Goal: Task Accomplishment & Management: Use online tool/utility

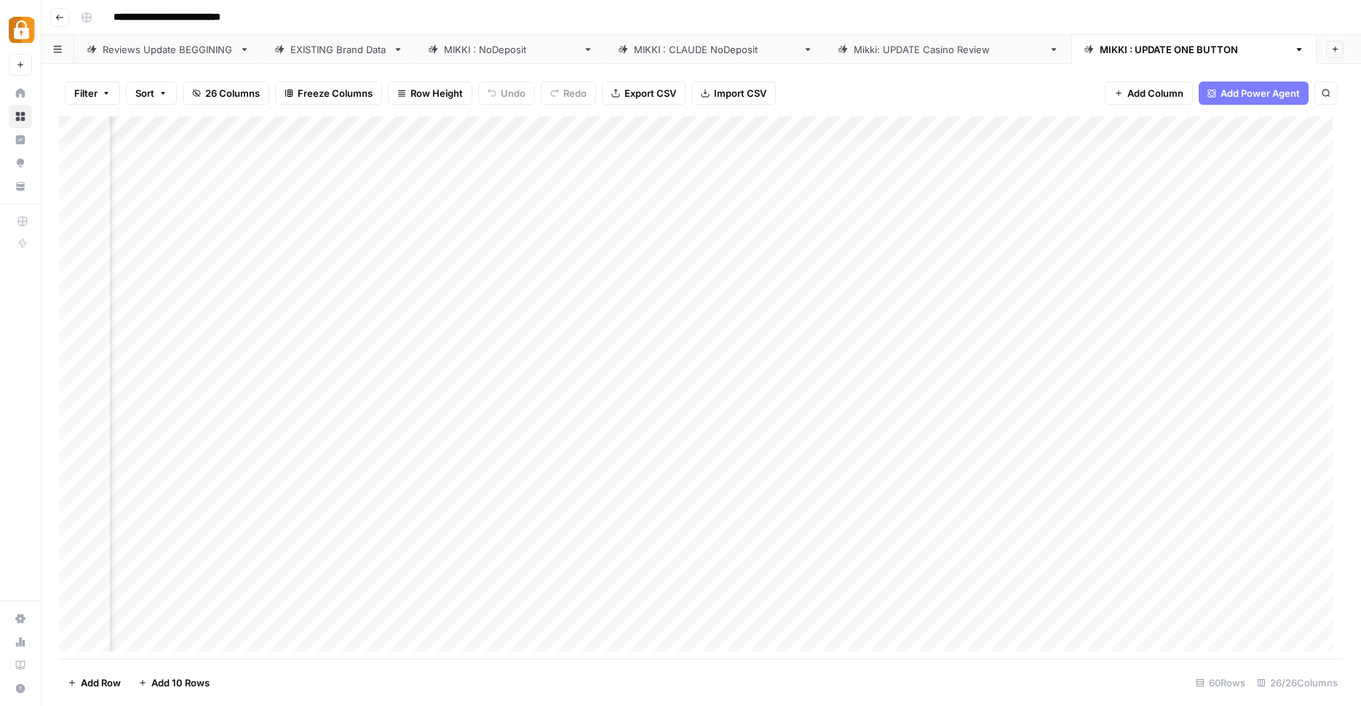
scroll to position [0, 1516]
drag, startPoint x: 950, startPoint y: 696, endPoint x: 650, endPoint y: 640, distance: 304.1
click at [650, 640] on div "Filter Sort 26 Columns Freeze Columns Row Height Undo Redo Export CSV Import CS…" at bounding box center [700, 385] width 1319 height 642
click at [141, 44] on div "Reviews Update BEGGINING" at bounding box center [168, 49] width 131 height 15
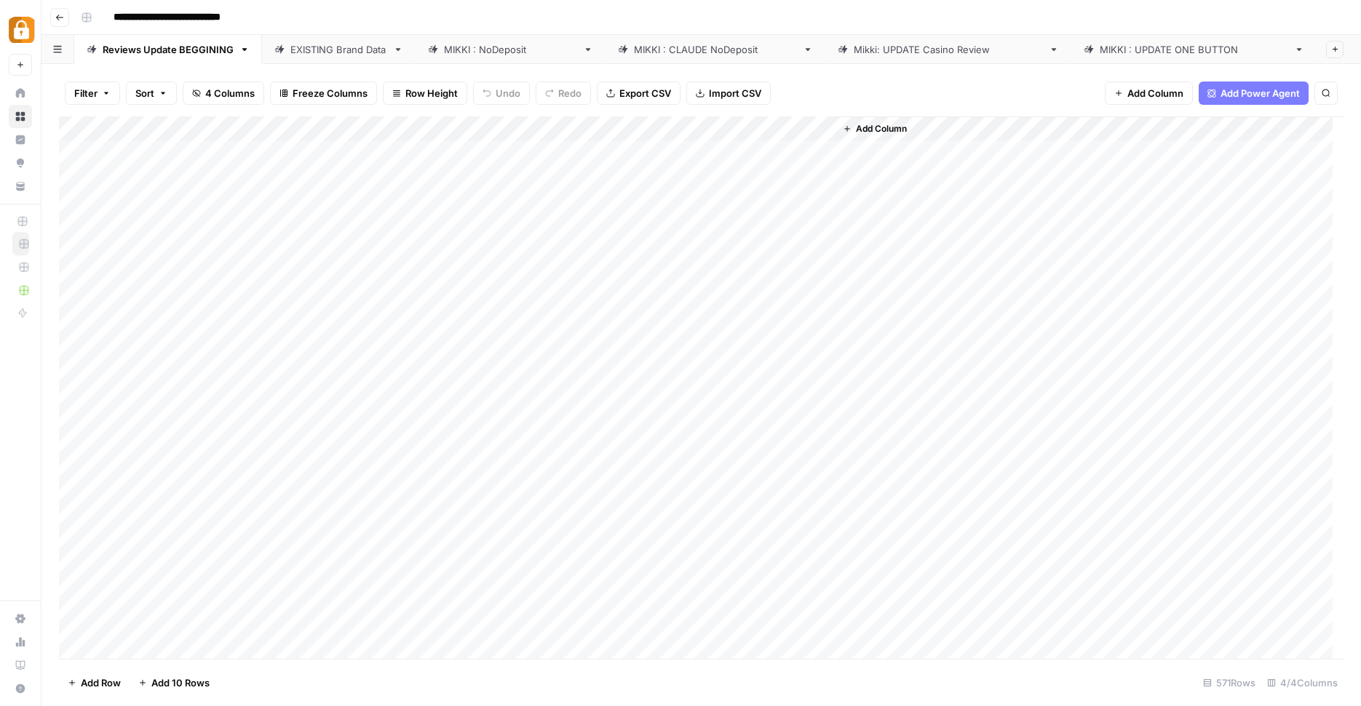
click at [331, 42] on div "EXISTING Brand Data" at bounding box center [338, 49] width 97 height 15
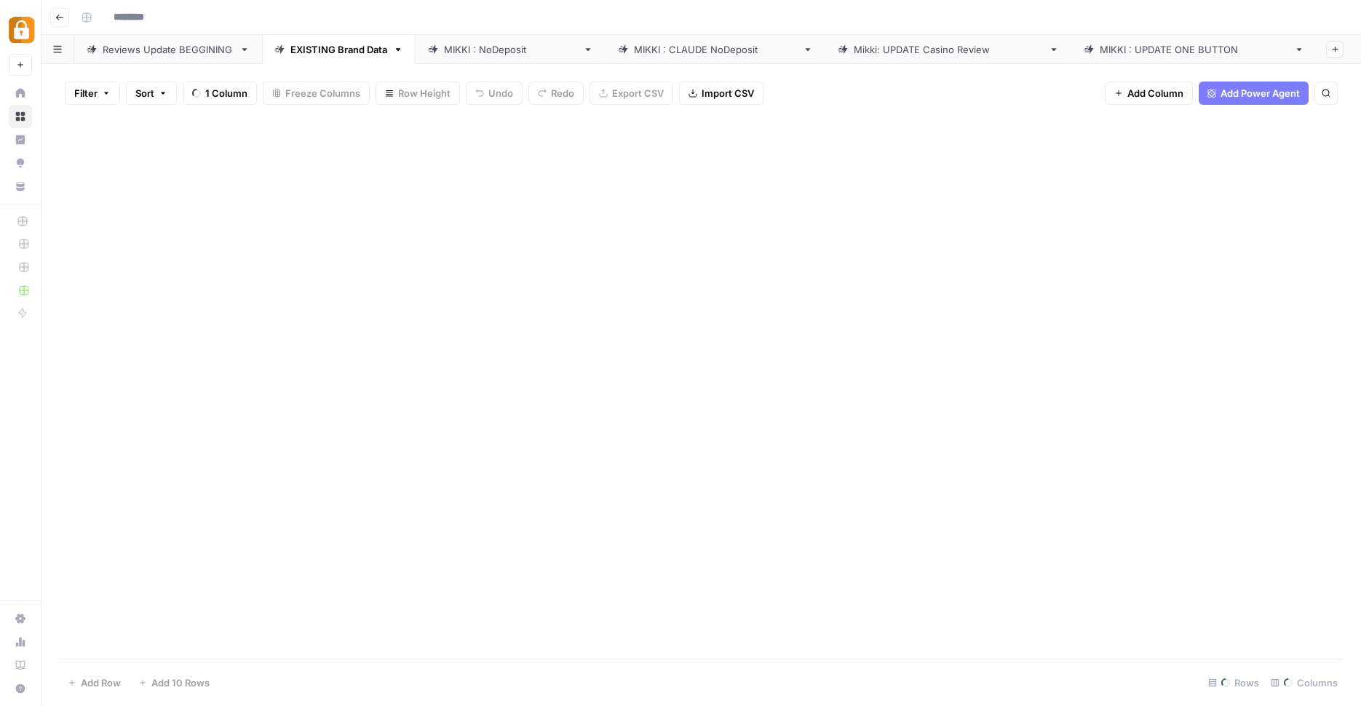
type input "**********"
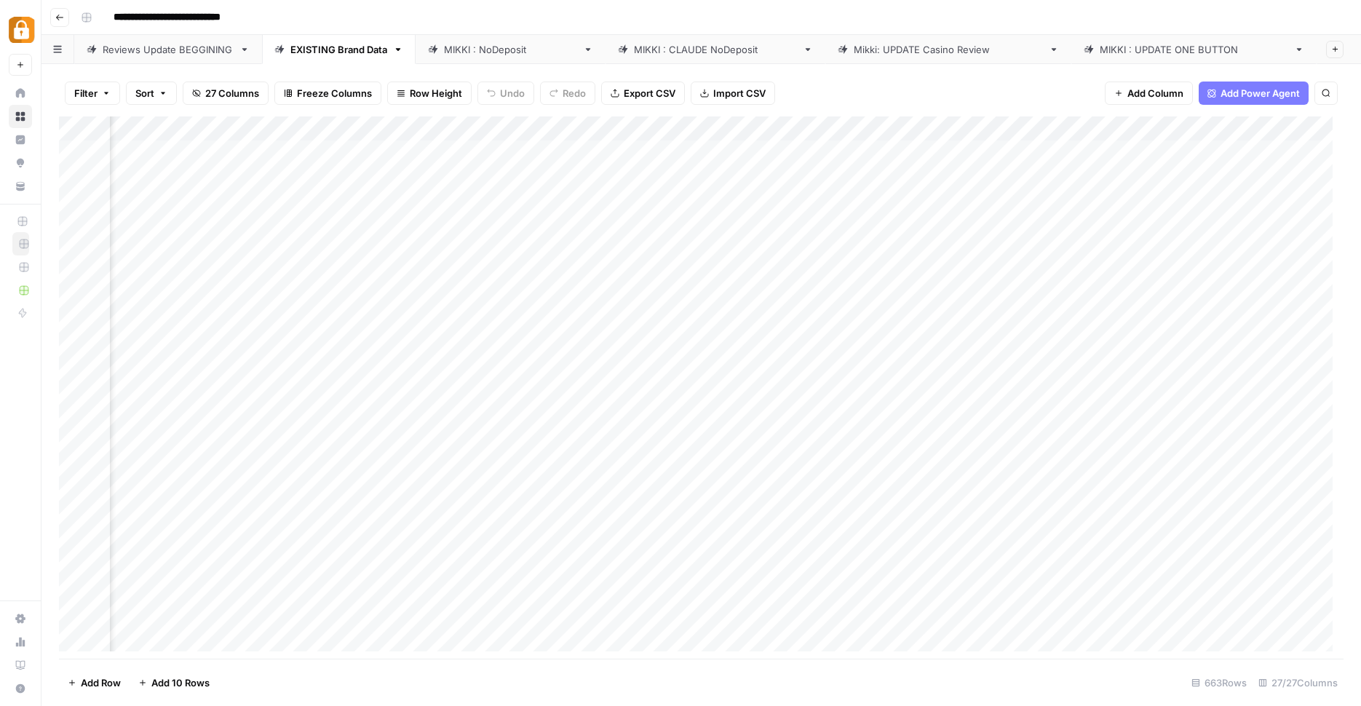
scroll to position [0, 2754]
click at [1297, 612] on div "Add Column" at bounding box center [1333, 383] width 80 height 535
click at [476, 142] on div "Add Column" at bounding box center [701, 389] width 1284 height 546
drag, startPoint x: 636, startPoint y: 124, endPoint x: 763, endPoint y: 134, distance: 127.0
click at [763, 134] on div "Add Column" at bounding box center [701, 389] width 1284 height 546
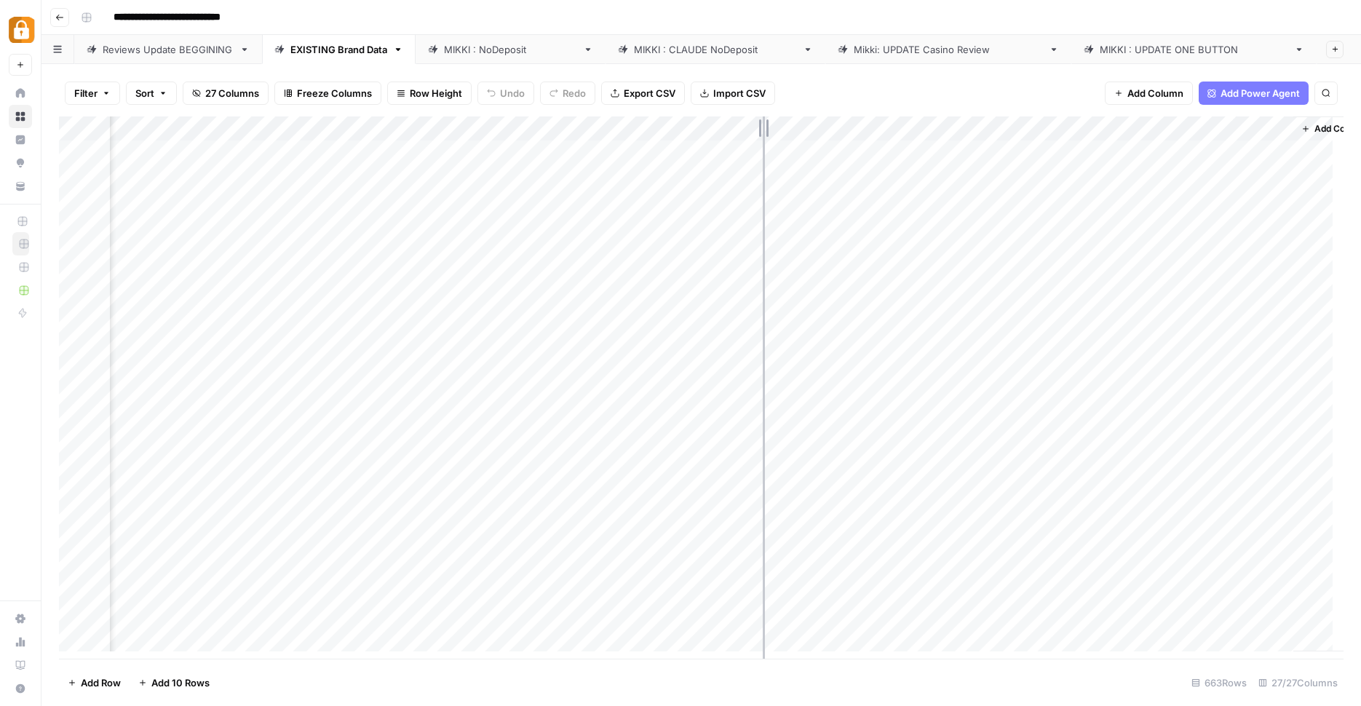
click at [763, 134] on div "Add Column" at bounding box center [701, 389] width 1284 height 546
drag, startPoint x: 522, startPoint y: 116, endPoint x: 827, endPoint y: 132, distance: 305.3
click at [827, 132] on div "Add Column" at bounding box center [701, 389] width 1284 height 546
drag, startPoint x: 826, startPoint y: 128, endPoint x: 1038, endPoint y: 120, distance: 211.9
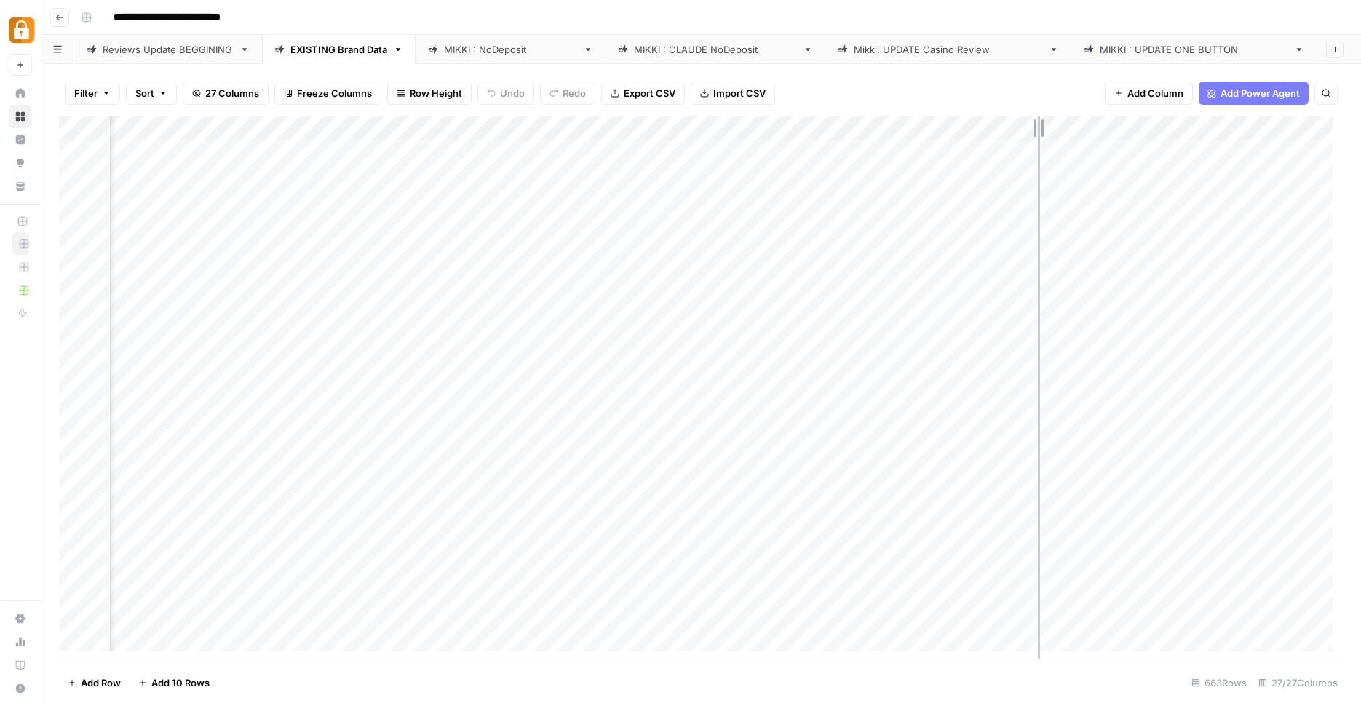
click at [1038, 120] on div "Add Column" at bounding box center [701, 389] width 1284 height 546
drag, startPoint x: 1038, startPoint y: 120, endPoint x: 1214, endPoint y: 128, distance: 176.3
click at [1214, 128] on div "Add Column" at bounding box center [701, 389] width 1284 height 546
drag, startPoint x: 1212, startPoint y: 122, endPoint x: 892, endPoint y: 132, distance: 320.3
click at [892, 132] on div "Add Column" at bounding box center [701, 389] width 1284 height 546
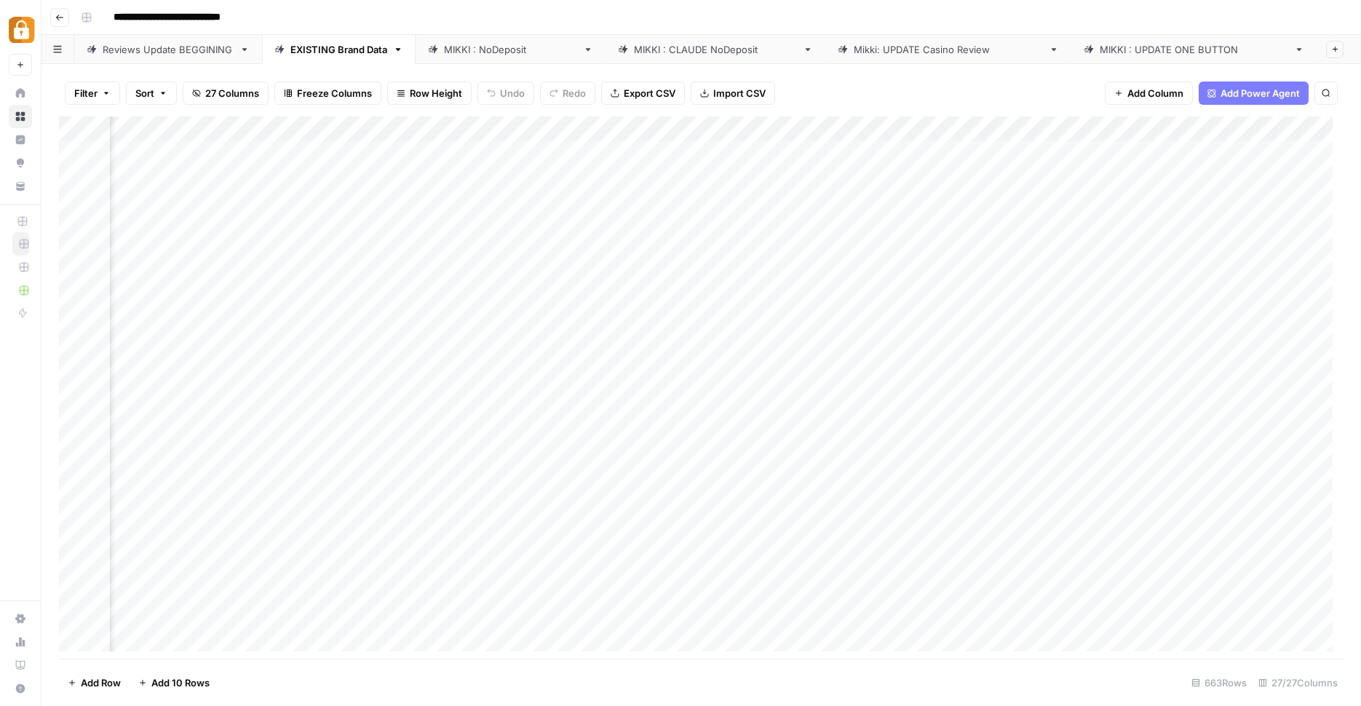
click at [1099, 44] on div "MIKKI : UPDATE ONE BUTTON" at bounding box center [1193, 49] width 188 height 15
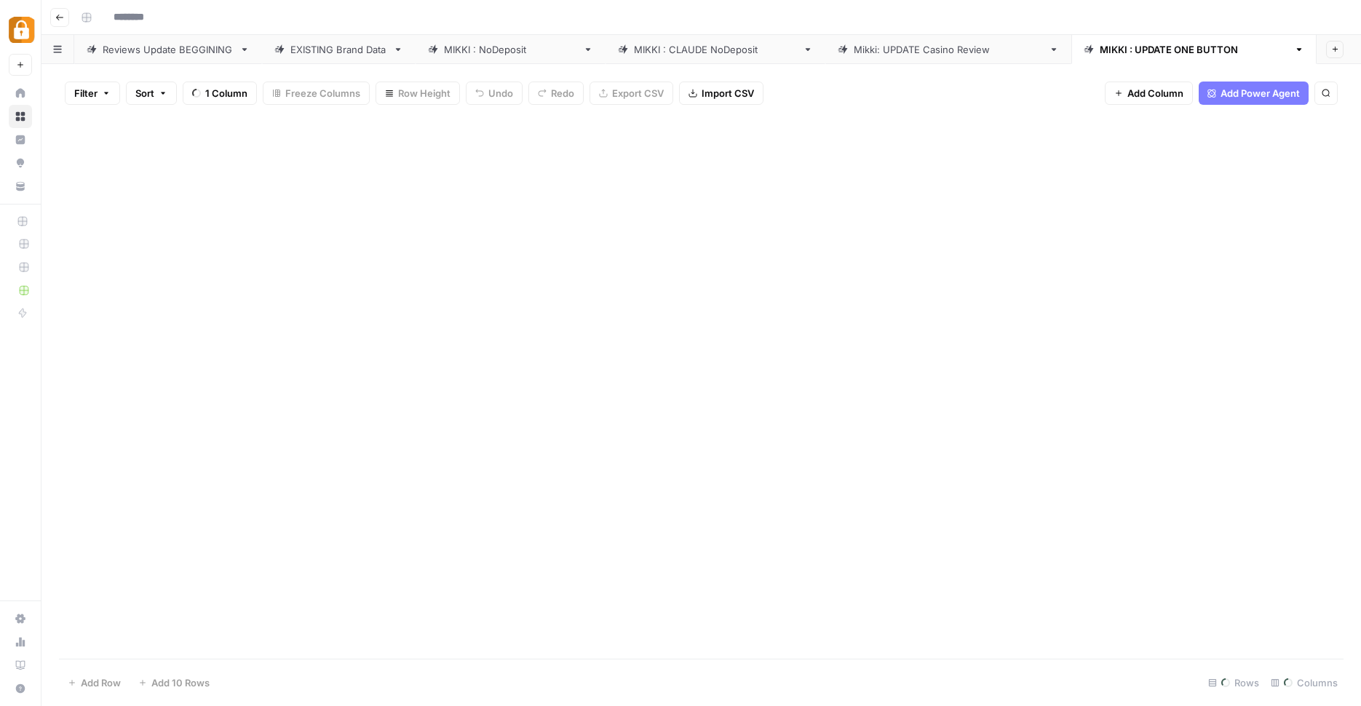
type input "**********"
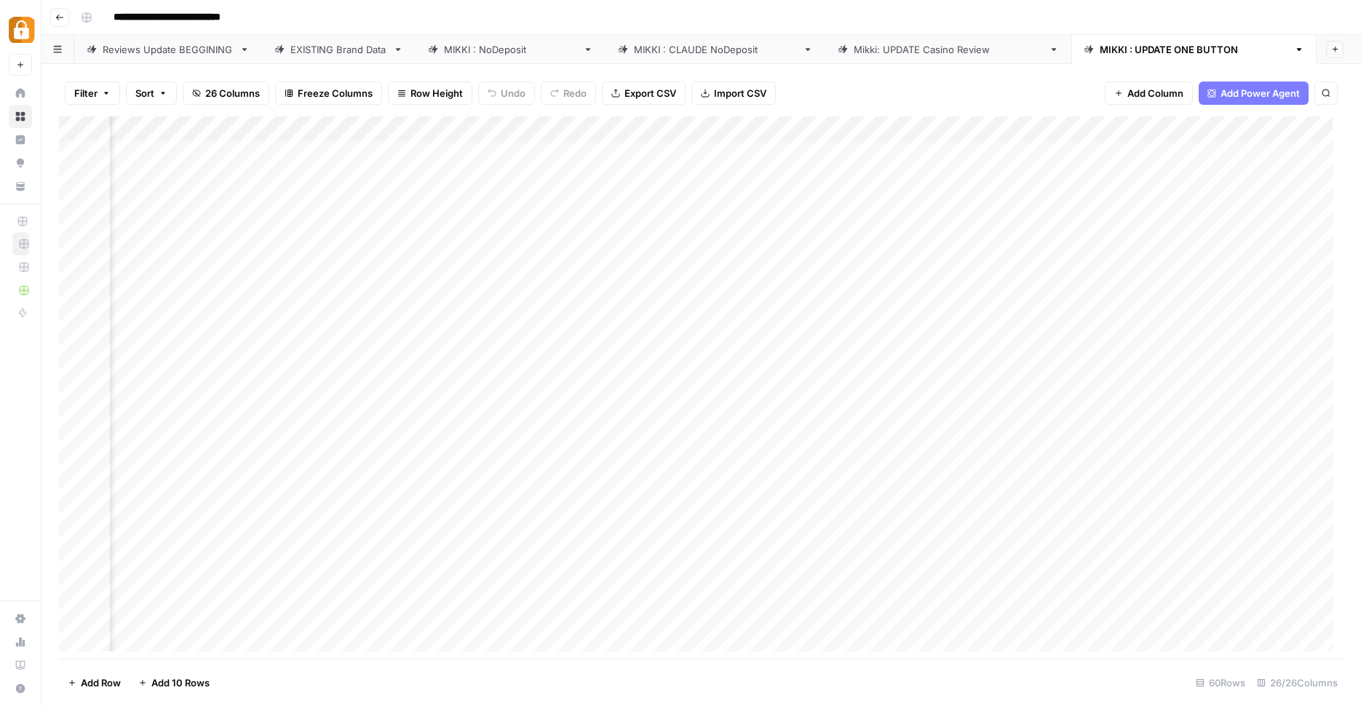
scroll to position [0, 2283]
click at [1088, 172] on div "Add Column" at bounding box center [701, 389] width 1284 height 546
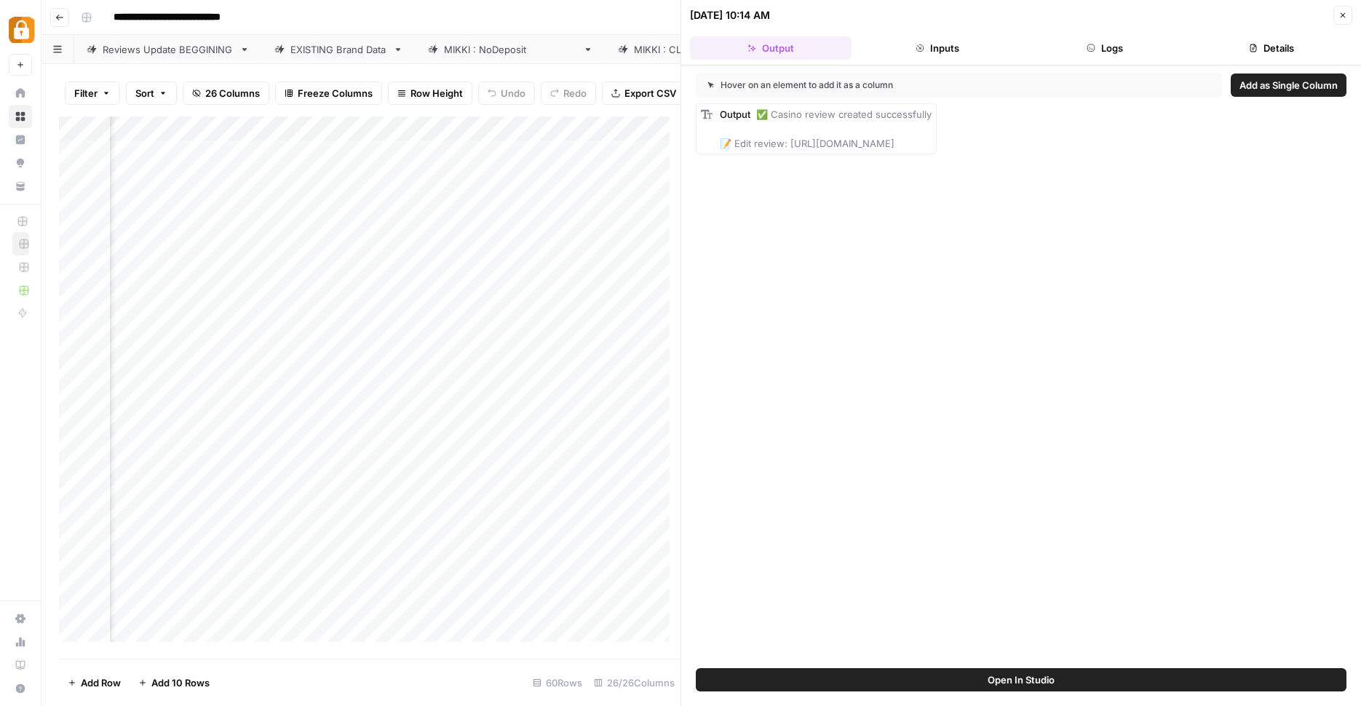
click at [1119, 52] on button "Logs" at bounding box center [1105, 47] width 162 height 23
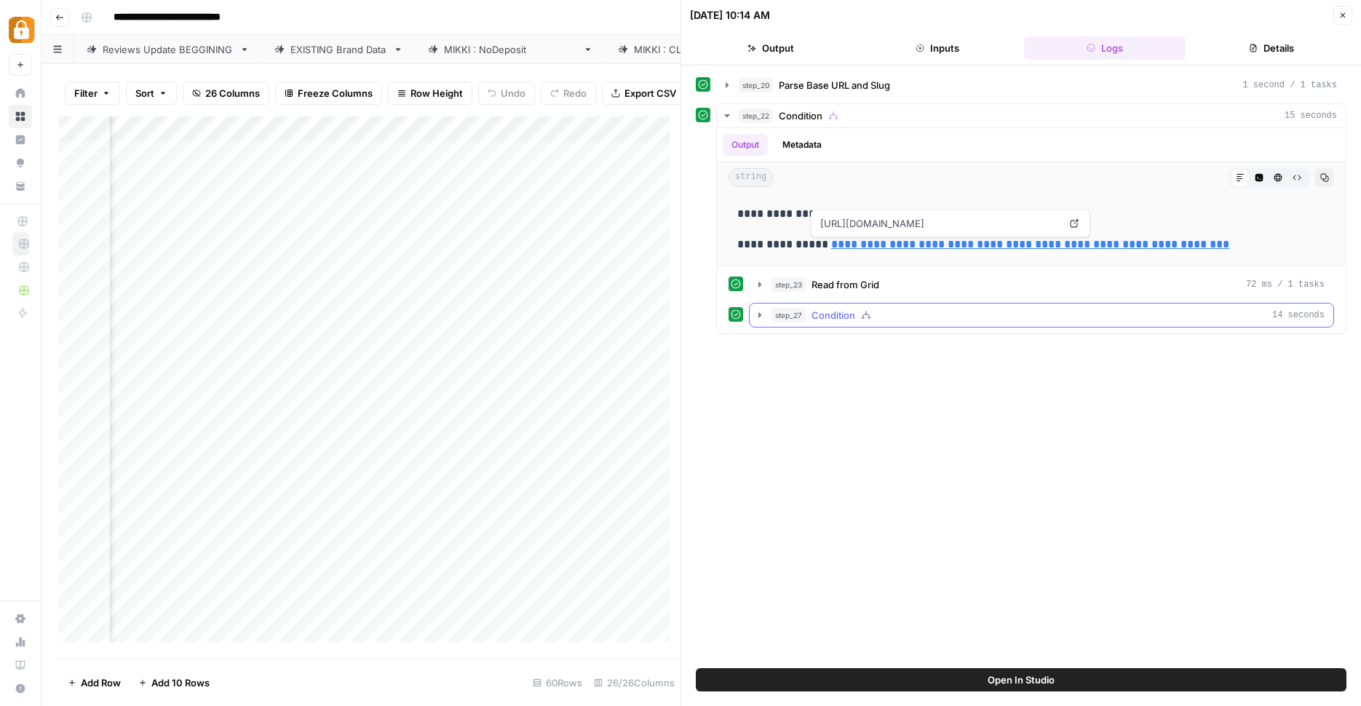
click at [955, 320] on div "step_27 Condition 14 seconds" at bounding box center [1047, 315] width 553 height 15
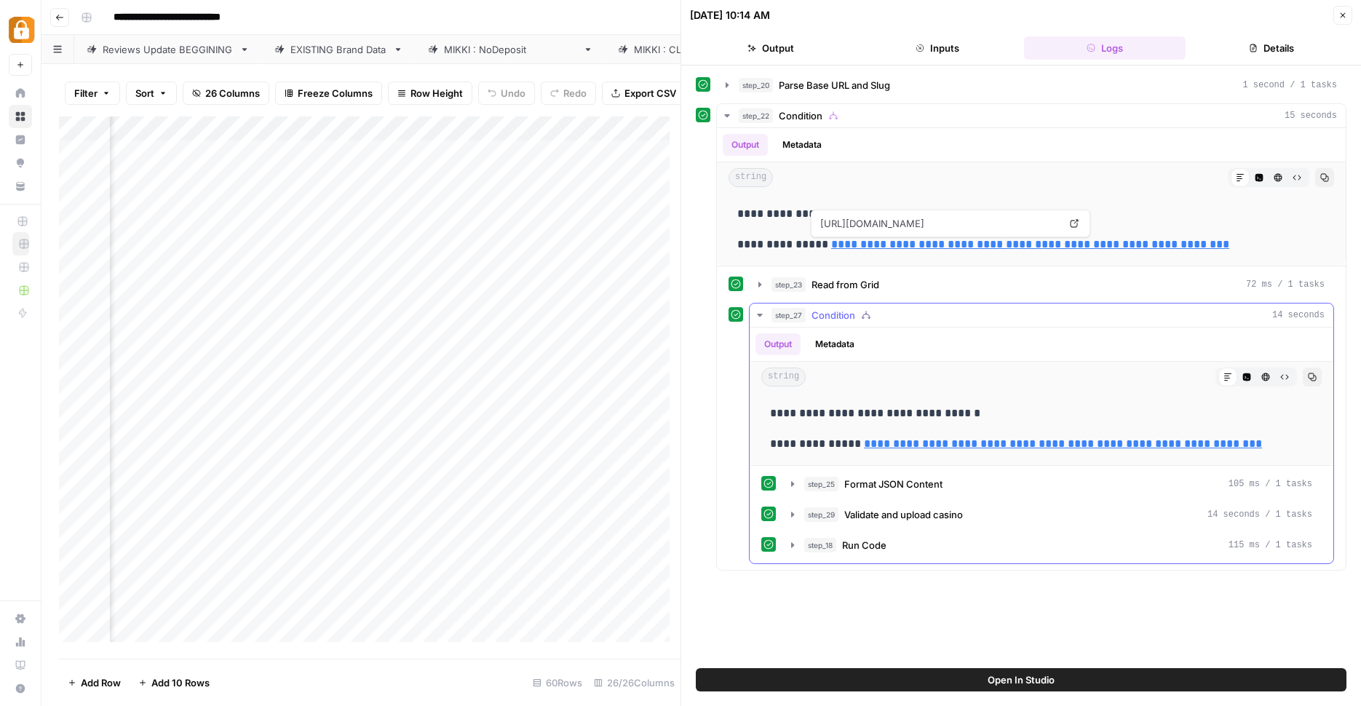
click at [953, 317] on div "step_27 Condition 14 seconds" at bounding box center [1047, 315] width 553 height 15
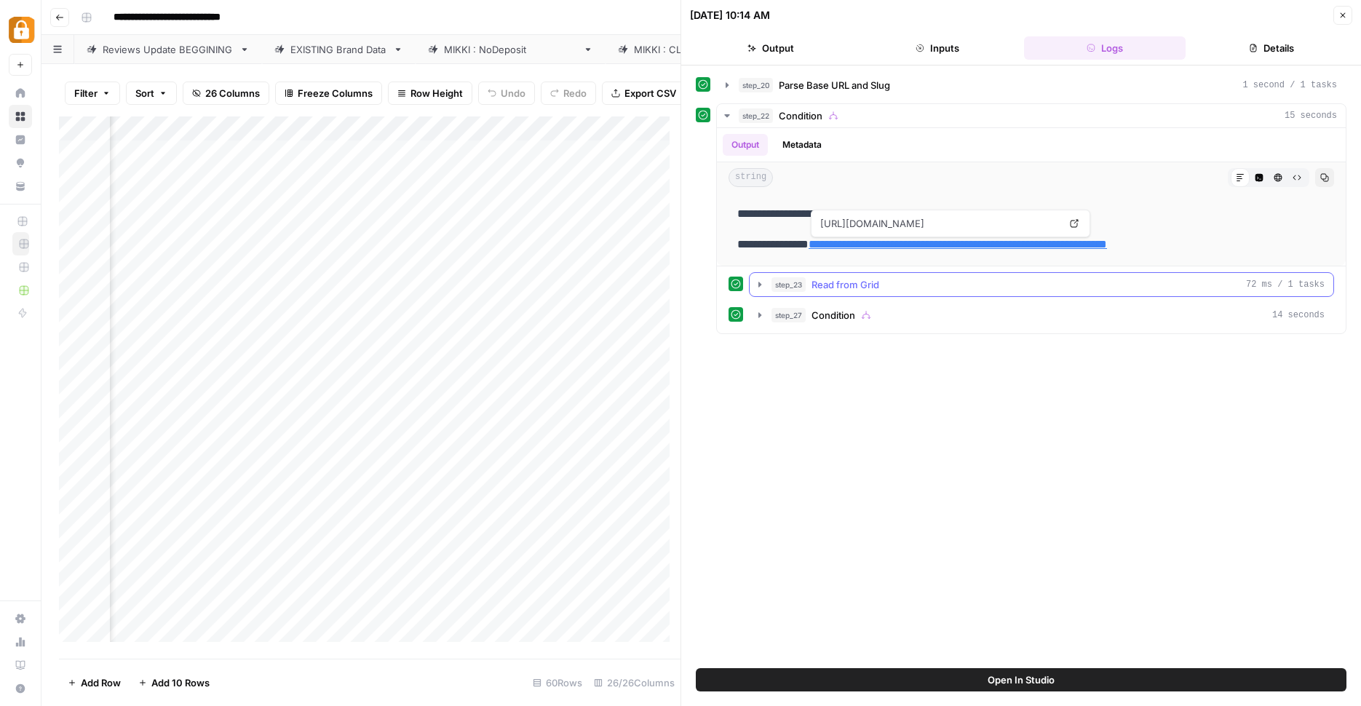
click at [956, 293] on button "step_23 Read from Grid 72 ms / 1 tasks" at bounding box center [1041, 284] width 584 height 23
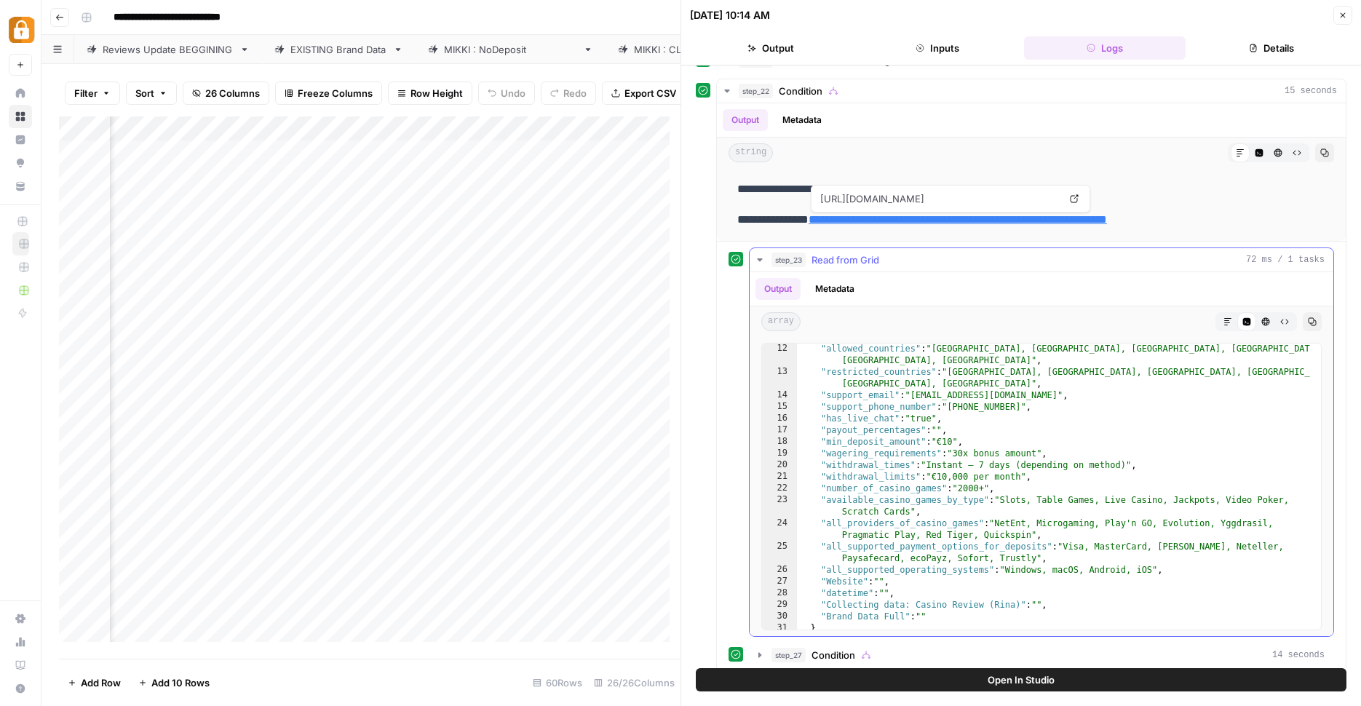
scroll to position [156, 0]
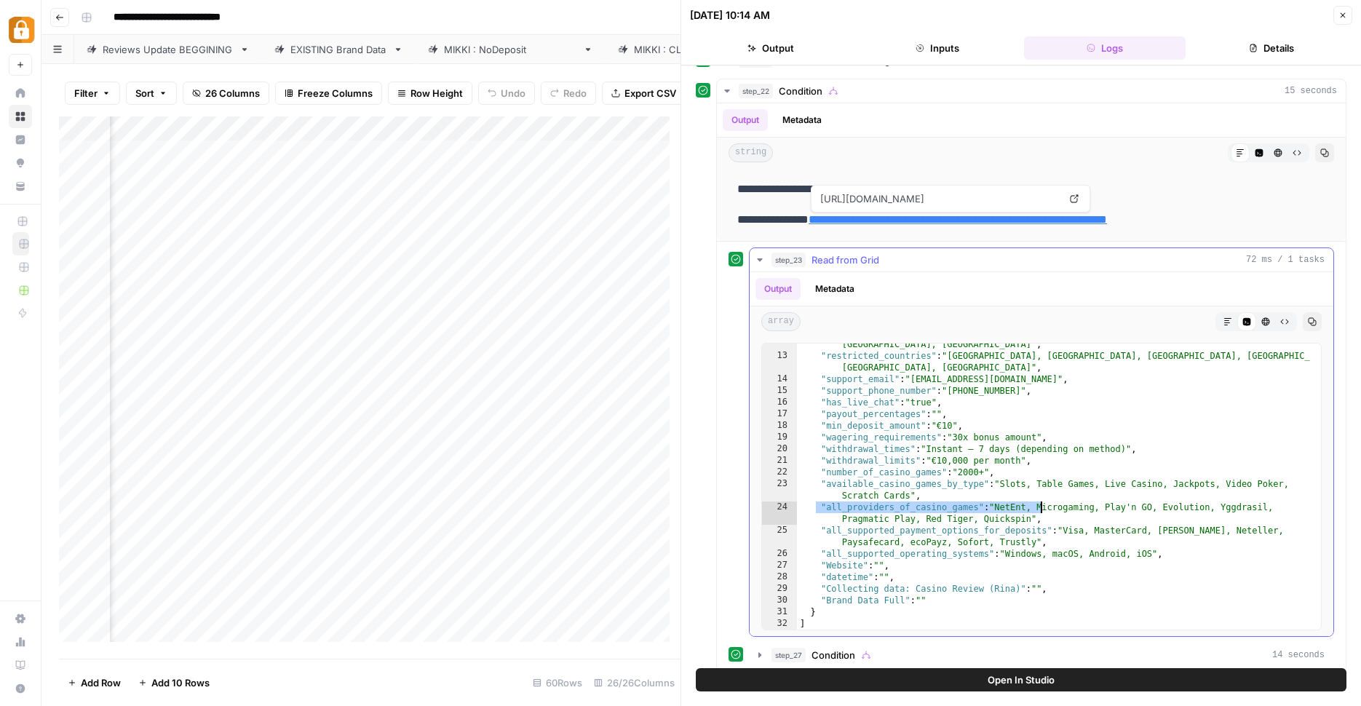
drag, startPoint x: 816, startPoint y: 511, endPoint x: 1038, endPoint y: 510, distance: 221.9
click at [1038, 510] on div ""allowed_countries" : "Germany, Finland, Norway, Canada, United Kingdom, Irelan…" at bounding box center [1053, 487] width 513 height 321
click at [829, 530] on div ""allowed_countries" : "Germany, Finland, Norway, Canada, United Kingdom, Irelan…" at bounding box center [1053, 487] width 513 height 321
type textarea "**********"
click at [1076, 534] on div ""allowed_countries" : "Germany, Finland, Norway, Canada, United Kingdom, Irelan…" at bounding box center [1053, 487] width 513 height 321
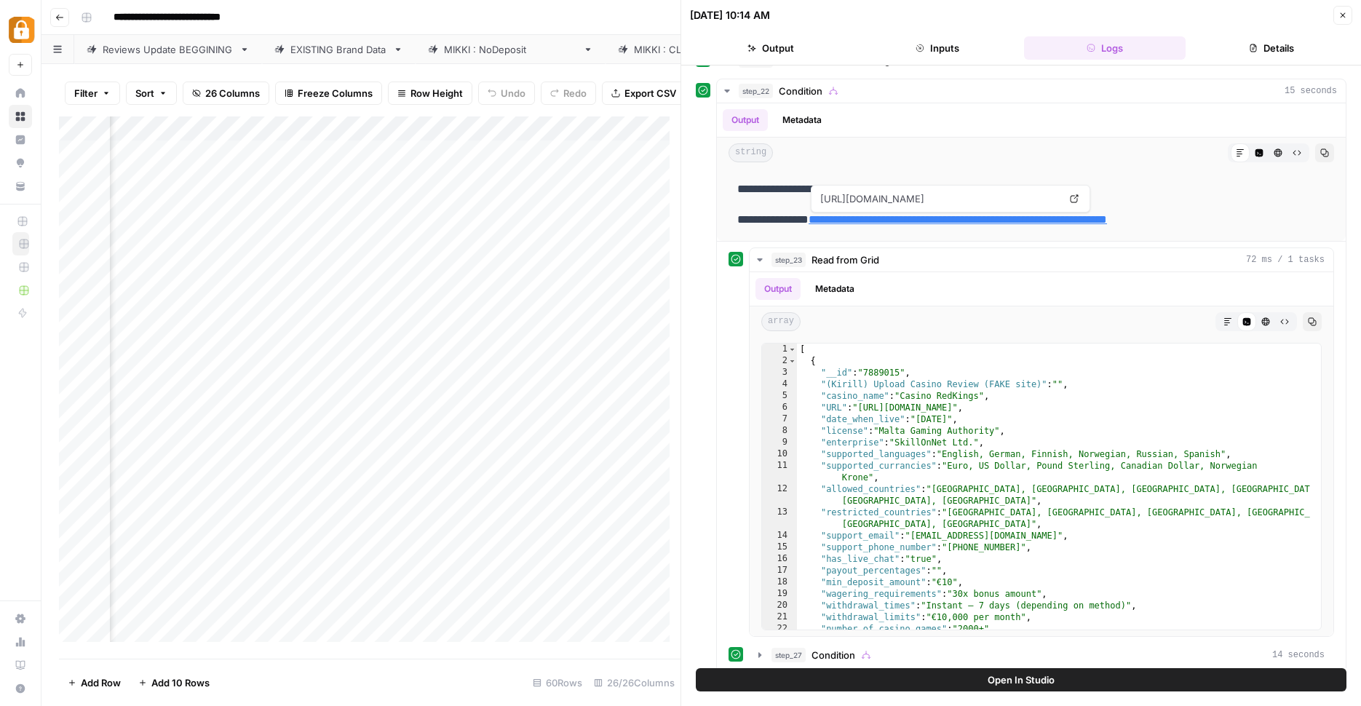
scroll to position [0, 2945]
click at [343, 156] on div "Add Column" at bounding box center [369, 384] width 621 height 536
click at [1335, 645] on icon "close" at bounding box center [1340, 648] width 10 height 12
click at [427, 135] on div "Add Column" at bounding box center [369, 384] width 621 height 536
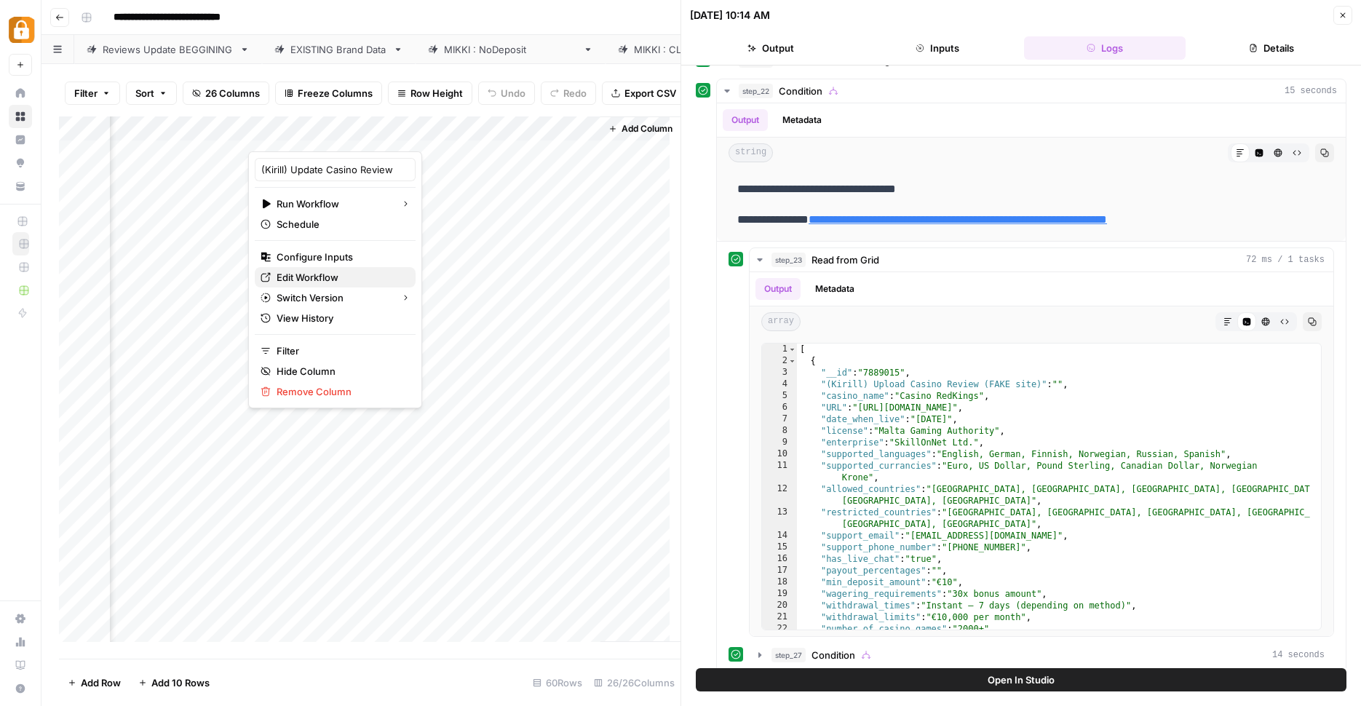
click at [352, 276] on span "Edit Workflow" at bounding box center [339, 277] width 127 height 15
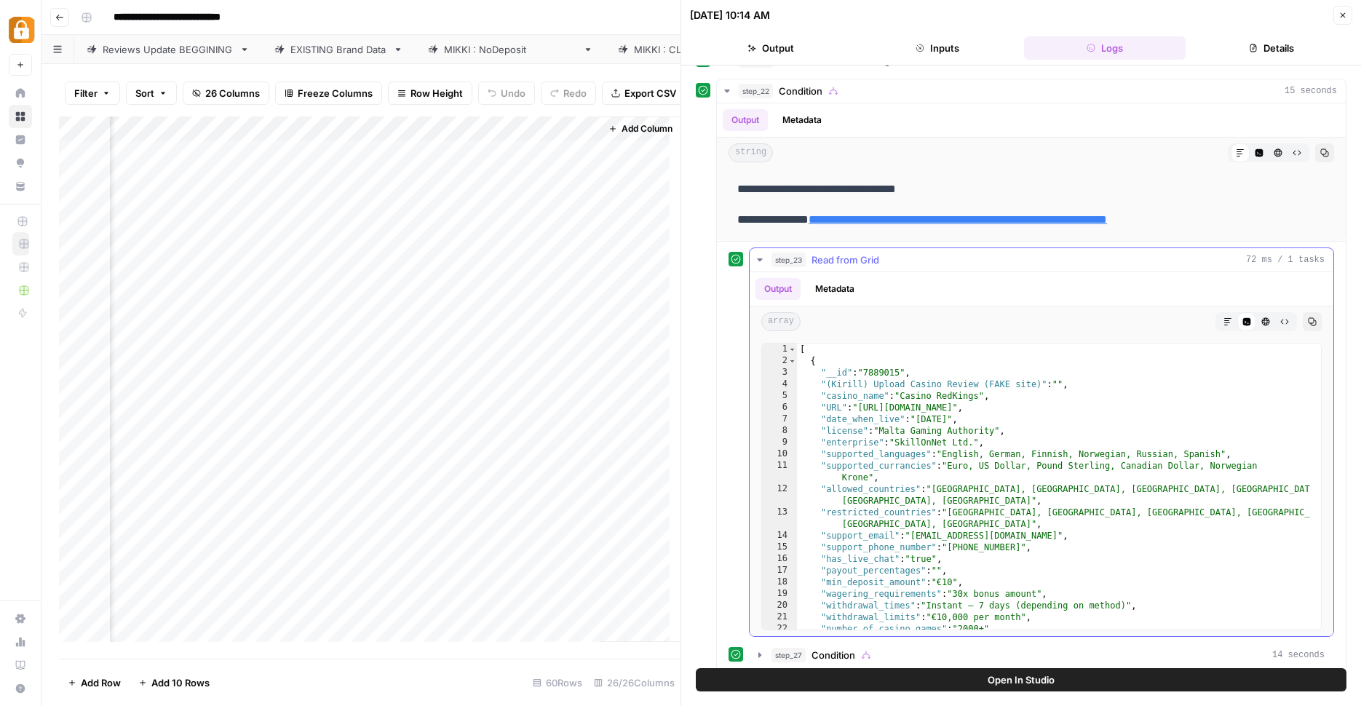
scroll to position [156, 0]
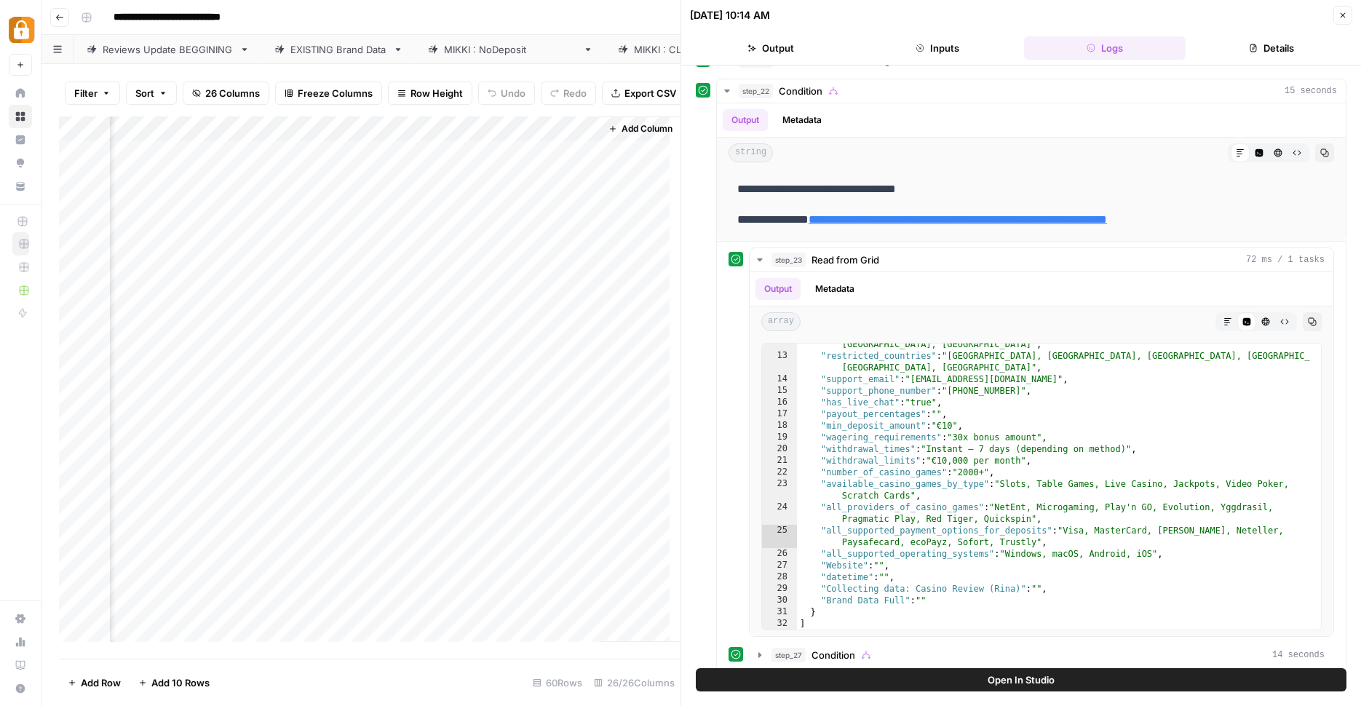
click at [106, 66] on div "Filter Sort 26 Columns Freeze Columns Row Height Undo Redo Export CSV Import CS…" at bounding box center [360, 385] width 639 height 642
click at [317, 43] on div "EXISTING Brand Data" at bounding box center [338, 49] width 97 height 15
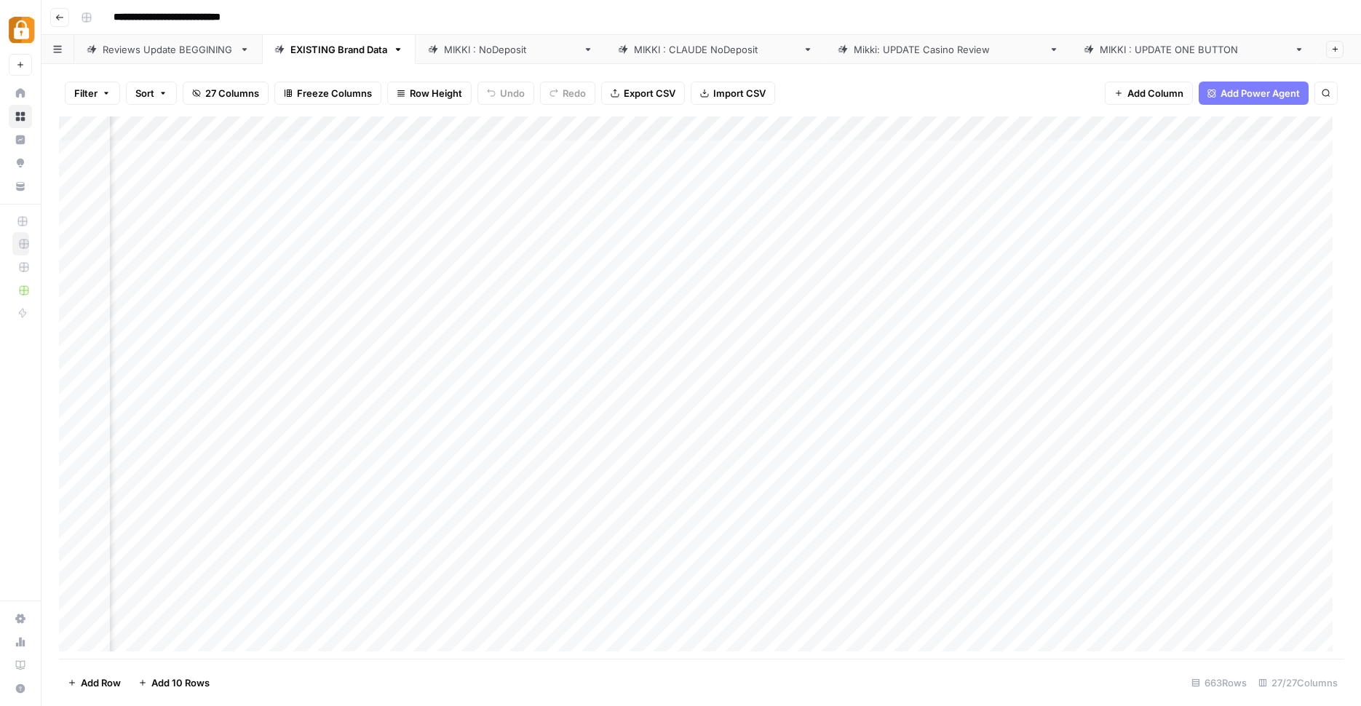
scroll to position [0, 2888]
click at [792, 120] on div "Add Column" at bounding box center [701, 389] width 1284 height 546
click at [833, 85] on div "Filter Sort 27 Columns Freeze Columns Row Height Undo Redo Export CSV Import CS…" at bounding box center [701, 93] width 1284 height 47
click at [848, 181] on div "Add Column" at bounding box center [701, 389] width 1284 height 546
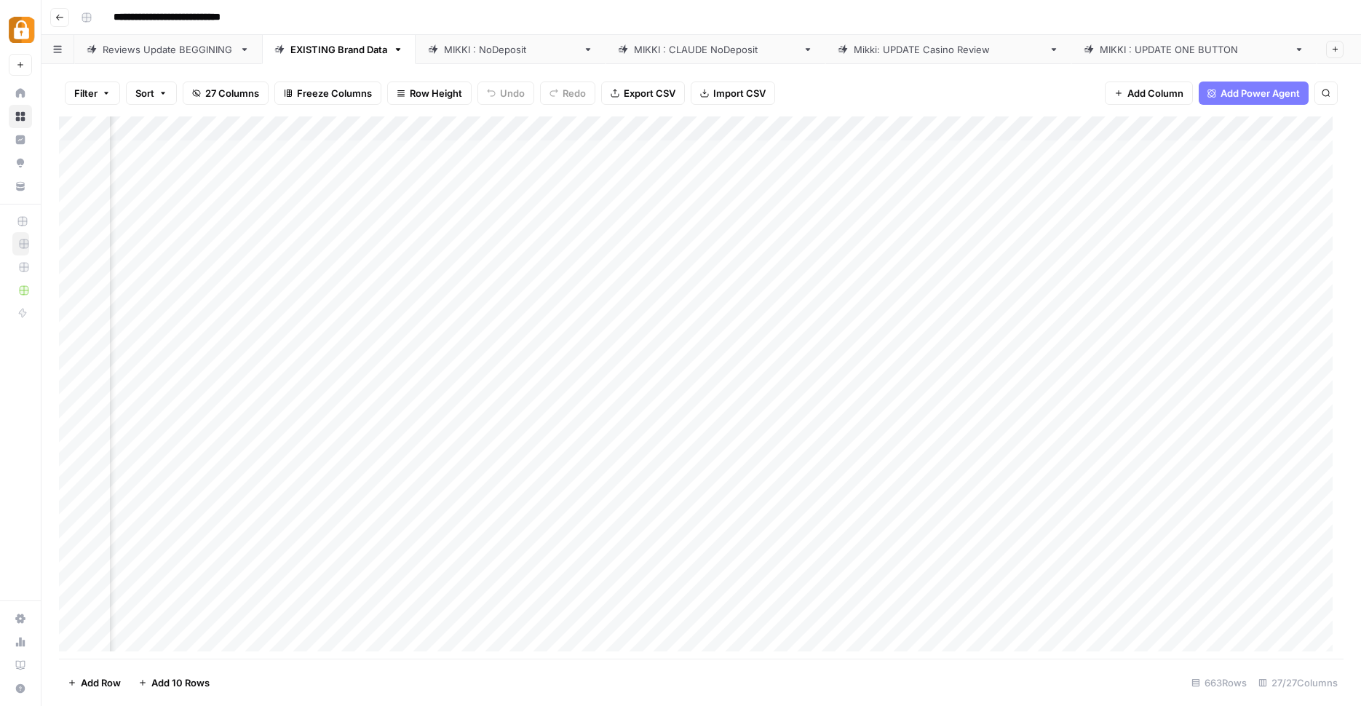
click at [865, 128] on div "Add Column" at bounding box center [701, 389] width 1284 height 546
click at [908, 98] on div "Filter Sort 27 Columns Freeze Columns Row Height Undo Redo Export CSV Import CS…" at bounding box center [701, 93] width 1284 height 47
click at [1071, 51] on link "MIKKI : UPDATE ONE BUTTON" at bounding box center [1193, 49] width 245 height 29
click at [258, 156] on div "Add Column" at bounding box center [701, 389] width 1284 height 546
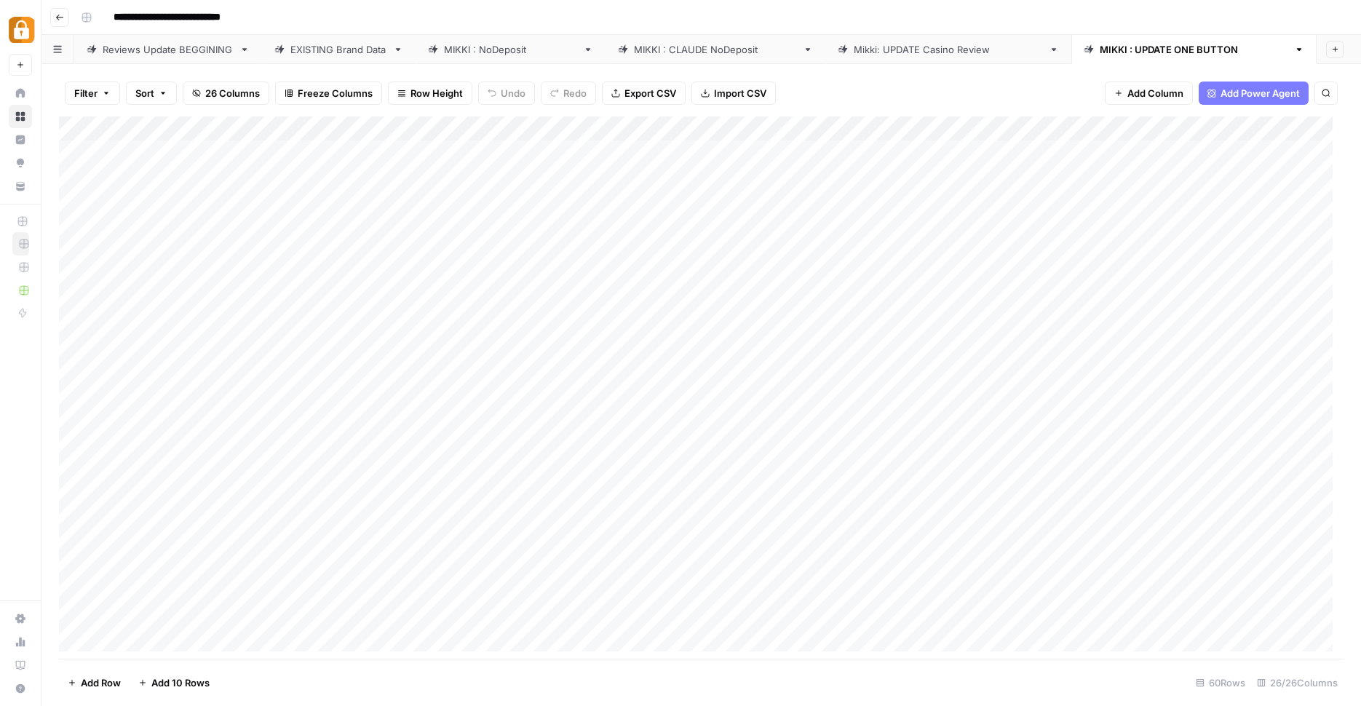
click at [261, 169] on div "Add Column" at bounding box center [701, 389] width 1284 height 546
click at [261, 169] on textarea "**********" at bounding box center [340, 174] width 233 height 20
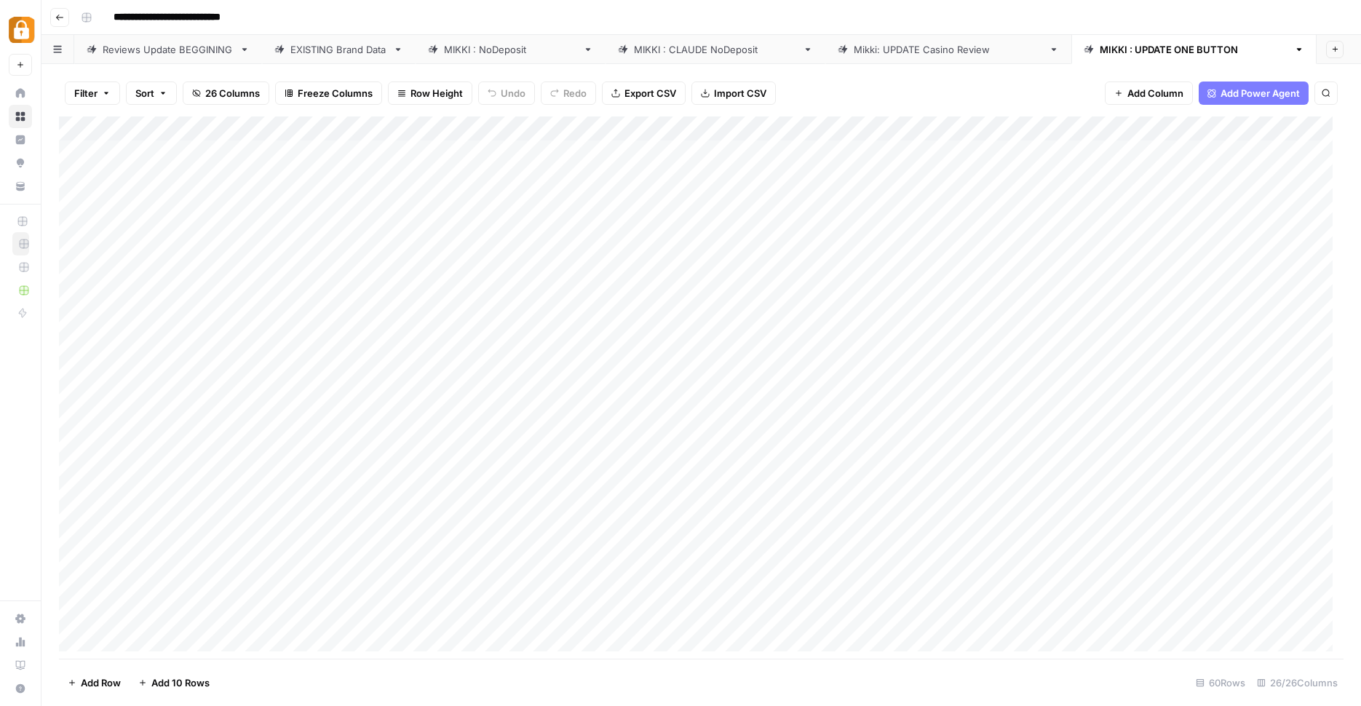
click at [259, 146] on div "Add Column" at bounding box center [701, 389] width 1284 height 546
type textarea "**********"
click at [191, 154] on div "Add Column" at bounding box center [701, 389] width 1284 height 546
click at [354, 147] on div "Add Column" at bounding box center [701, 389] width 1284 height 546
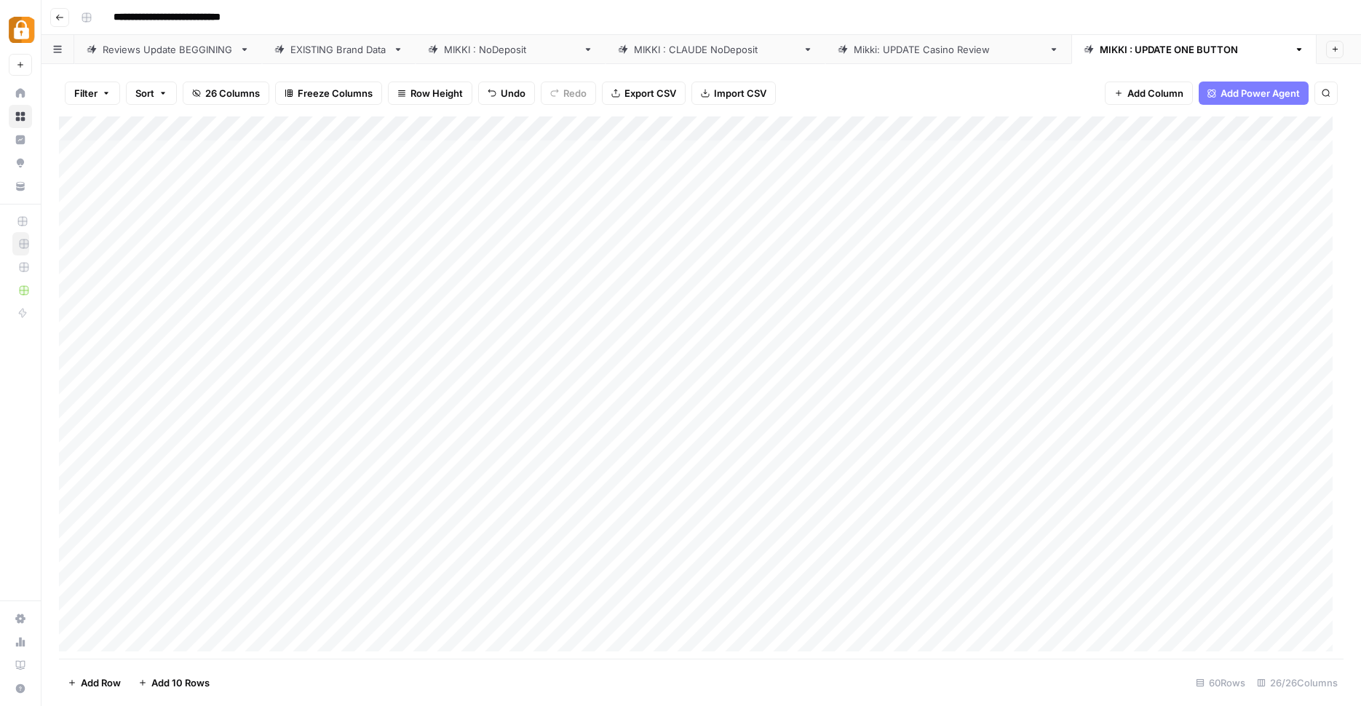
click at [354, 147] on div "Add Column" at bounding box center [701, 389] width 1284 height 546
click at [346, 209] on button "Yes" at bounding box center [334, 204] width 28 height 17
click at [258, 143] on div "Add Column" at bounding box center [701, 389] width 1284 height 546
click at [197, 151] on div "Add Column" at bounding box center [701, 389] width 1284 height 546
click at [367, 140] on div "Add Column" at bounding box center [701, 389] width 1284 height 546
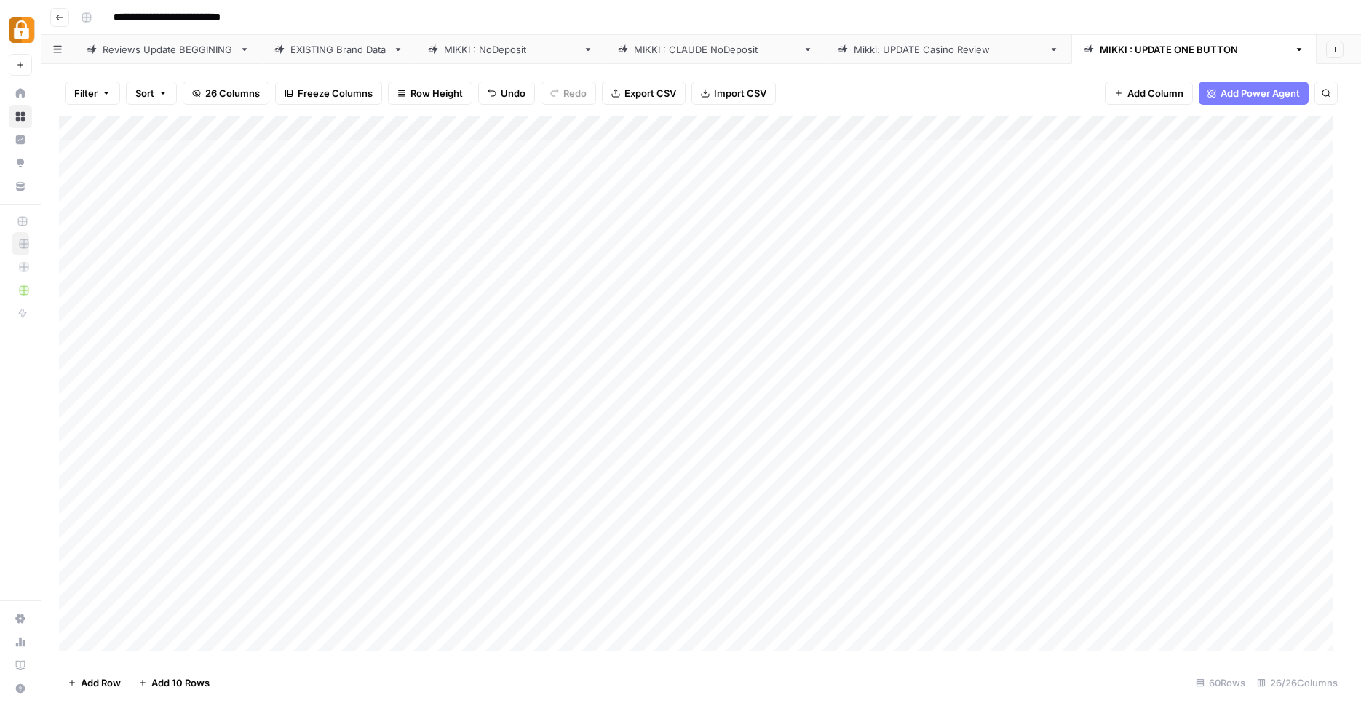
click at [335, 142] on div "Add Column" at bounding box center [701, 389] width 1284 height 546
click at [340, 238] on button "No" at bounding box center [332, 231] width 25 height 17
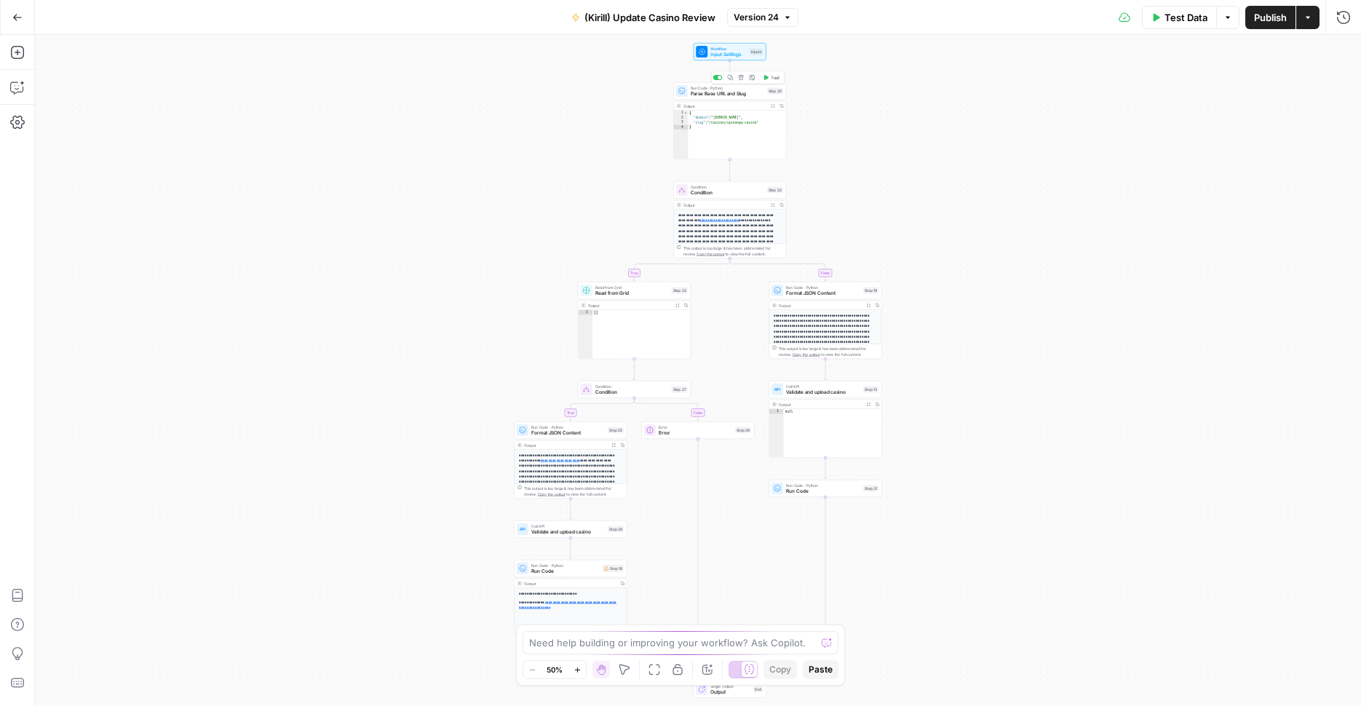
click at [752, 94] on span "Parse Base URL and Slug" at bounding box center [727, 93] width 73 height 7
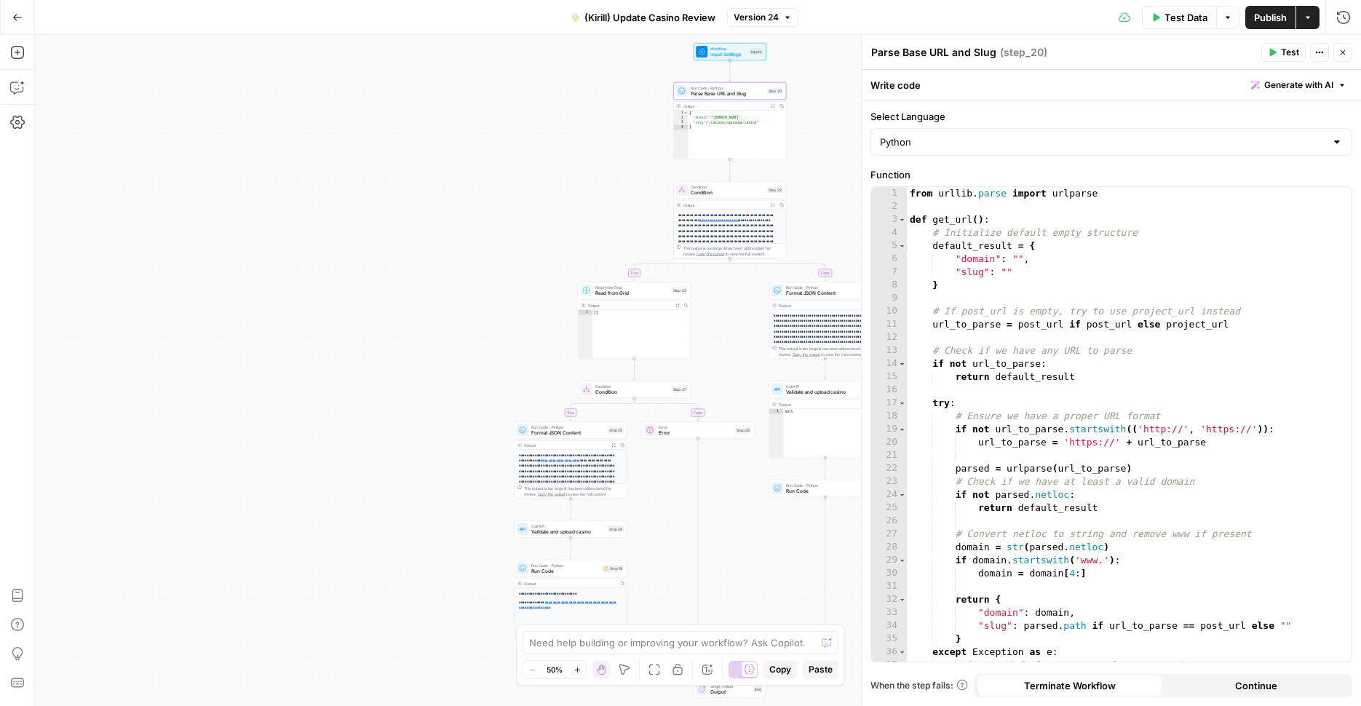
click at [597, 538] on div "**********" at bounding box center [698, 370] width 1326 height 671
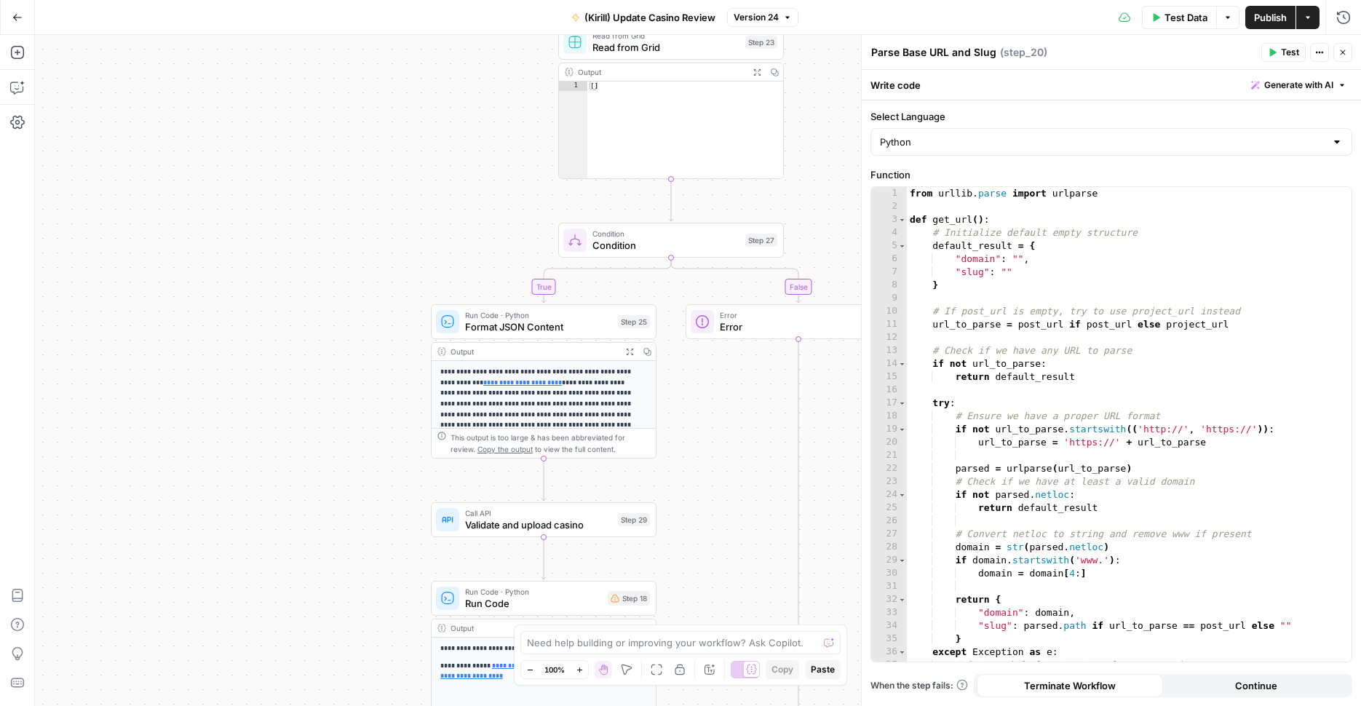
click at [596, 530] on span "Validate and upload casino" at bounding box center [538, 524] width 147 height 15
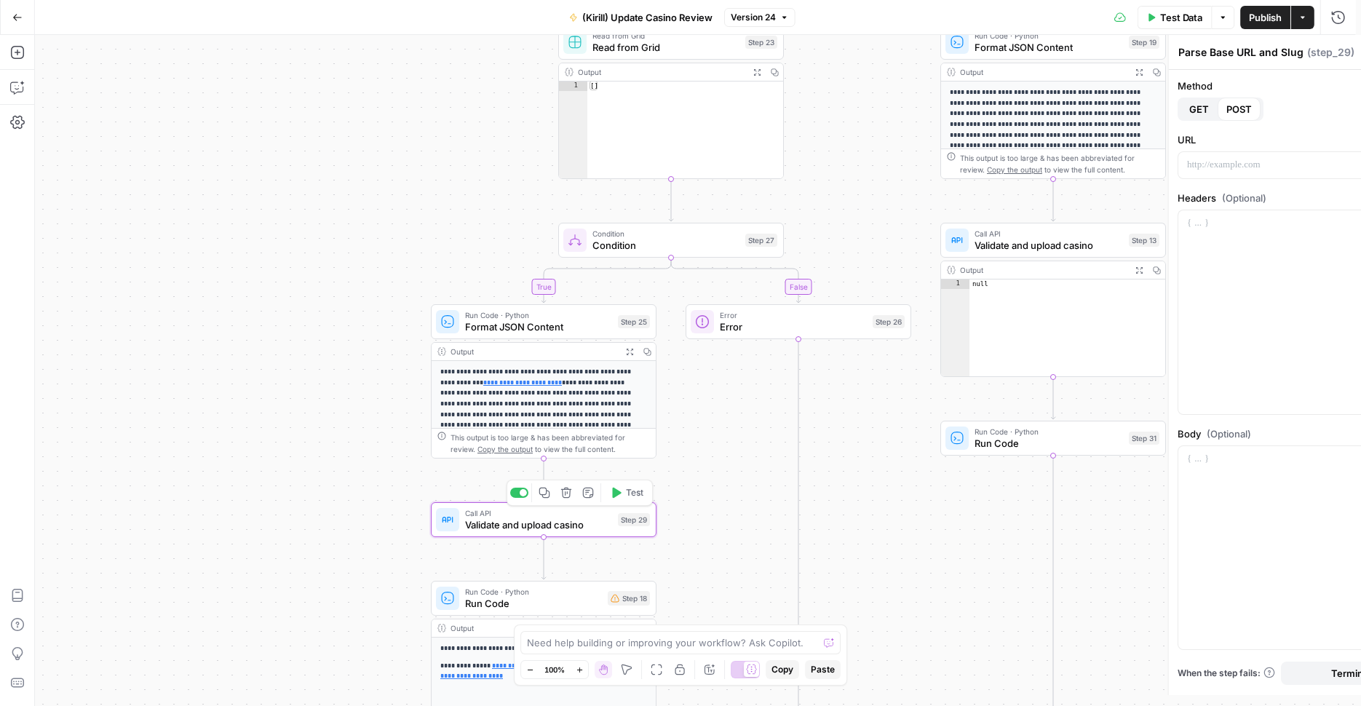
type textarea "Validate and upload casino"
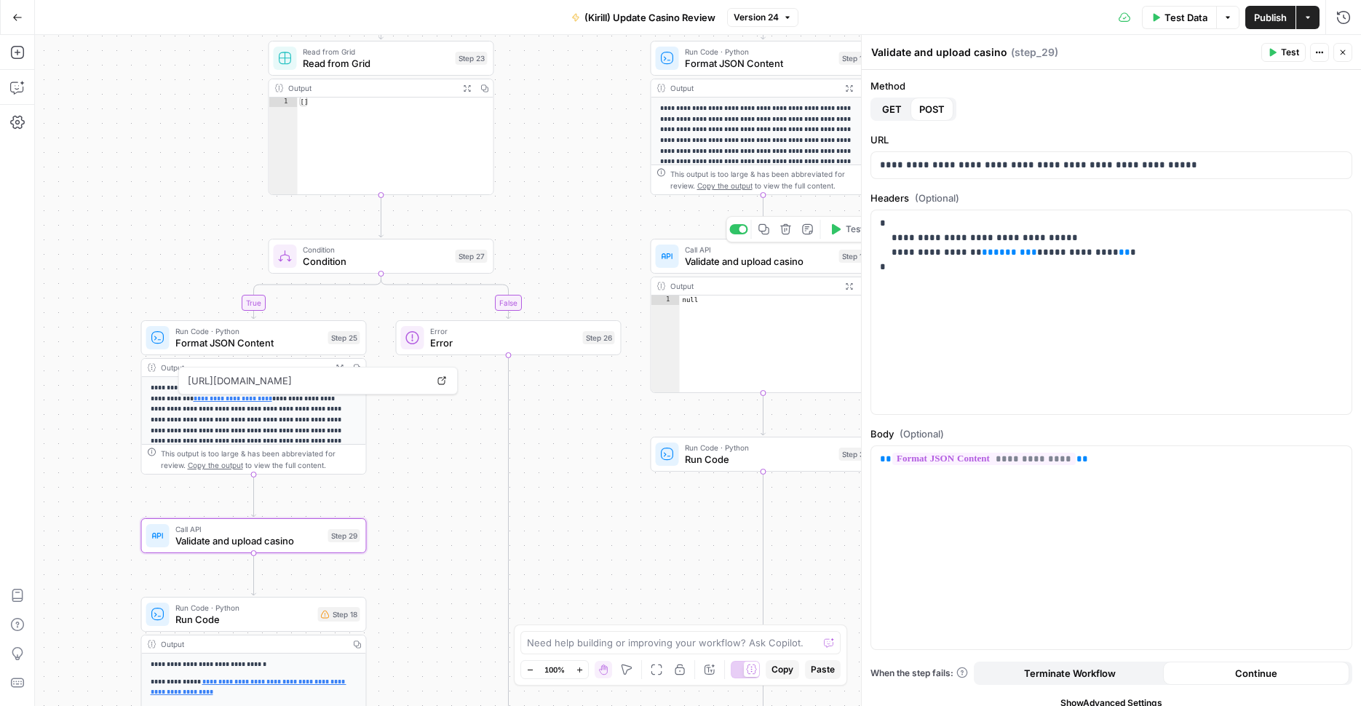
click at [789, 259] on span "Validate and upload casino" at bounding box center [759, 261] width 148 height 15
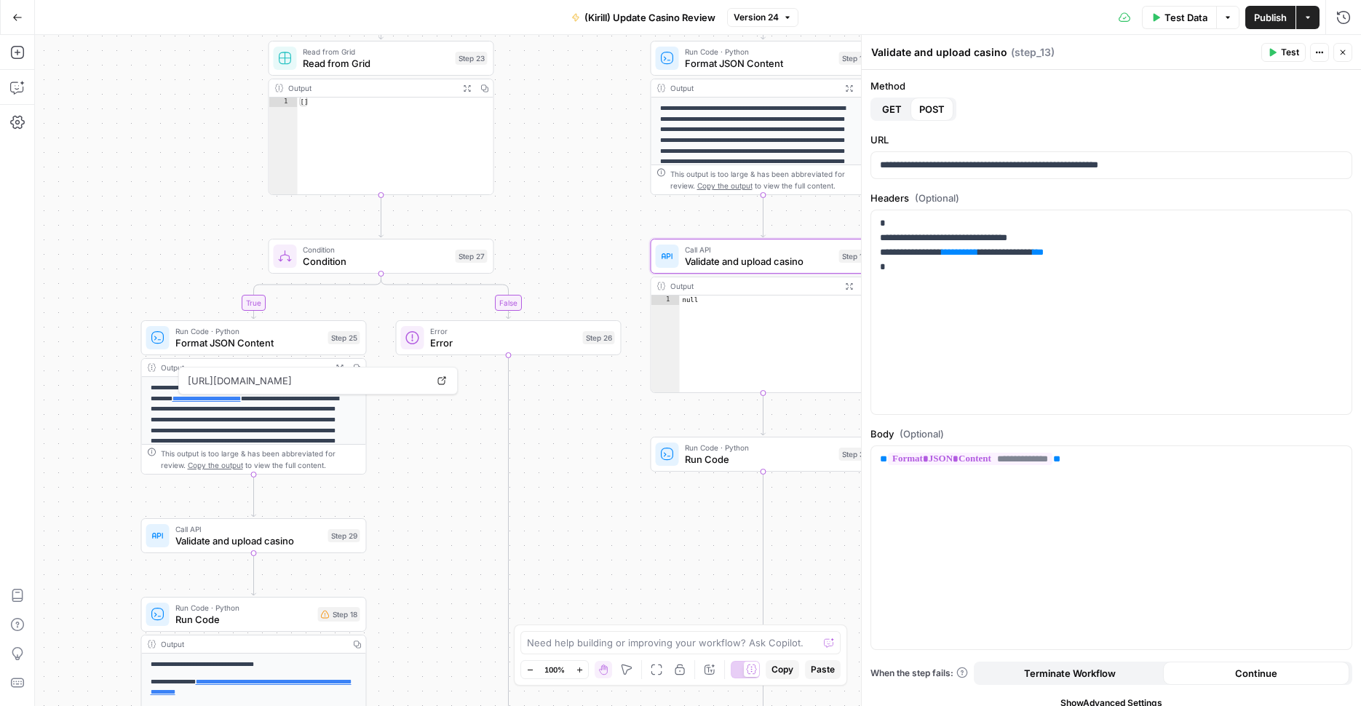
click at [610, 456] on div "**********" at bounding box center [698, 370] width 1326 height 671
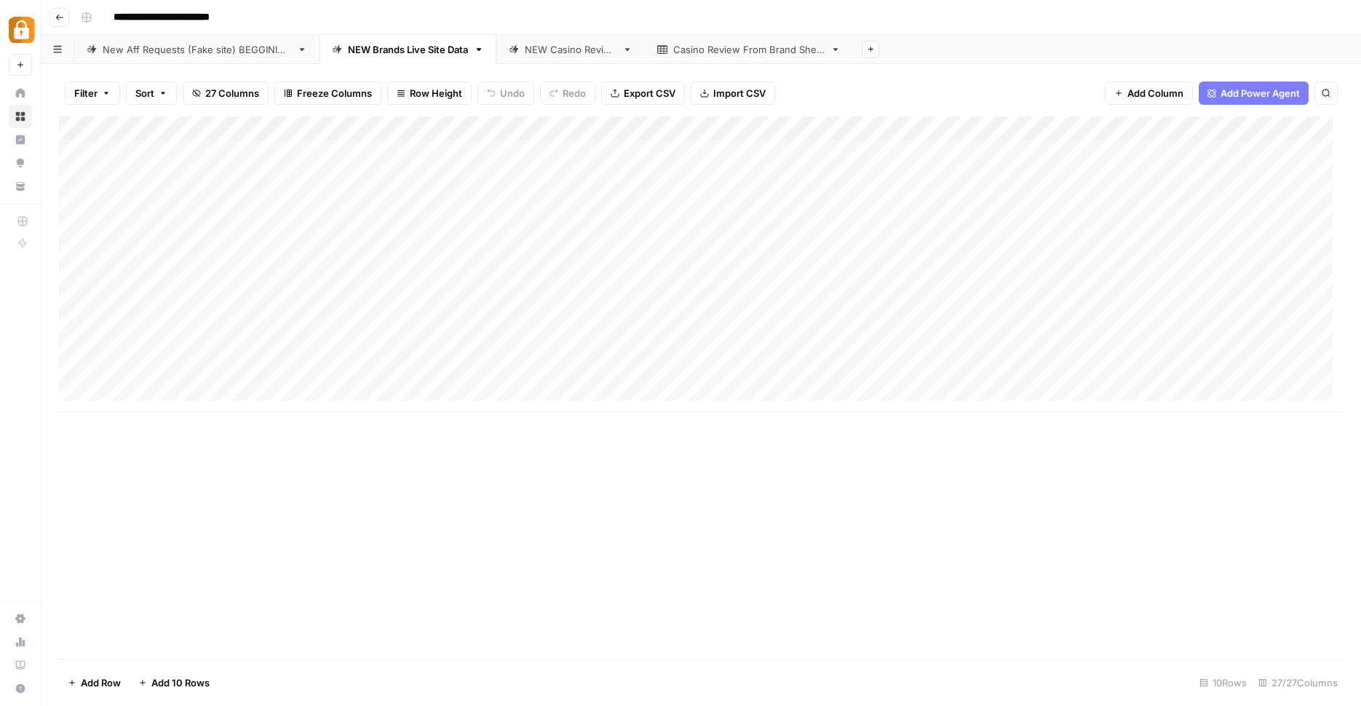
click at [585, 52] on div "NEW Casino Review" at bounding box center [571, 49] width 92 height 15
type input "**********"
click at [407, 58] on link "NEW Brands Live Site Data" at bounding box center [407, 49] width 177 height 29
click at [218, 42] on div "New Aff Requests (Fake site) BEGGINING" at bounding box center [197, 49] width 188 height 15
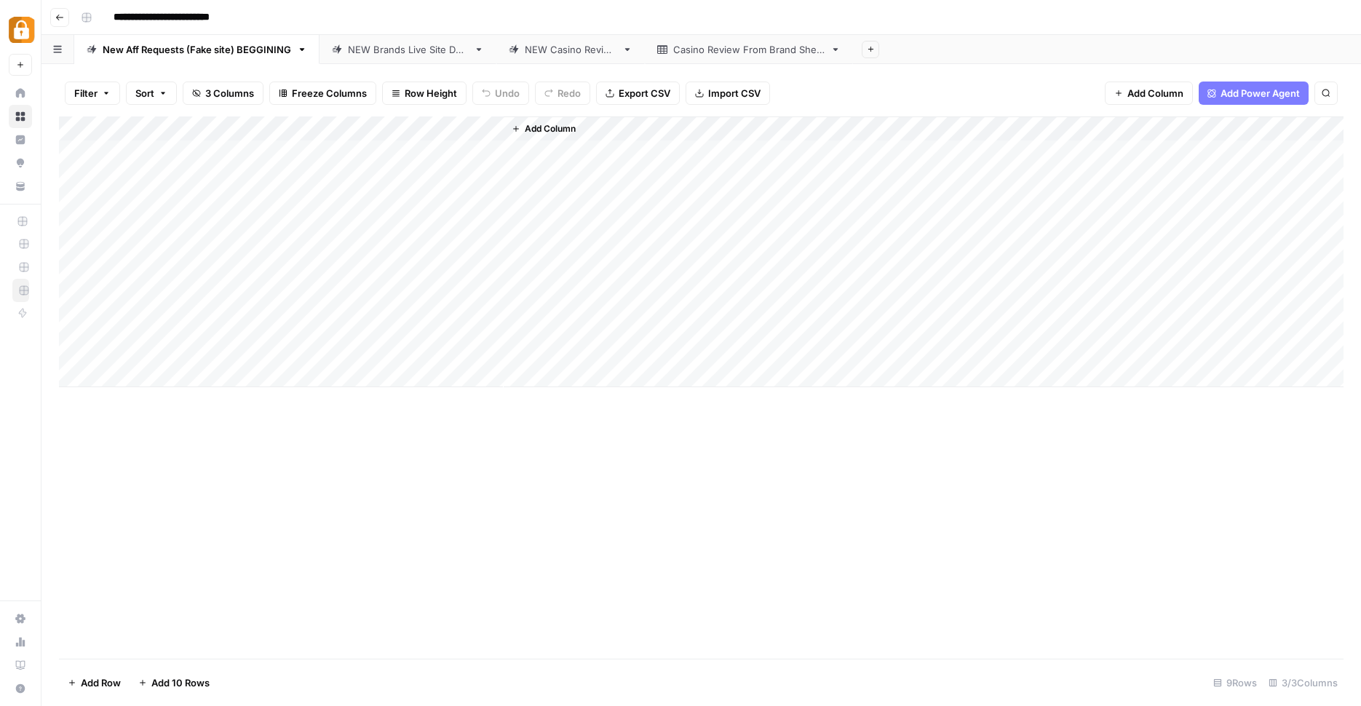
click at [388, 60] on link "NEW Brands Live Site Data" at bounding box center [407, 49] width 177 height 29
click at [936, 125] on div "Add Column" at bounding box center [701, 263] width 1284 height 295
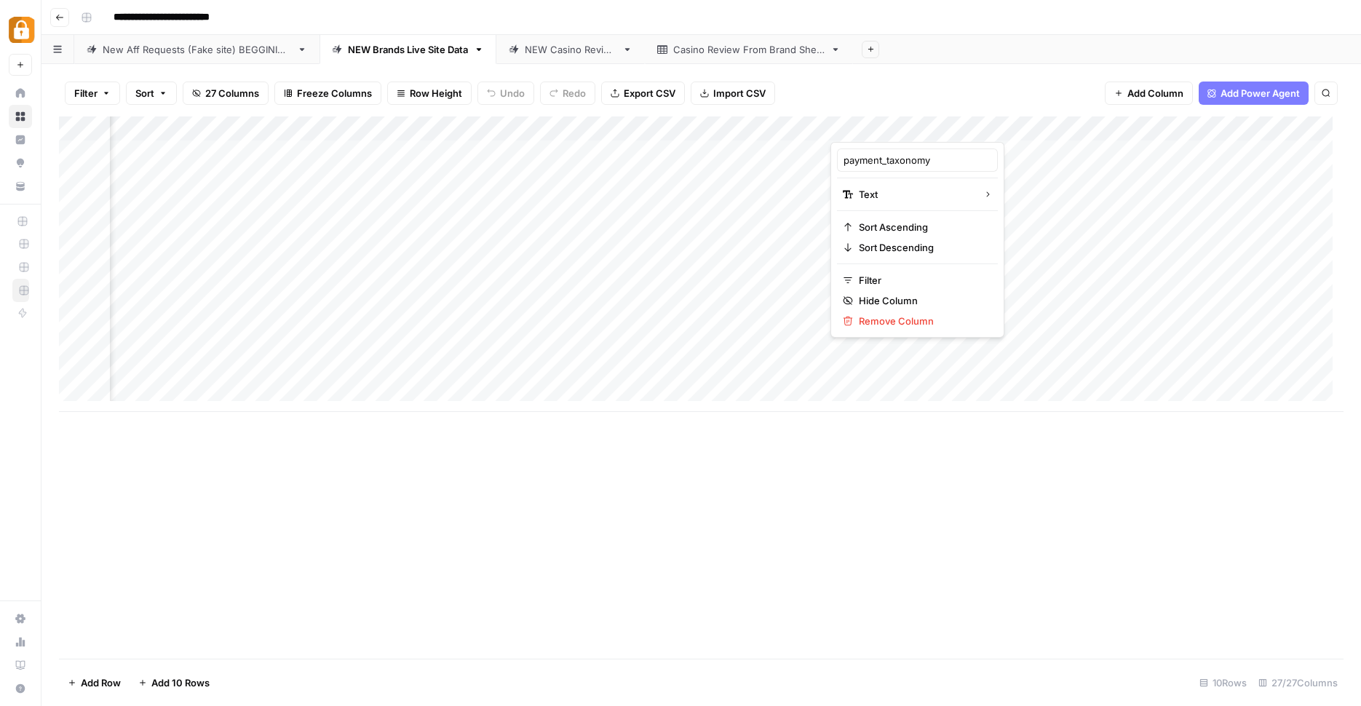
click at [936, 125] on div at bounding box center [925, 127] width 191 height 29
click at [928, 151] on div "payment_taxonomy" at bounding box center [917, 159] width 161 height 23
click at [928, 151] on div "Add Column" at bounding box center [701, 263] width 1284 height 295
click at [931, 127] on div "Add Column" at bounding box center [701, 263] width 1284 height 295
click at [911, 166] on input "payment_taxonomy" at bounding box center [917, 160] width 148 height 15
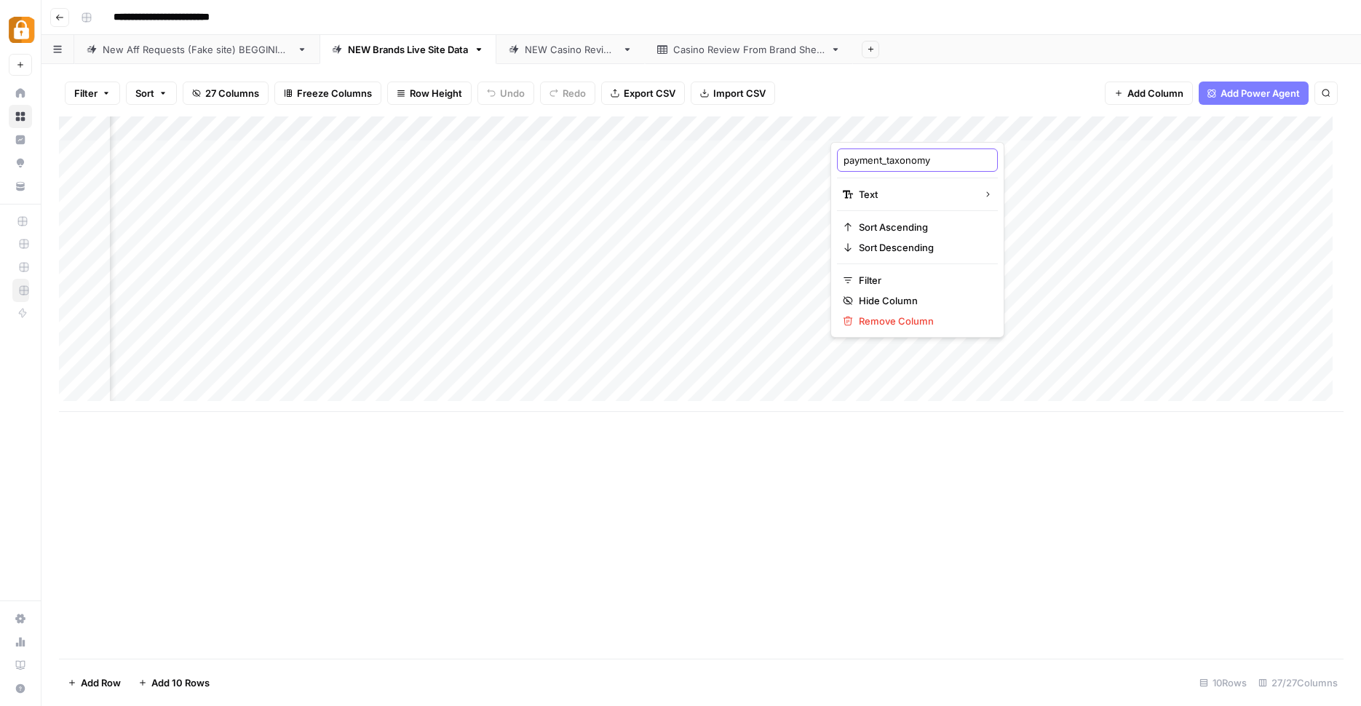
click at [911, 166] on input "payment_taxonomy" at bounding box center [917, 160] width 148 height 15
paste input "all_supported_payment_options_for_deposits"
type input "all_supported_payment_options_for_deposits"
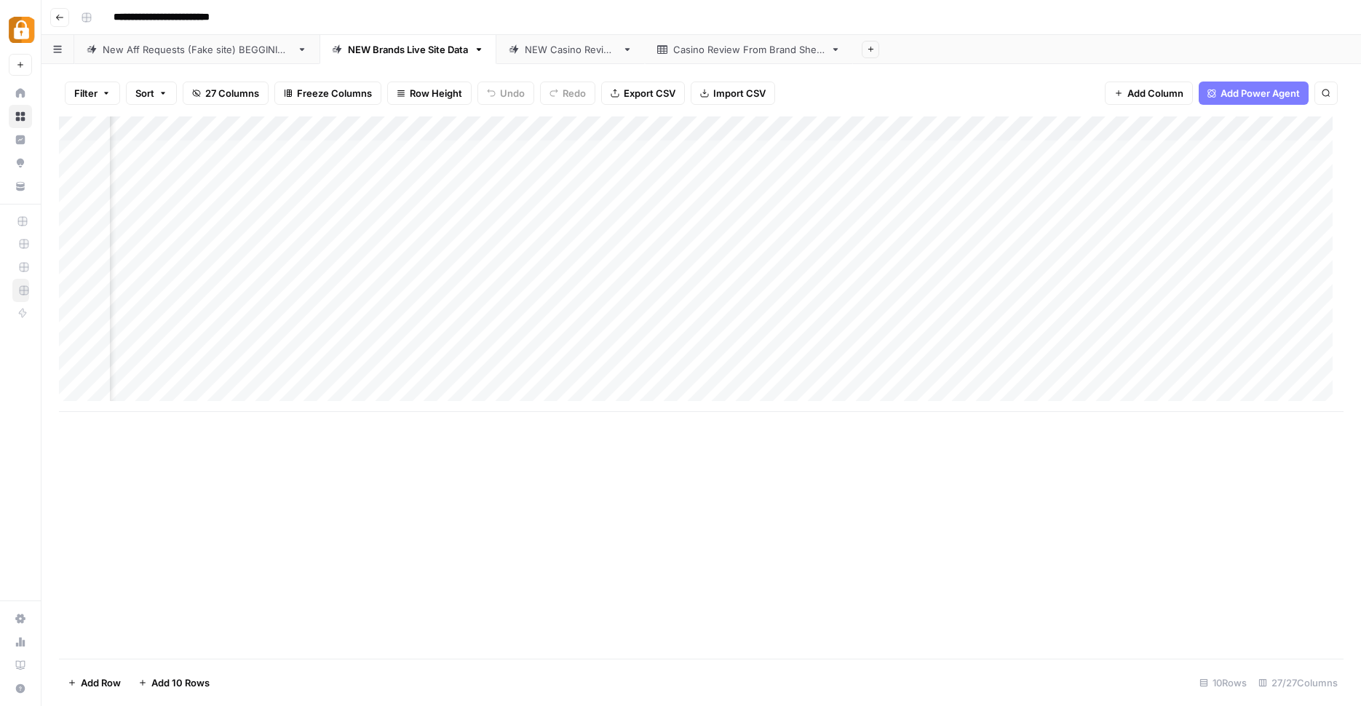
click at [952, 89] on div "Filter Sort 27 Columns Freeze Columns Row Height Undo Redo Export CSV Import CS…" at bounding box center [701, 93] width 1284 height 47
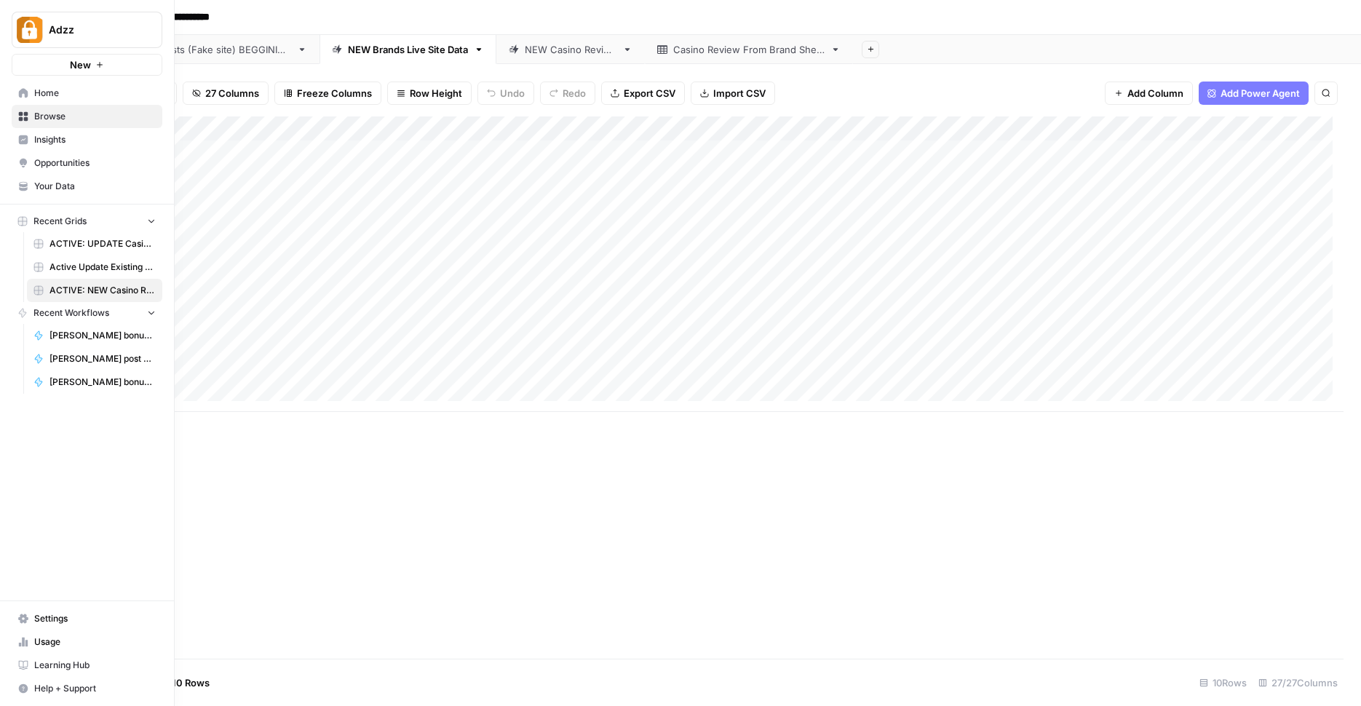
click at [59, 115] on span "Browse" at bounding box center [95, 116] width 122 height 13
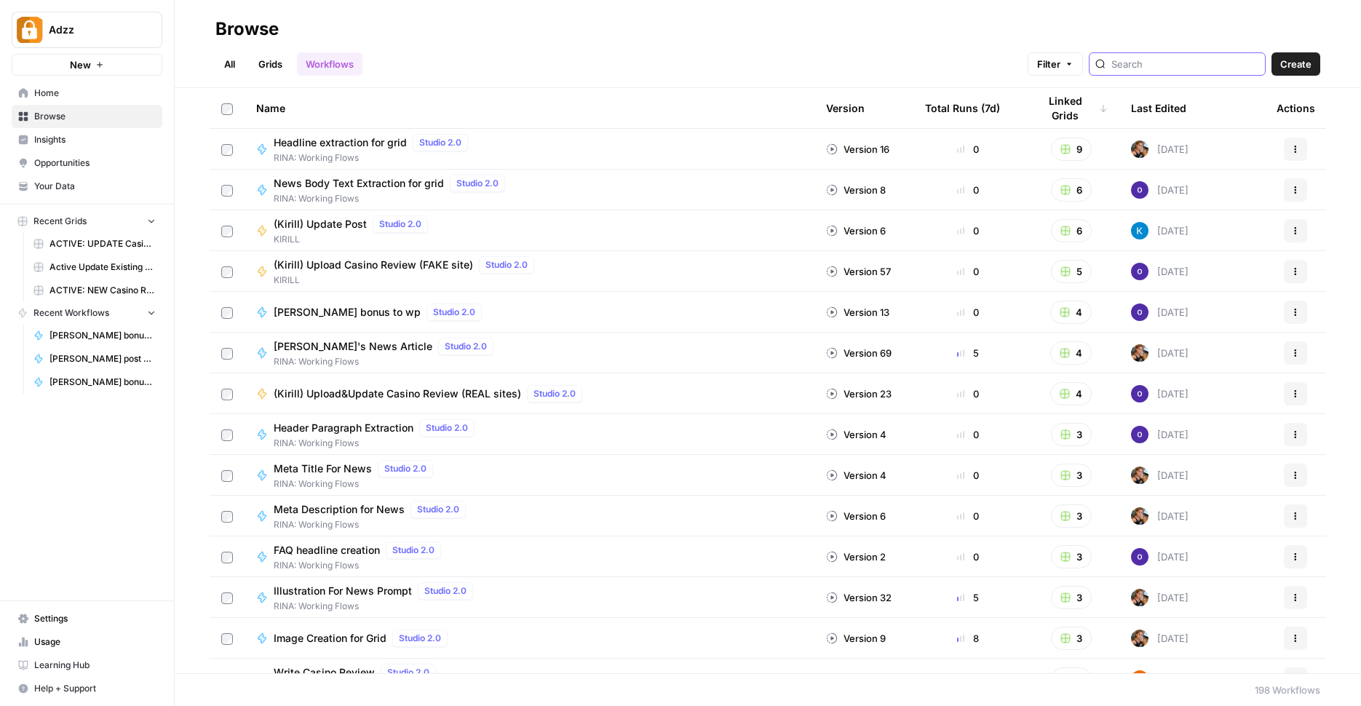
click at [1154, 68] on input "search" at bounding box center [1185, 64] width 148 height 15
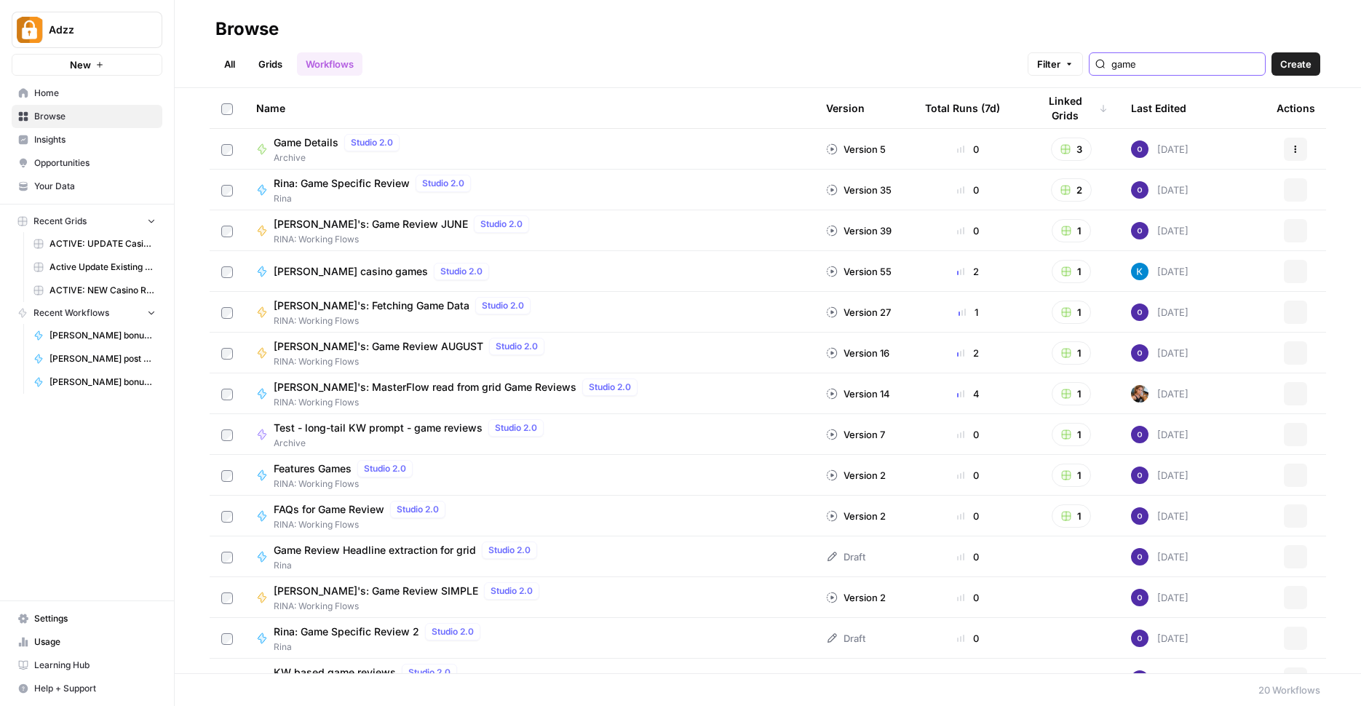
type input "games"
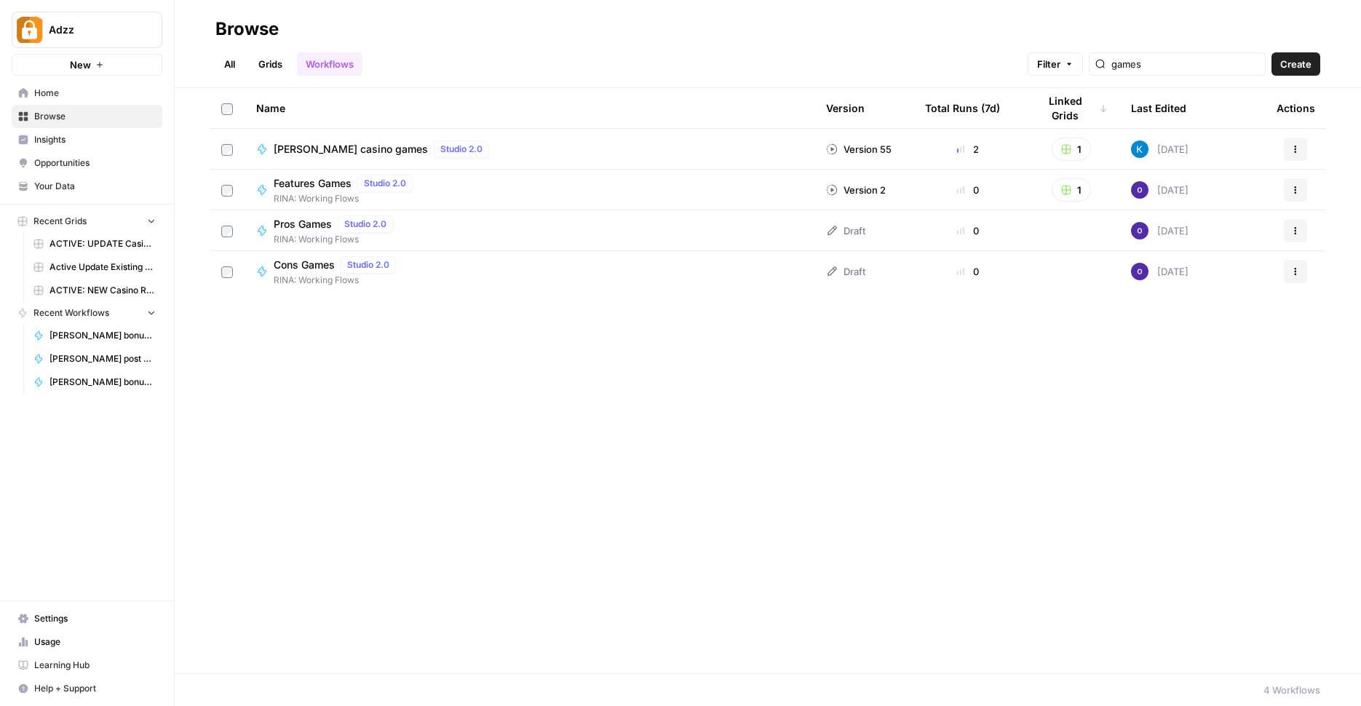
click at [276, 65] on link "Grids" at bounding box center [270, 63] width 41 height 23
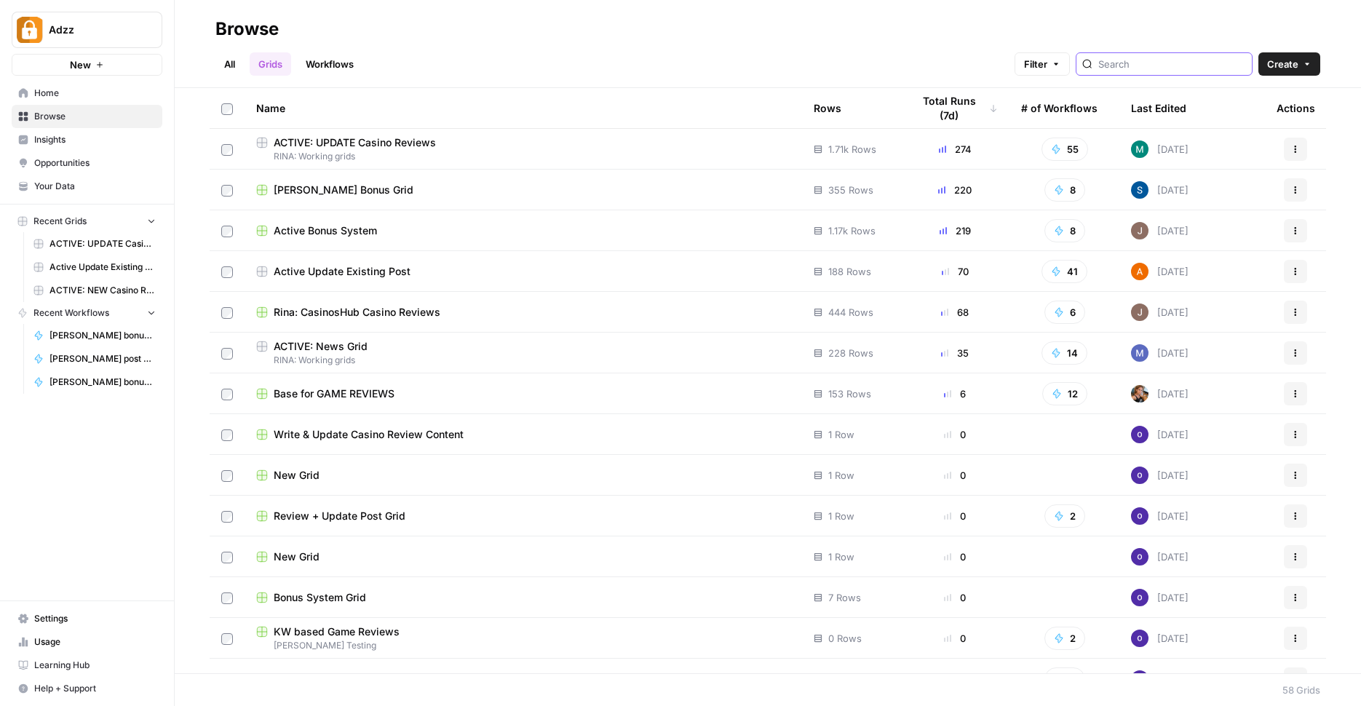
click at [1184, 65] on input "search" at bounding box center [1172, 64] width 148 height 15
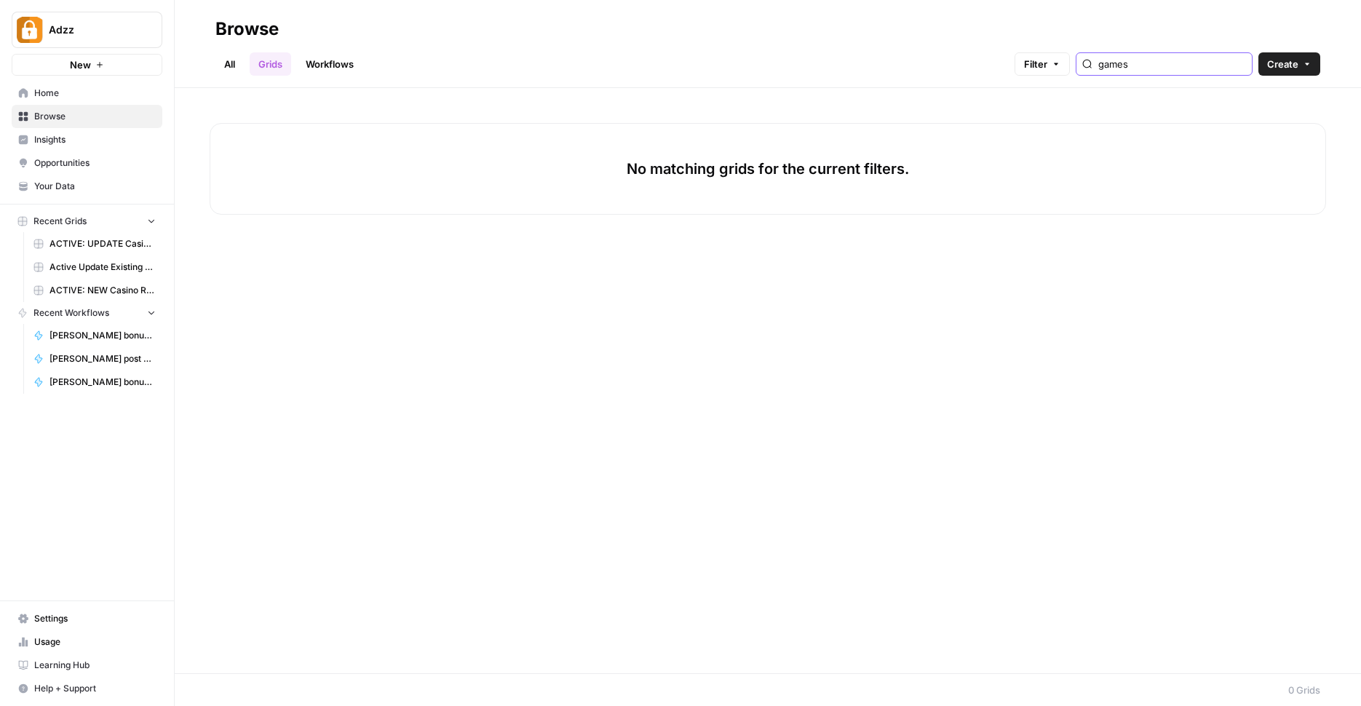
type input "game"
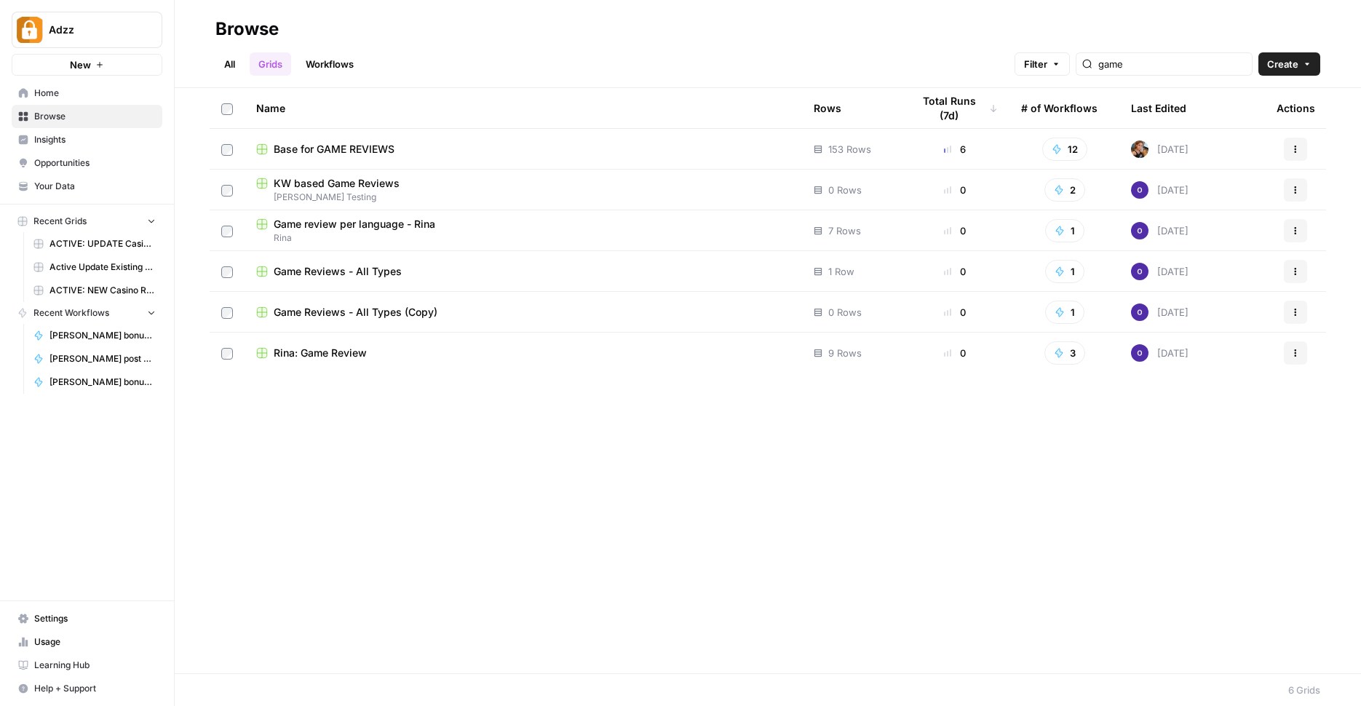
click at [312, 144] on span "Base for GAME REVIEWS" at bounding box center [334, 149] width 121 height 15
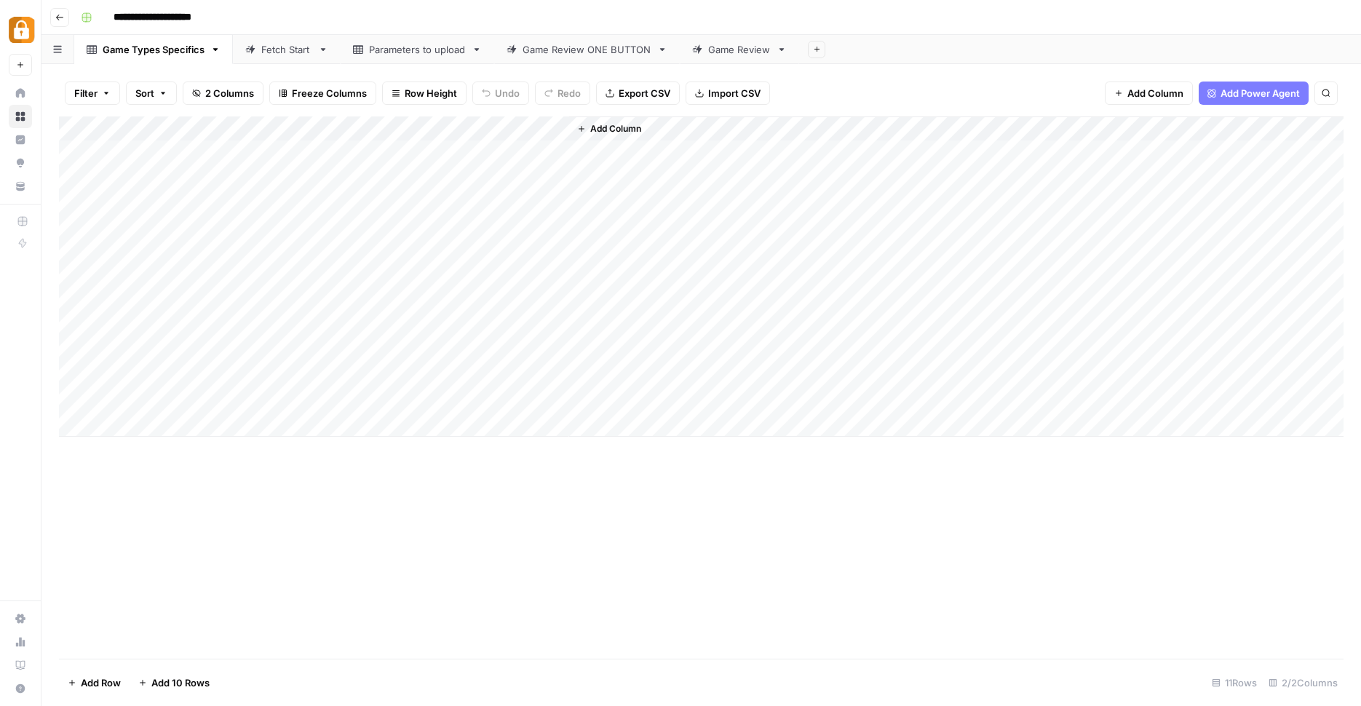
click at [426, 52] on div "Parameters to upload" at bounding box center [417, 49] width 97 height 15
click at [552, 50] on div "Game Review ONE BUTTON" at bounding box center [586, 49] width 129 height 15
click at [956, 196] on div "Add Column" at bounding box center [701, 389] width 1284 height 546
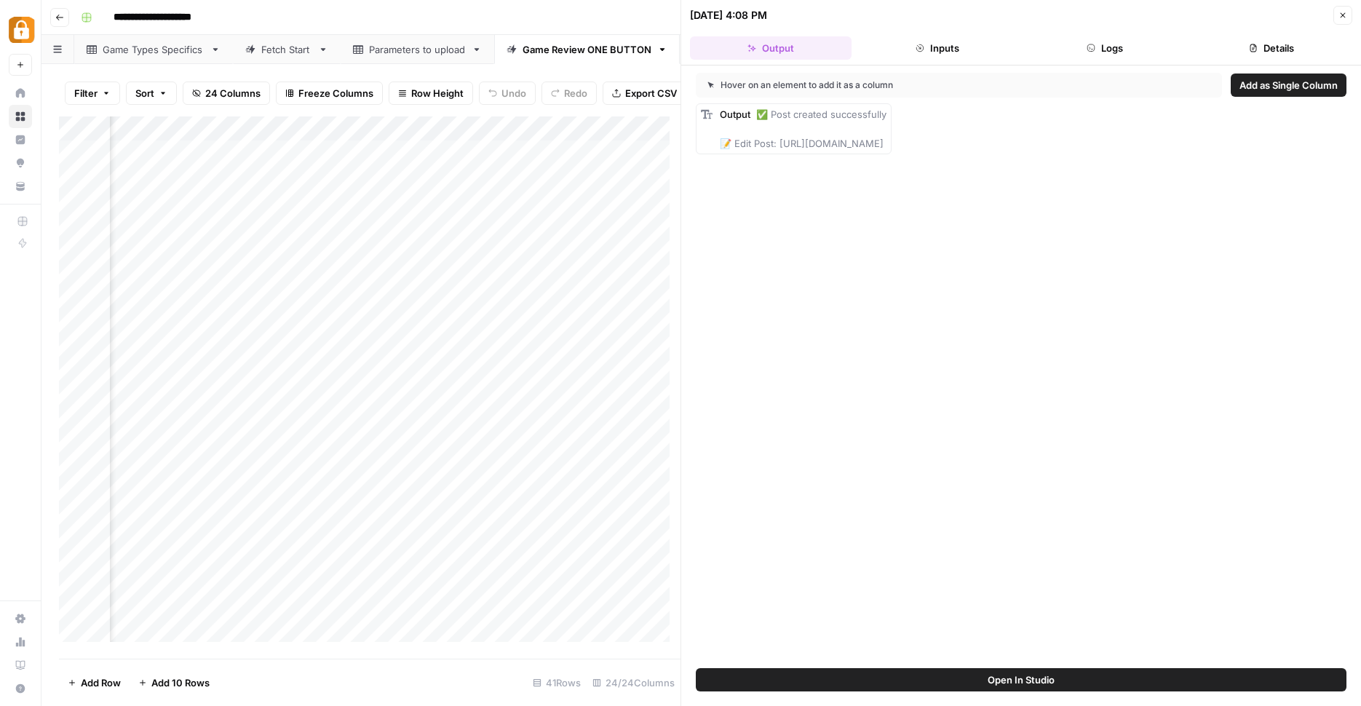
click at [1110, 53] on button "Logs" at bounding box center [1105, 47] width 162 height 23
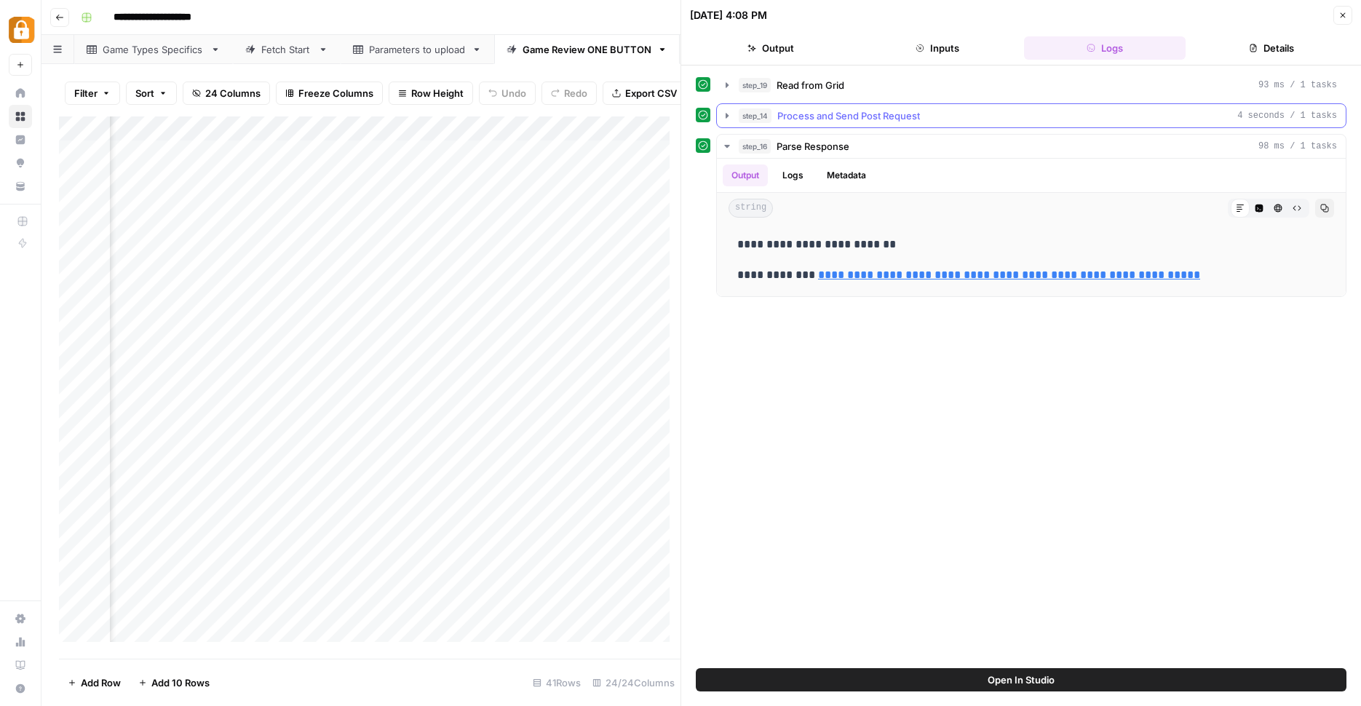
click at [736, 123] on button "step_14 Process and Send Post Request 4 seconds / 1 tasks" at bounding box center [1031, 115] width 629 height 23
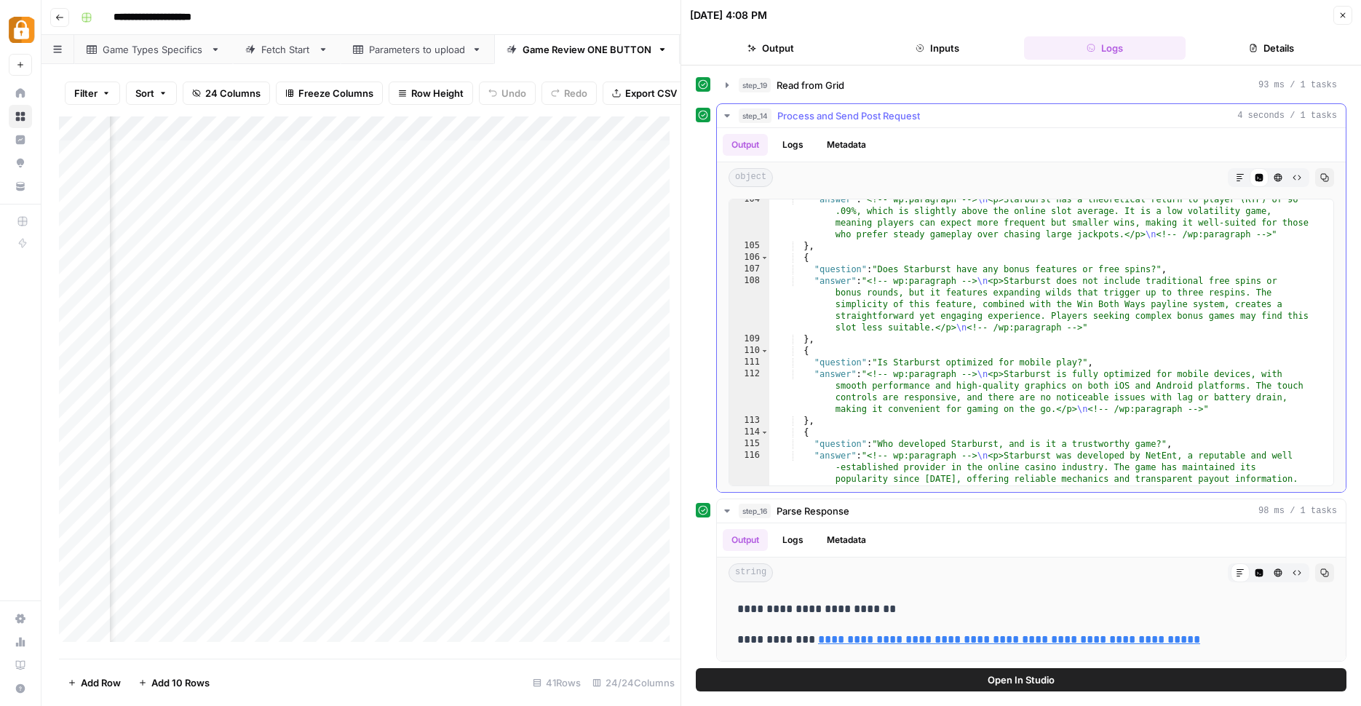
scroll to position [3579, 0]
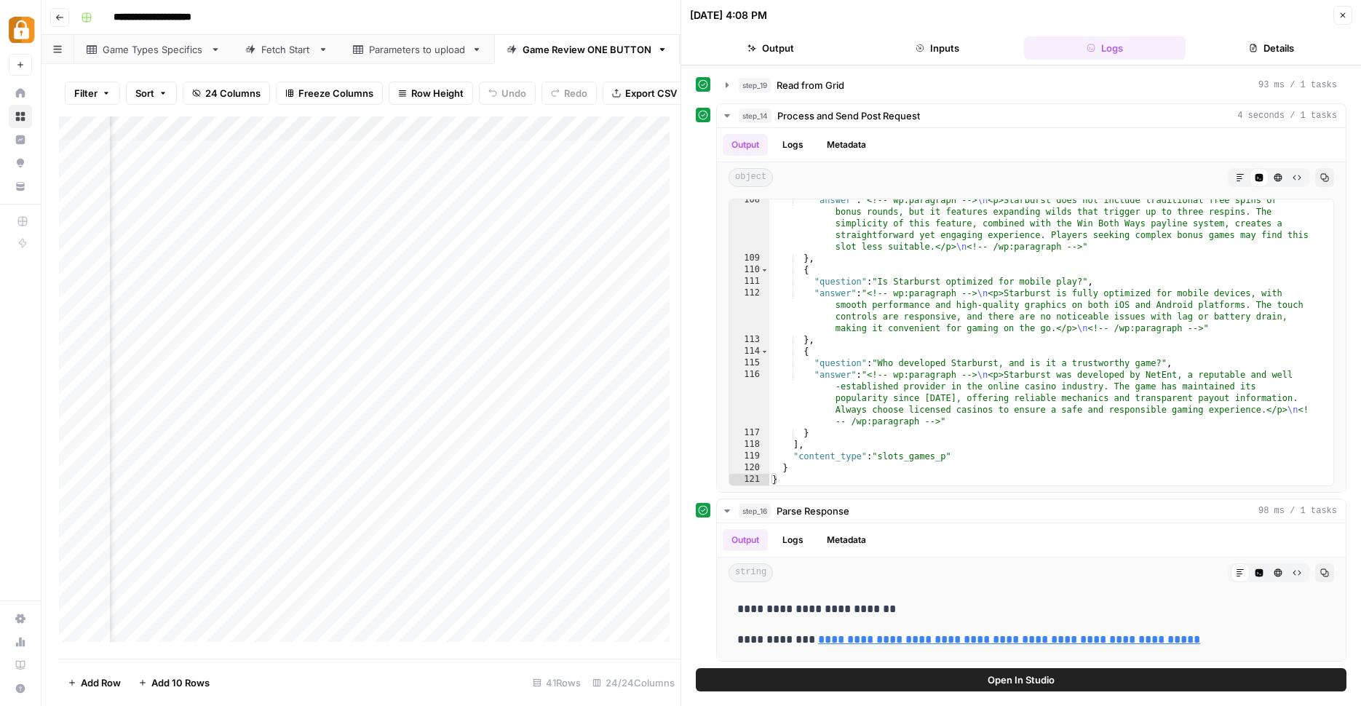
drag, startPoint x: 549, startPoint y: 601, endPoint x: 539, endPoint y: 607, distance: 11.1
click at [539, 607] on div "Add Column" at bounding box center [369, 384] width 621 height 536
click at [601, 684] on div "24/24 Columns" at bounding box center [633, 682] width 94 height 23
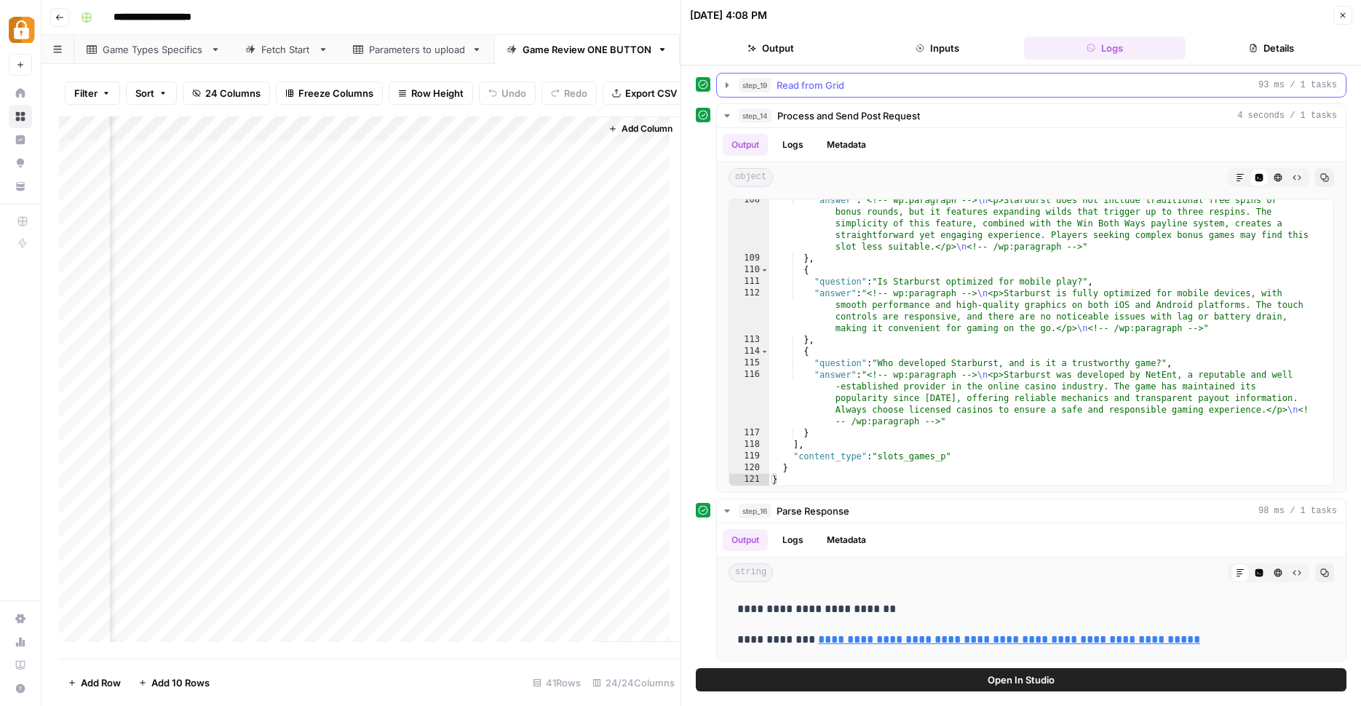
click at [735, 89] on button "step_19 Read from Grid 93 ms / 1 tasks" at bounding box center [1031, 84] width 629 height 23
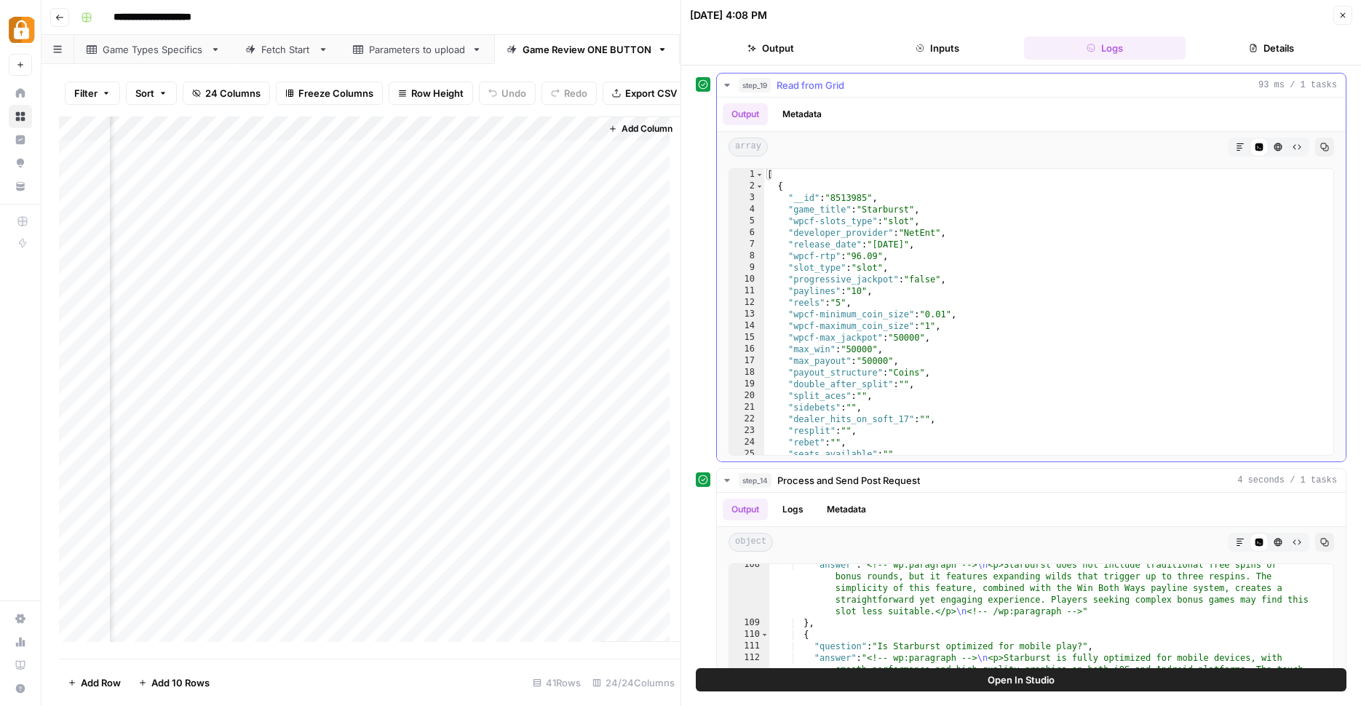
click at [735, 89] on button "step_19 Read from Grid 93 ms / 1 tasks" at bounding box center [1031, 84] width 629 height 23
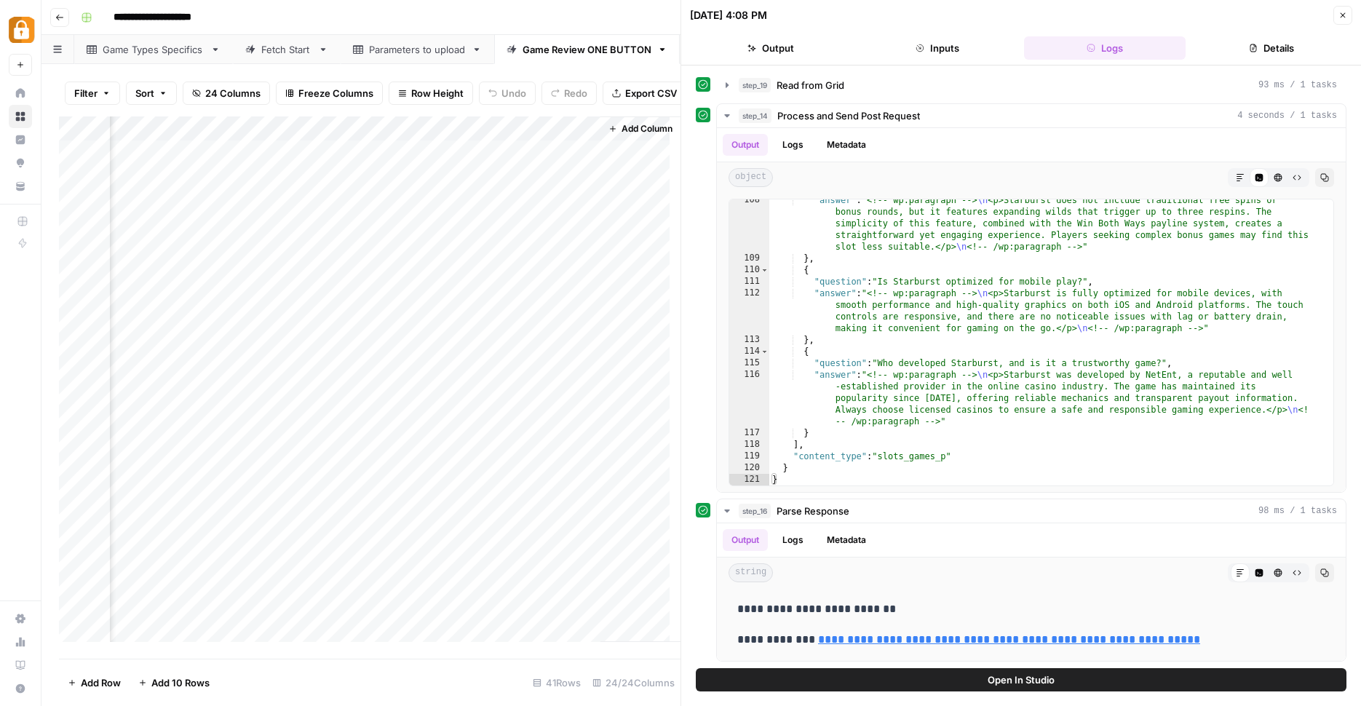
click at [442, 130] on div "Add Column" at bounding box center [369, 384] width 621 height 536
click at [527, 108] on div "Filter Sort 24 Columns Freeze Columns Row Height Undo Redo Export CSV Import CS…" at bounding box center [369, 93] width 621 height 47
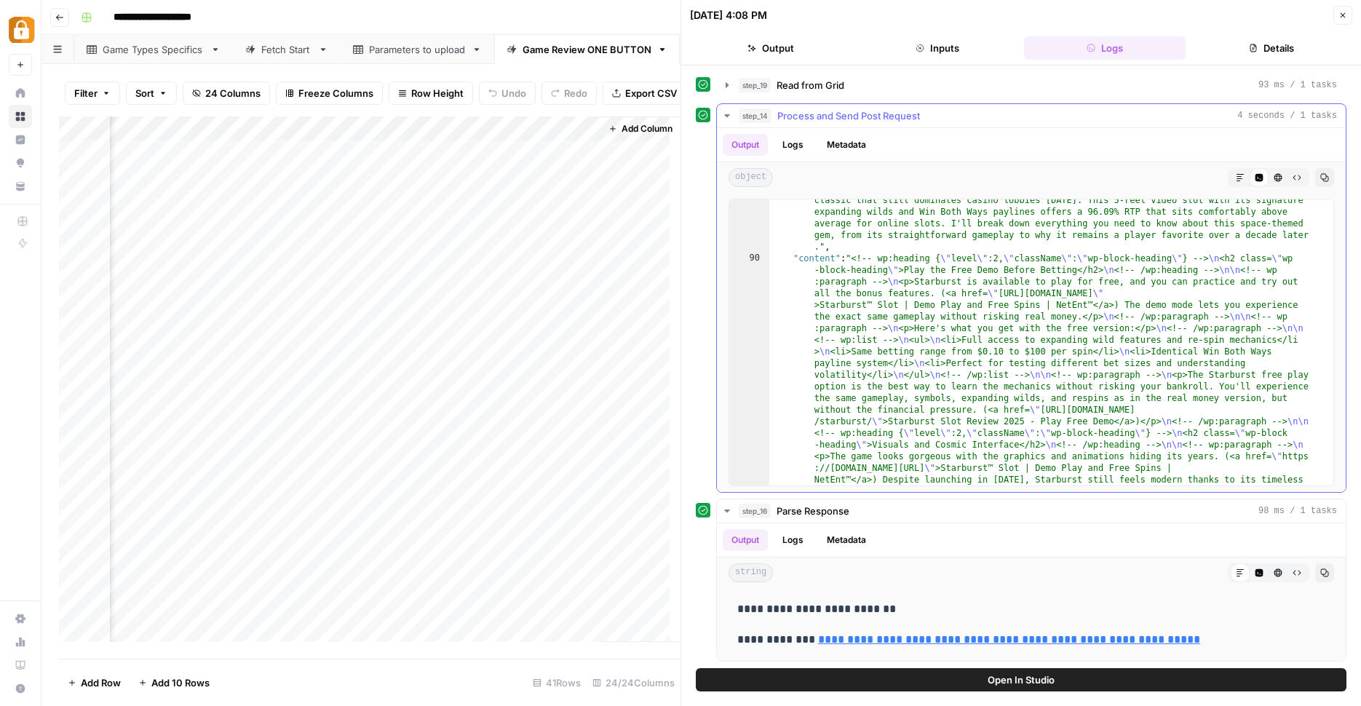
scroll to position [778, 0]
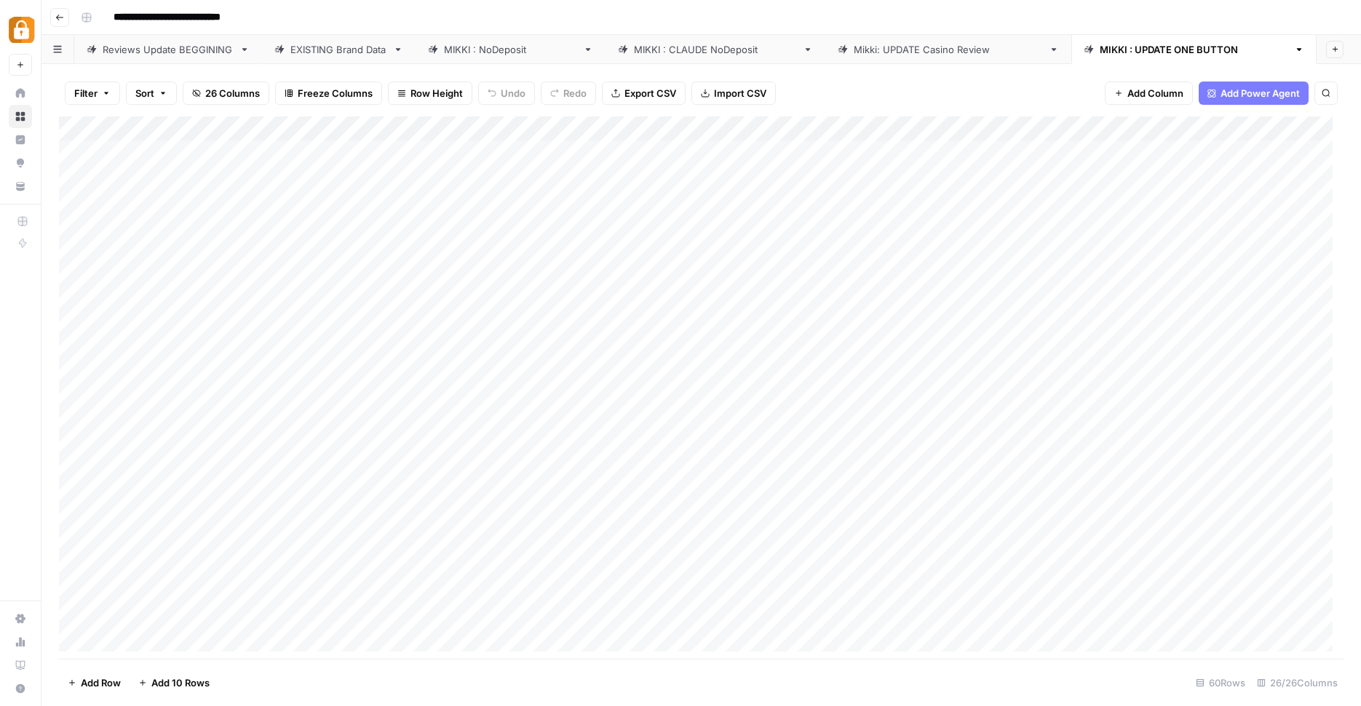
click at [372, 44] on div "EXISTING Brand Data" at bounding box center [338, 49] width 97 height 15
type input "**********"
click at [645, 116] on div "Add Column" at bounding box center [701, 389] width 1284 height 546
click at [509, 120] on div at bounding box center [624, 127] width 418 height 29
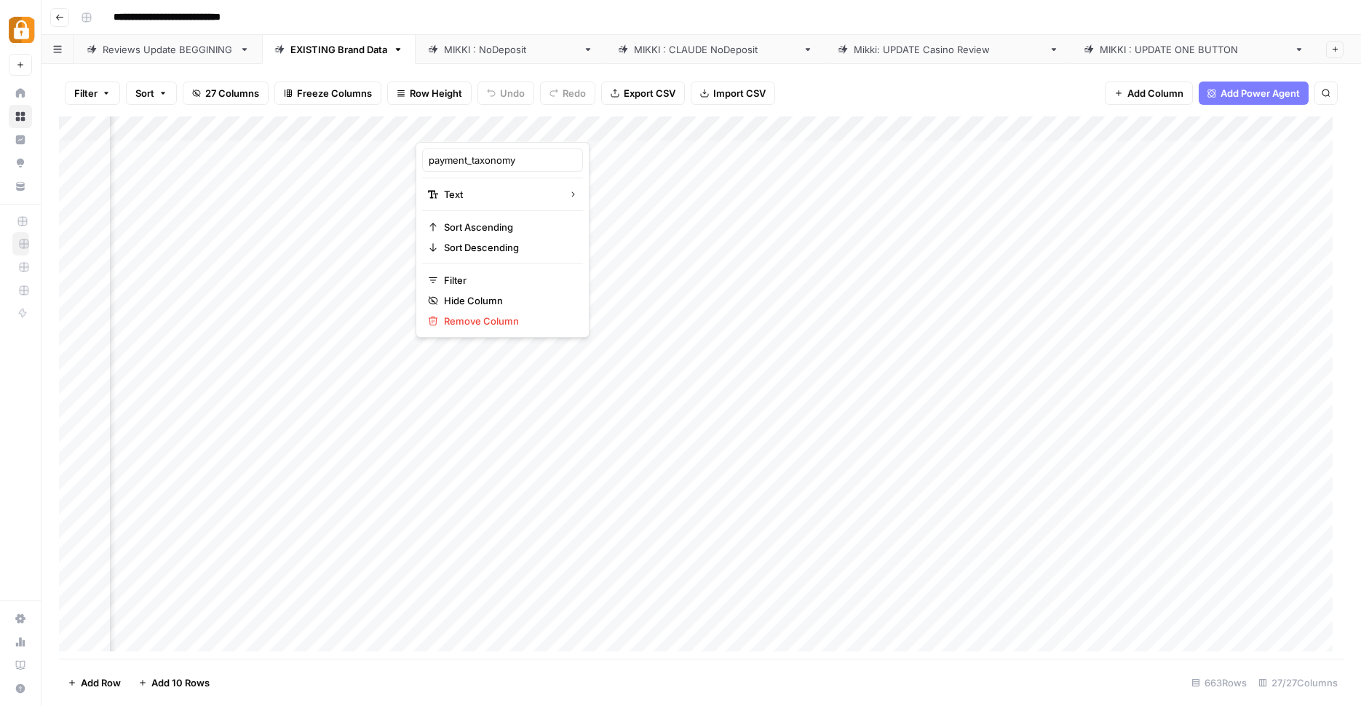
click at [509, 120] on div at bounding box center [624, 127] width 418 height 29
click at [529, 125] on div at bounding box center [624, 127] width 418 height 29
click at [514, 155] on input "payment_taxonomy" at bounding box center [503, 160] width 148 height 15
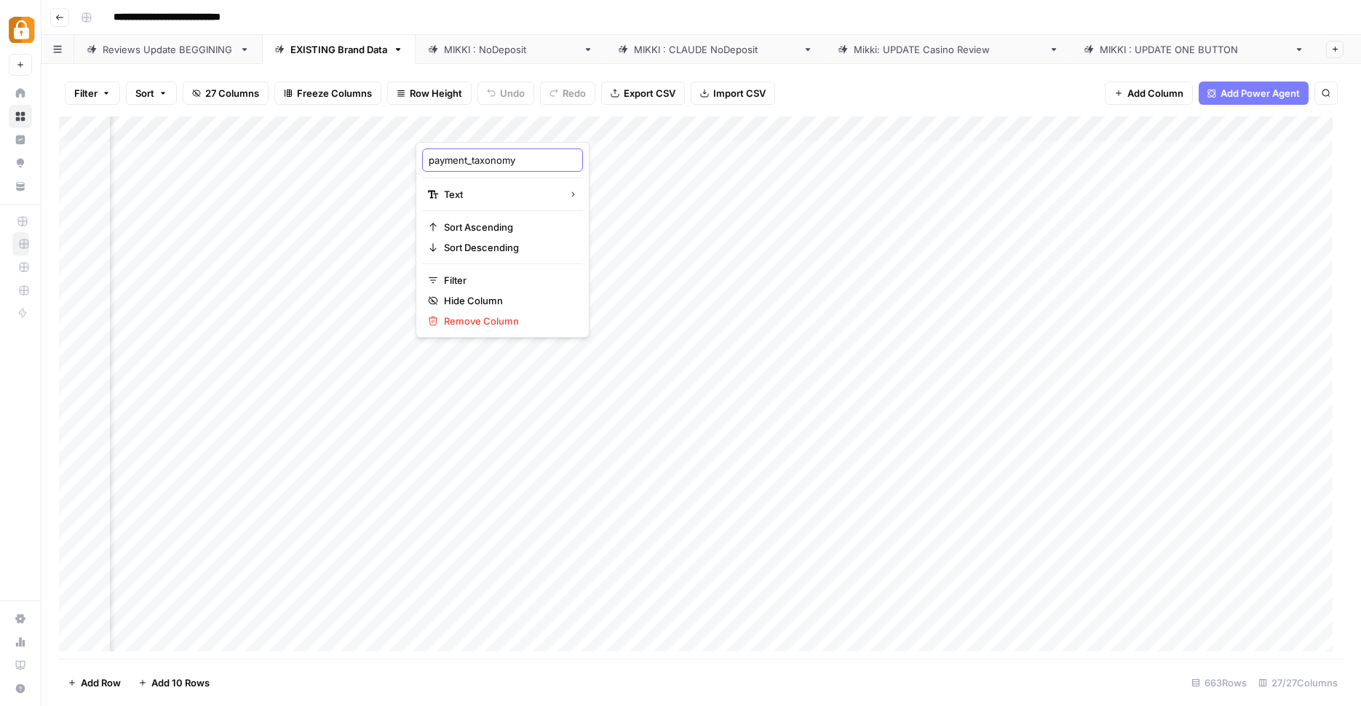
click at [514, 155] on input "payment_taxonomy" at bounding box center [503, 160] width 148 height 15
paste input "all_supported_payment_options_for_deposits"
type input "all_supported_payment_options_for_deposits"
click at [898, 69] on div "Filter Sort 27 Columns Freeze Columns Row Height Undo Redo Export CSV Import CS…" at bounding box center [700, 385] width 1319 height 642
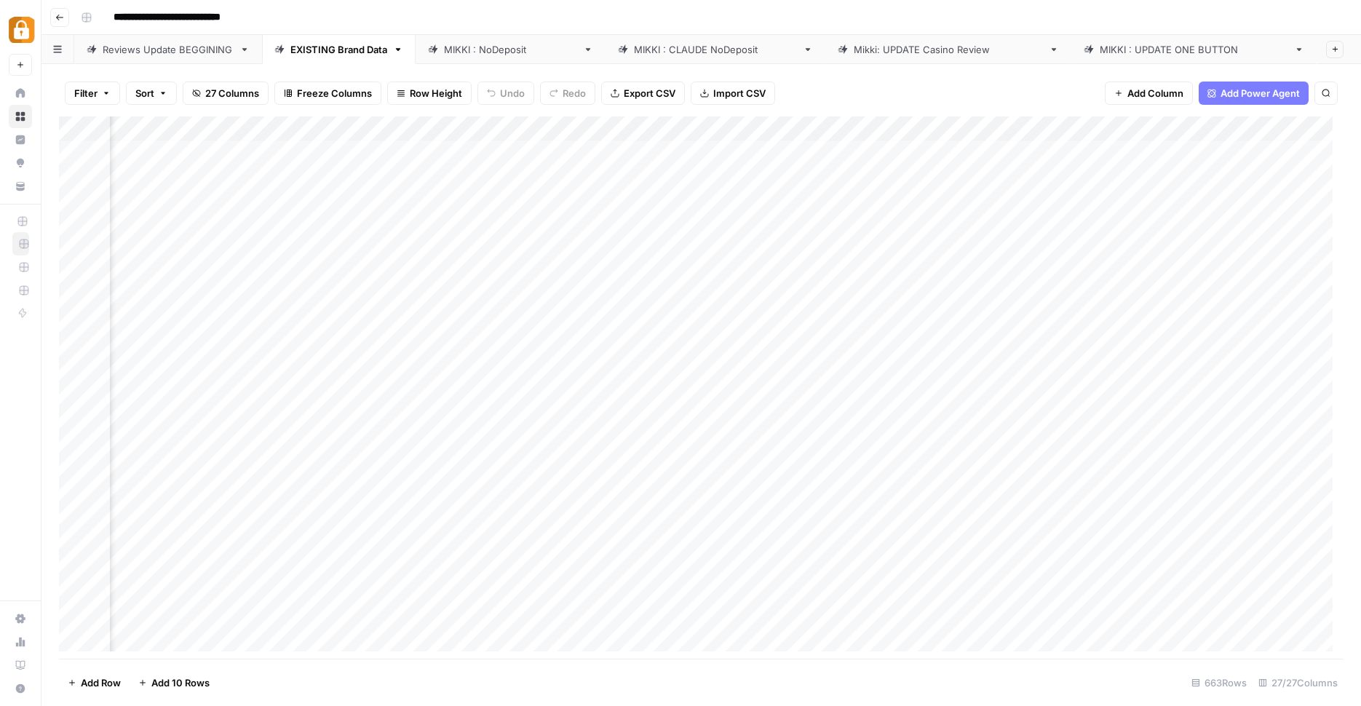
scroll to position [4, 3053]
click at [68, 20] on button "Go back" at bounding box center [59, 17] width 19 height 19
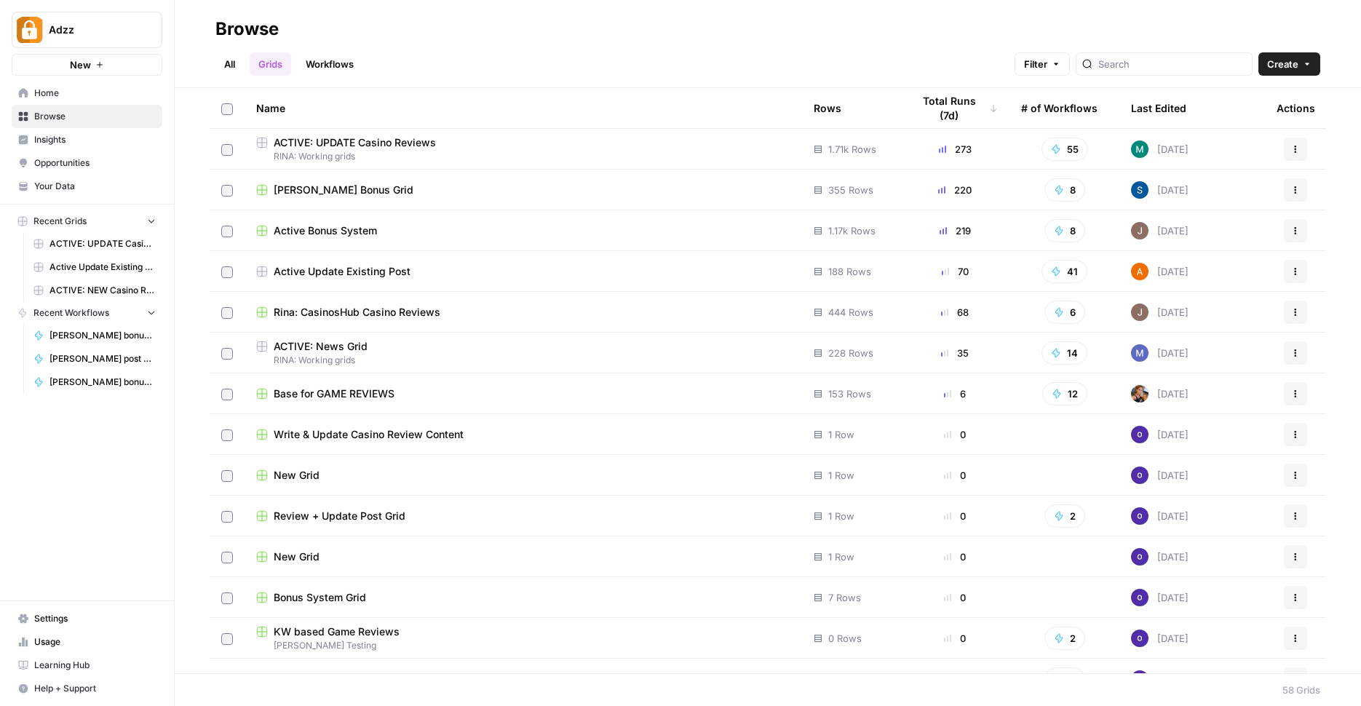
click at [1135, 55] on div at bounding box center [1163, 63] width 177 height 23
type input "game"
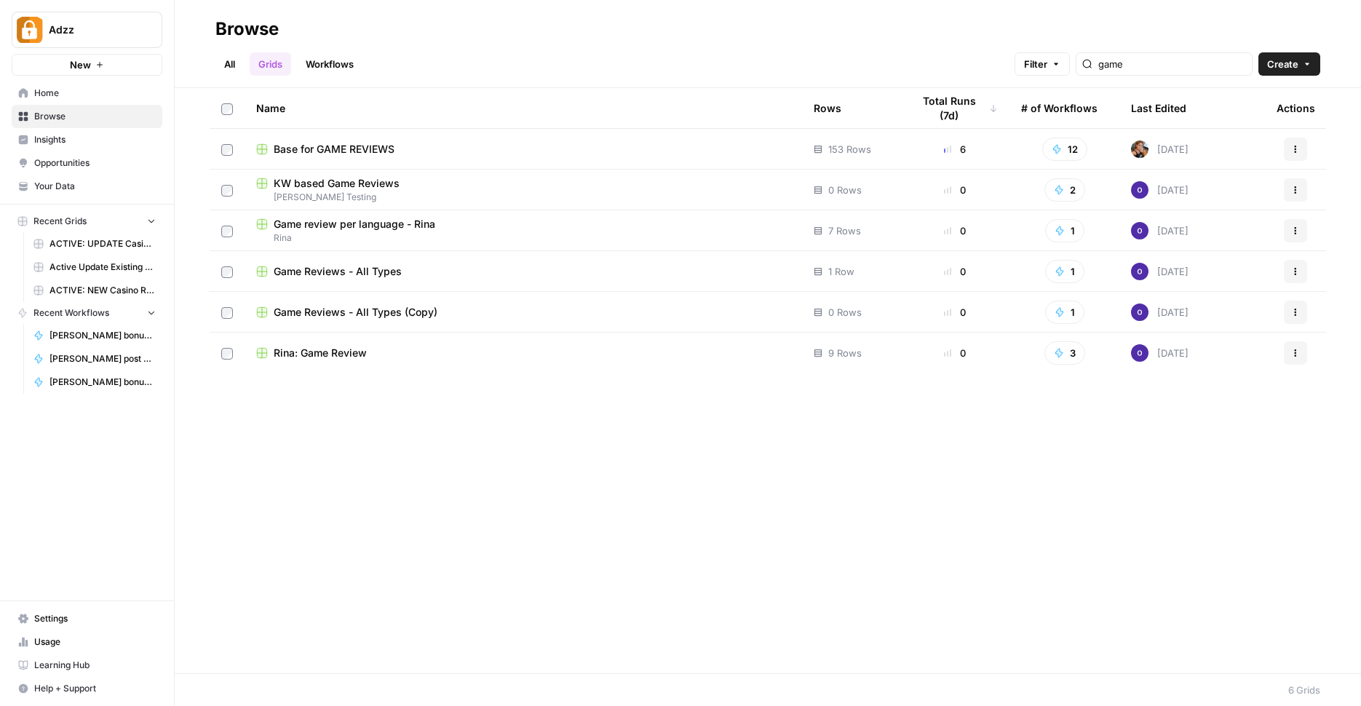
click at [381, 150] on span "Base for GAME REVIEWS" at bounding box center [334, 149] width 121 height 15
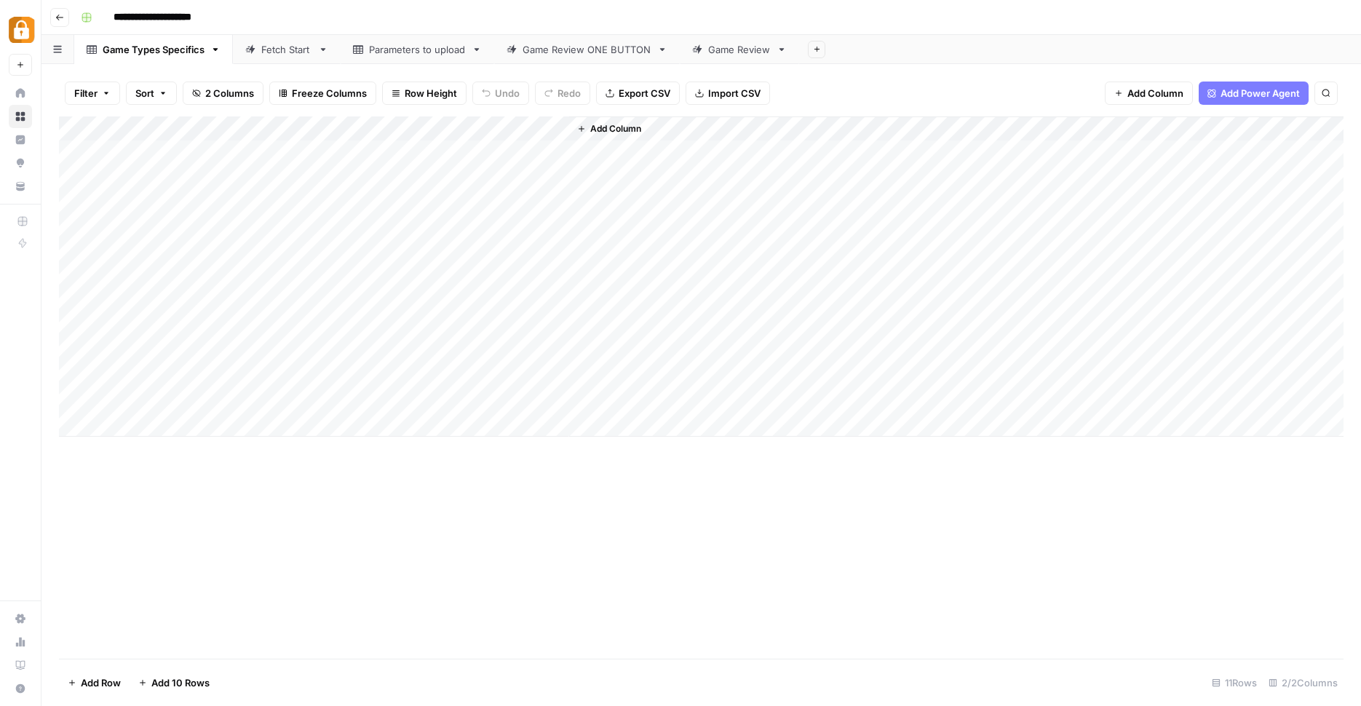
click at [392, 49] on div "Parameters to upload" at bounding box center [417, 49] width 97 height 15
click at [578, 271] on div "Add Column" at bounding box center [701, 389] width 1284 height 546
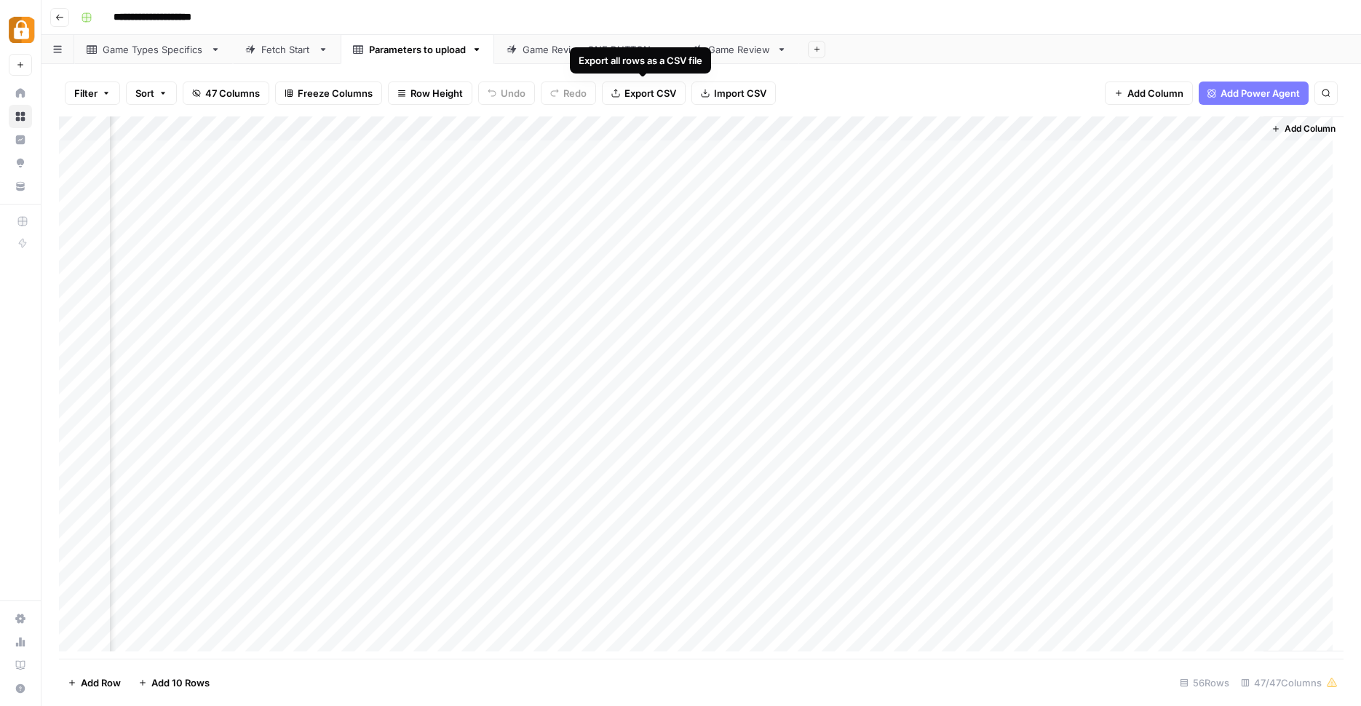
click at [580, 52] on div "Export all rows as a CSV file" at bounding box center [640, 60] width 141 height 26
click at [522, 55] on div "Game Review ONE BUTTON" at bounding box center [586, 49] width 129 height 15
drag, startPoint x: 326, startPoint y: 659, endPoint x: 1253, endPoint y: 635, distance: 927.3
click at [1259, 638] on div "Filter Sort 24 Columns Freeze Columns Row Height Undo Redo Export CSV Import CS…" at bounding box center [700, 385] width 1319 height 642
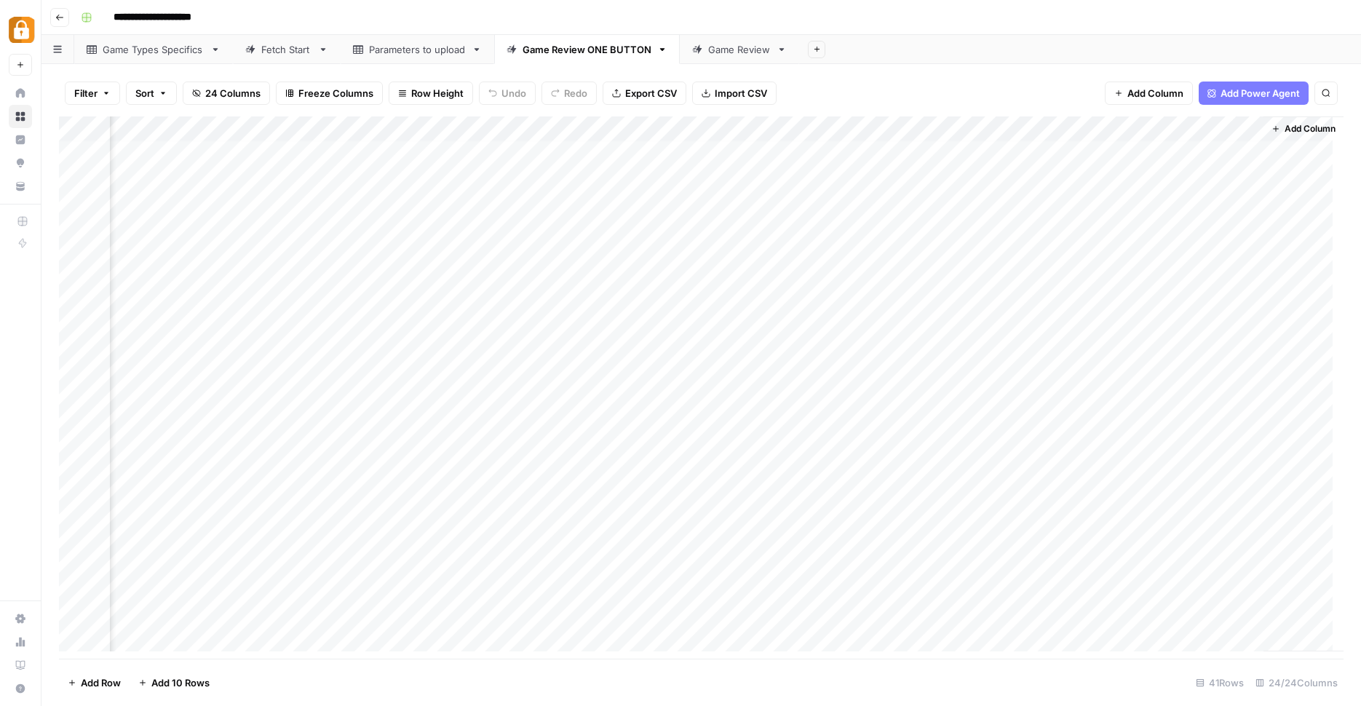
scroll to position [0, 2203]
click at [958, 199] on div "Add Column" at bounding box center [701, 389] width 1284 height 546
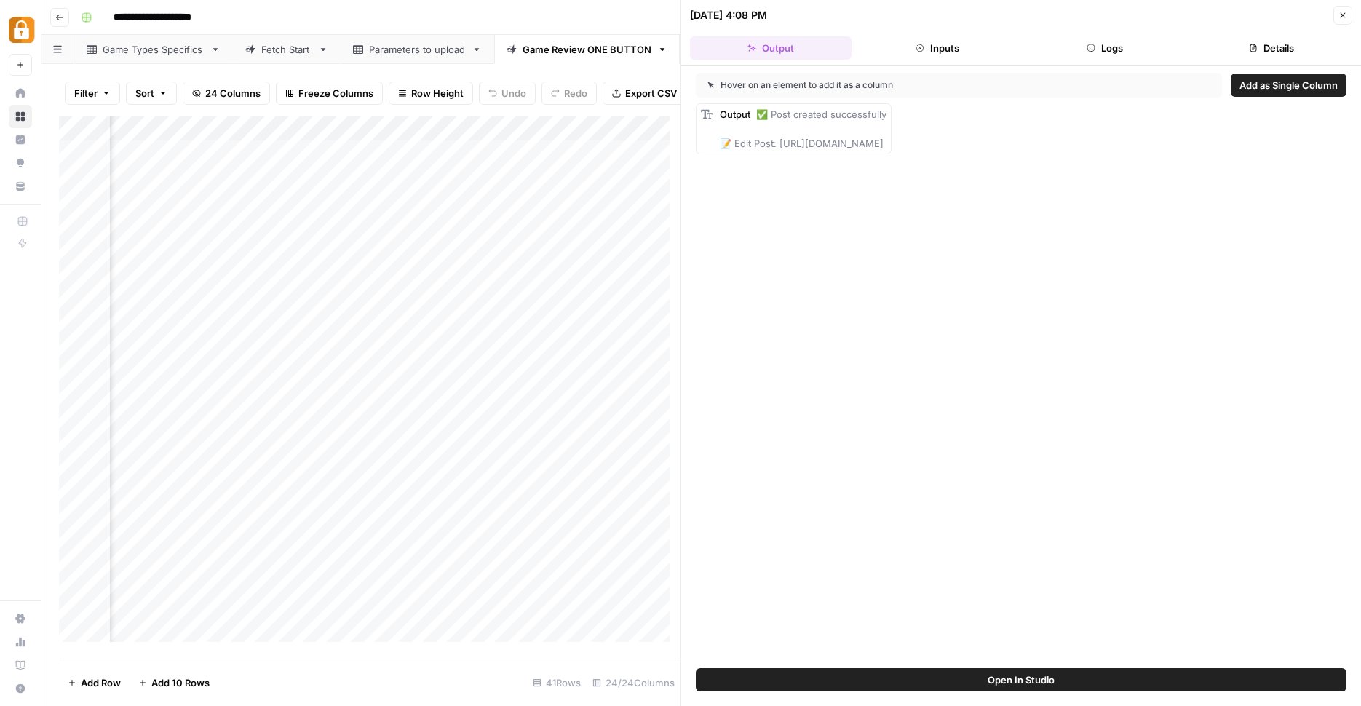
click at [1113, 49] on button "Logs" at bounding box center [1105, 47] width 162 height 23
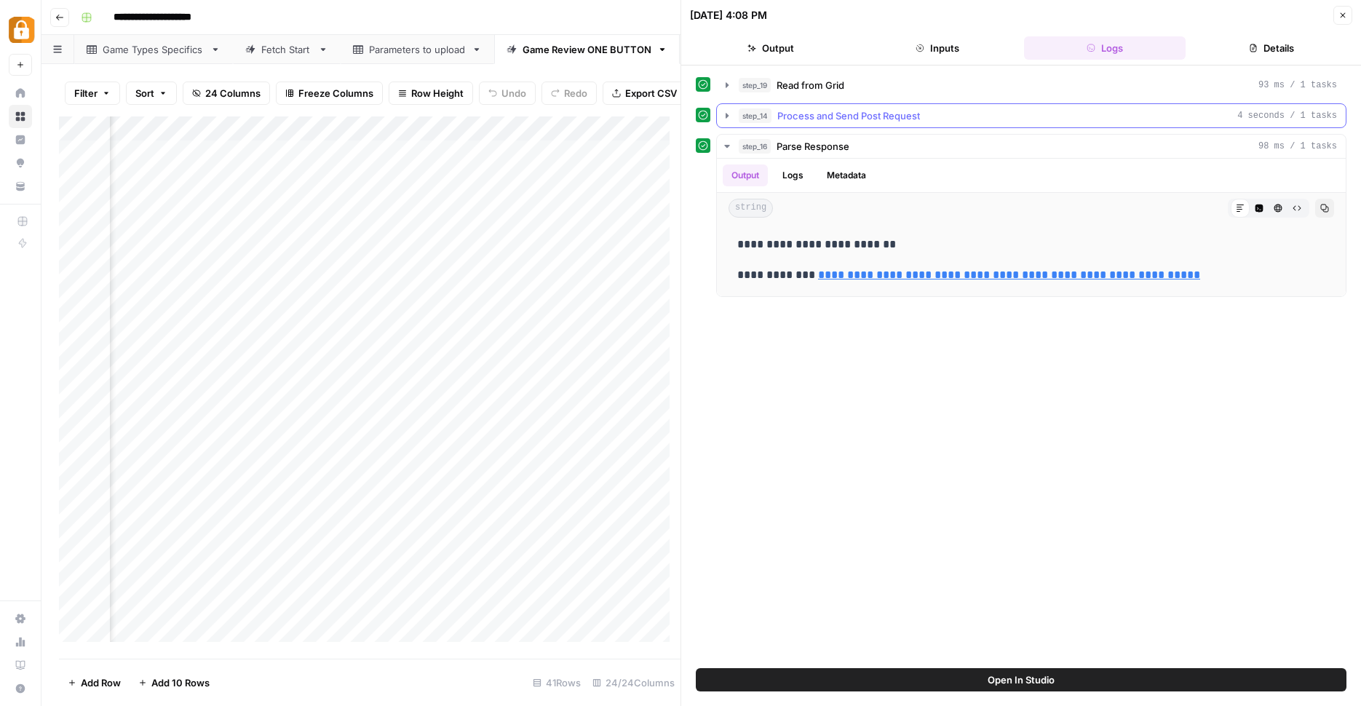
click at [732, 116] on icon "button" at bounding box center [727, 116] width 12 height 12
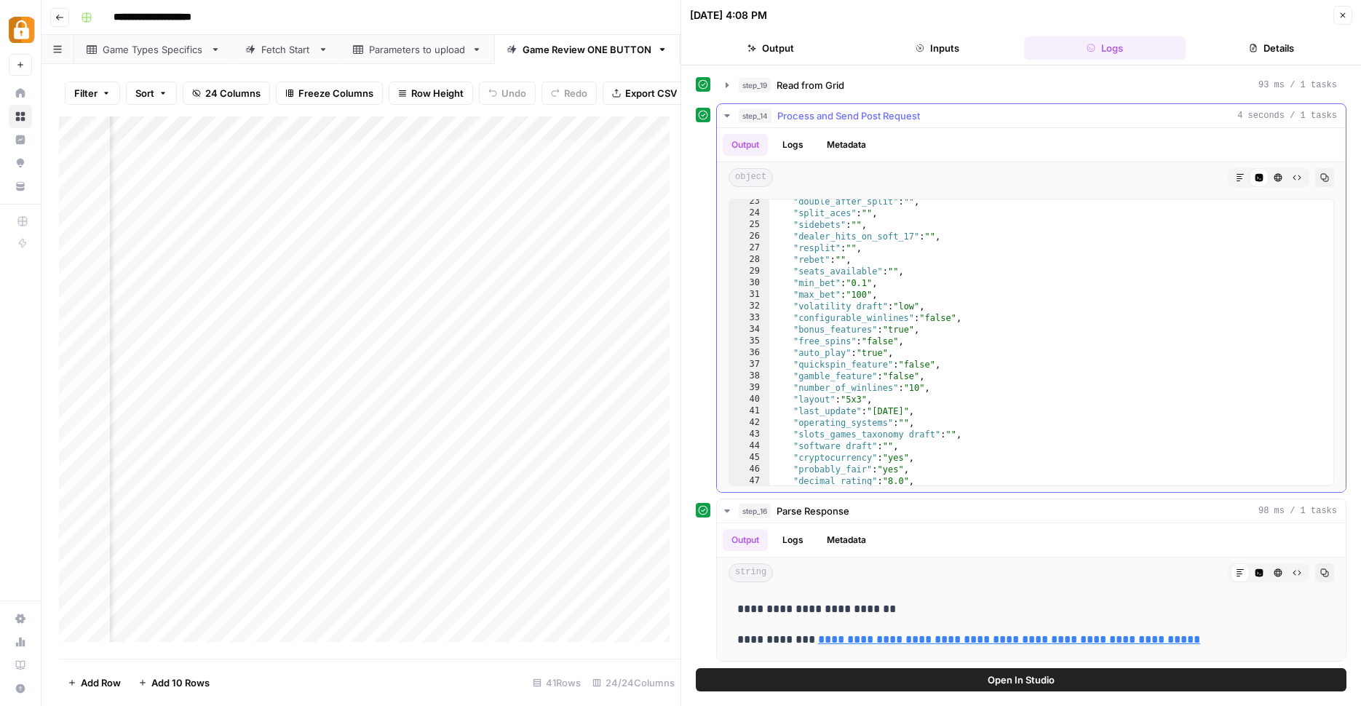
scroll to position [291, 0]
type textarea "**********"
drag, startPoint x: 787, startPoint y: 463, endPoint x: 976, endPoint y: 464, distance: 188.5
click at [976, 464] on div ""double_after_split" : "" , "split_aces" : "" , "sidebets" : "" , "dealer_hits_…" at bounding box center [1045, 342] width 553 height 309
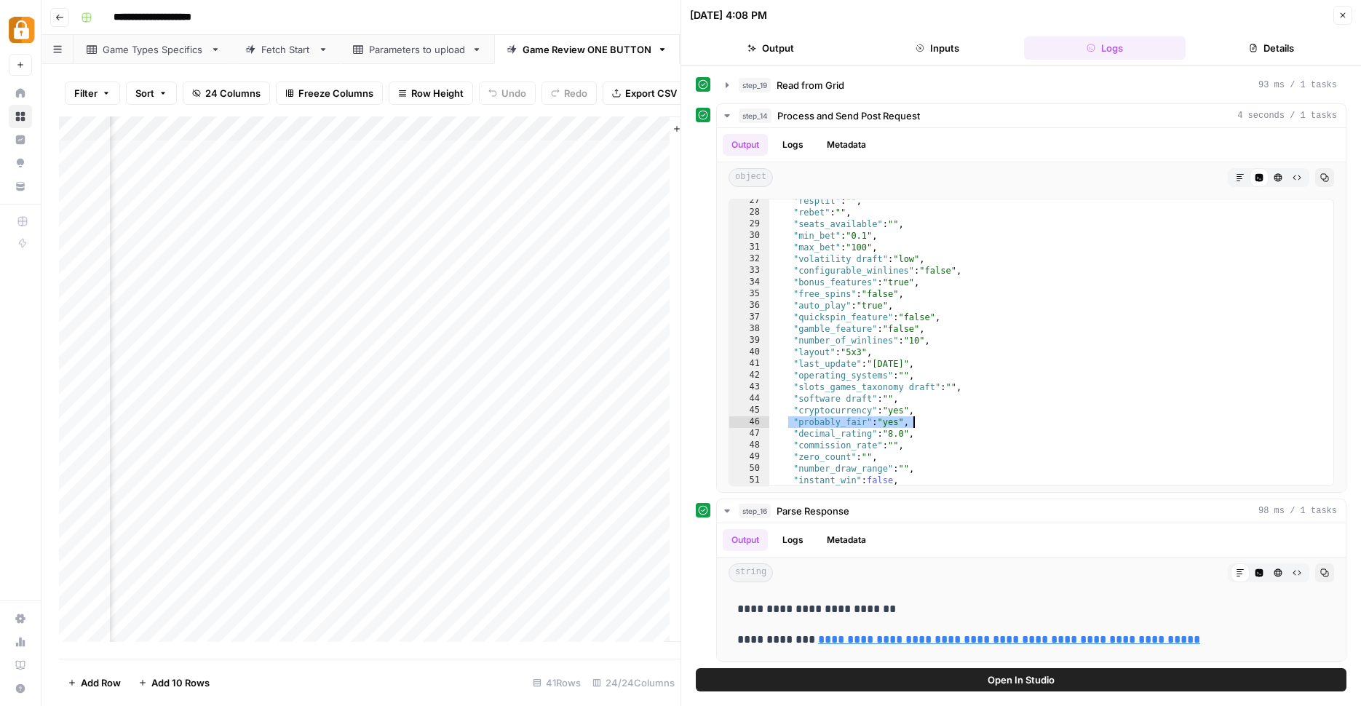
scroll to position [0, 2782]
click at [377, 129] on div "Add Column" at bounding box center [369, 384] width 621 height 536
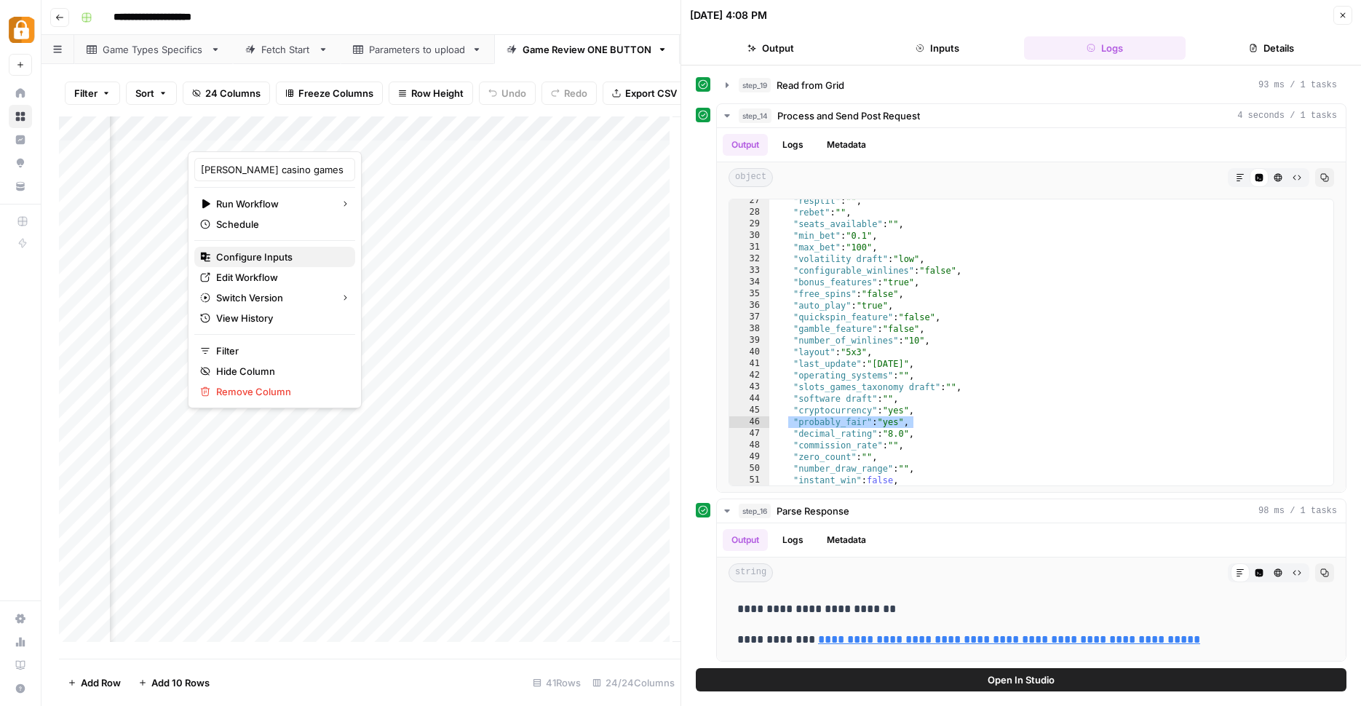
click at [301, 258] on span "Configure Inputs" at bounding box center [279, 257] width 127 height 15
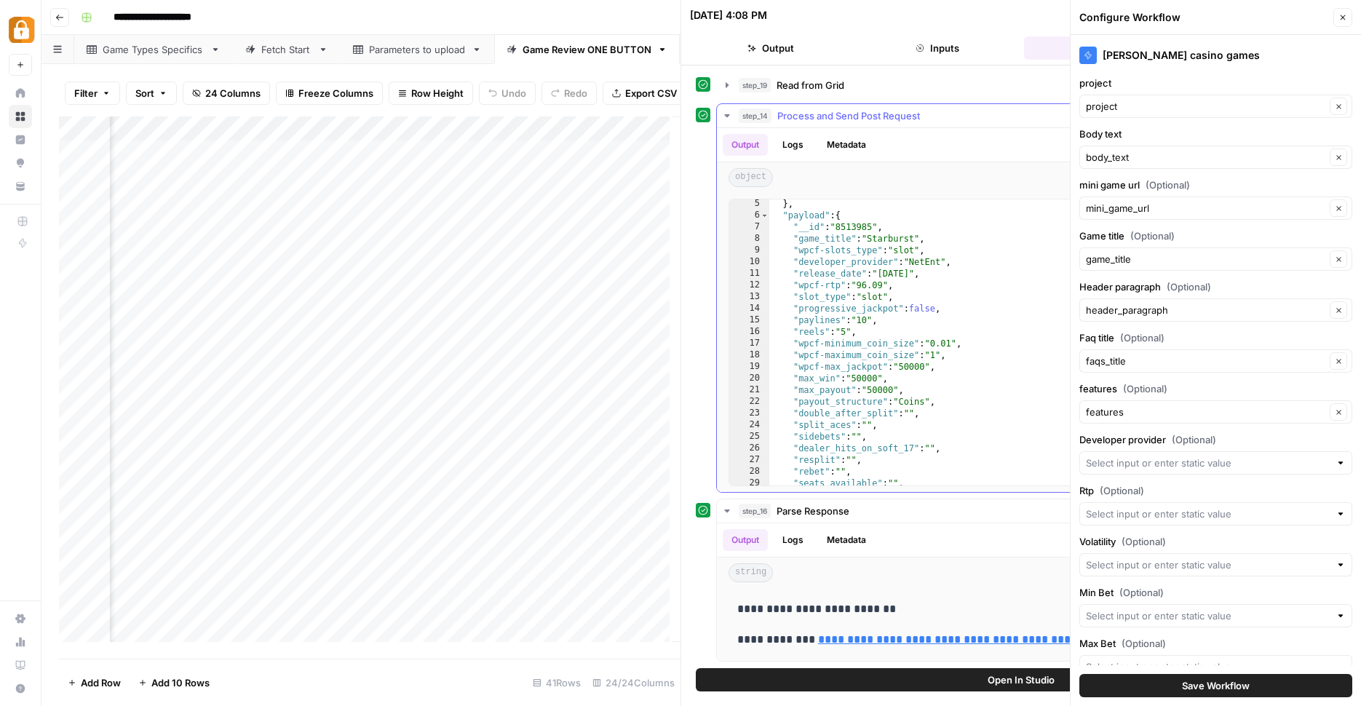
scroll to position [9, 0]
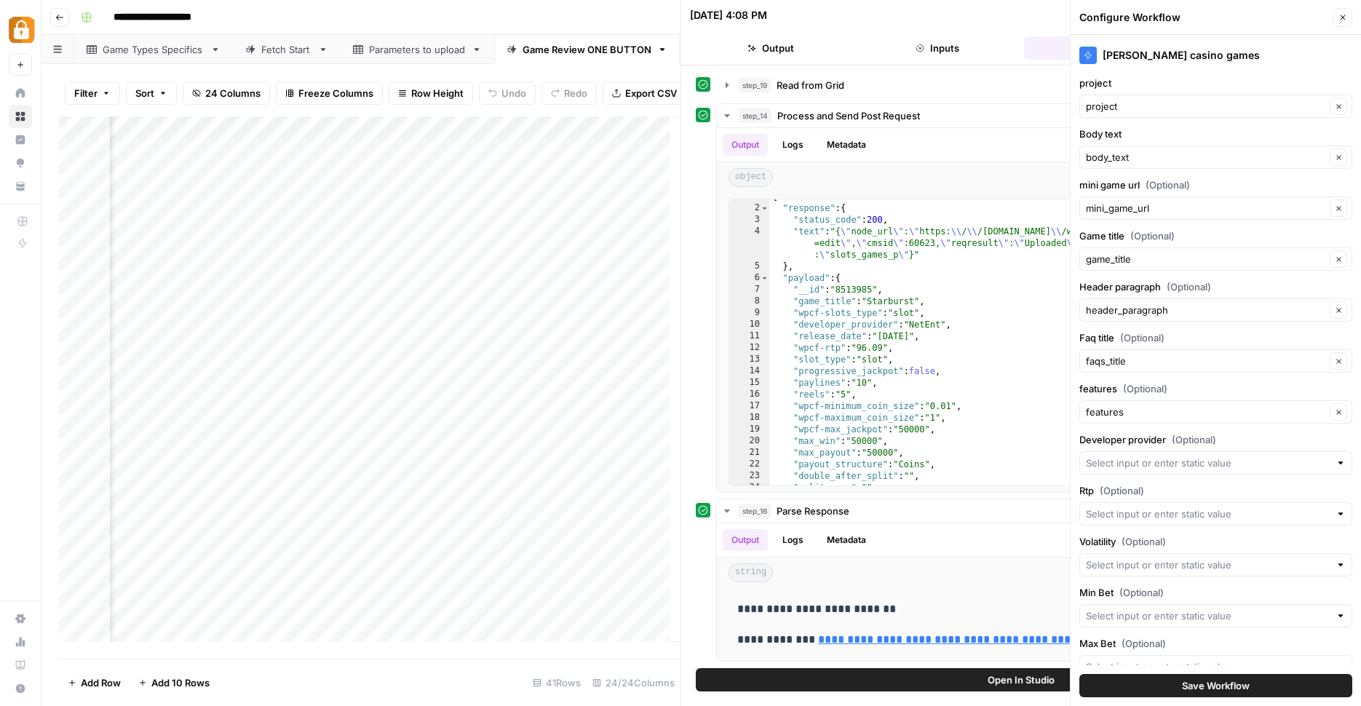
click at [377, 135] on div "Add Column" at bounding box center [369, 384] width 621 height 536
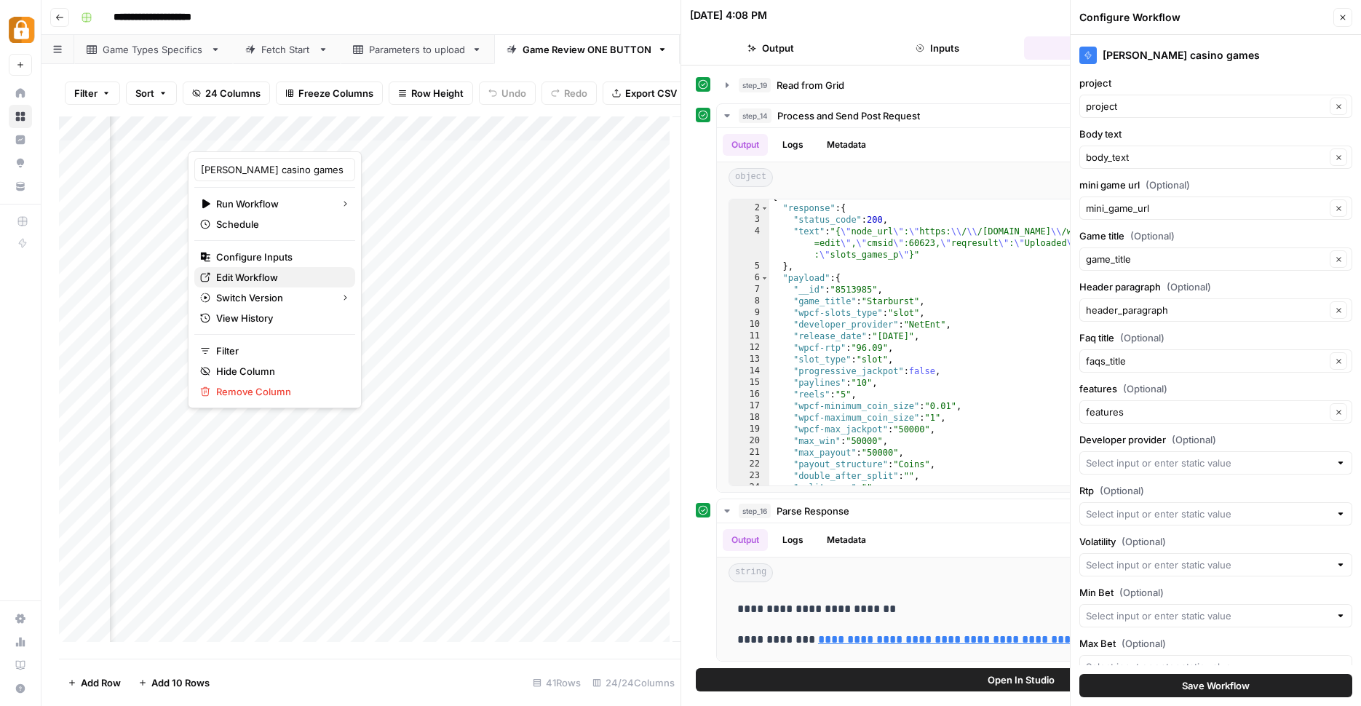
click at [289, 274] on span "Edit Workflow" at bounding box center [279, 277] width 127 height 15
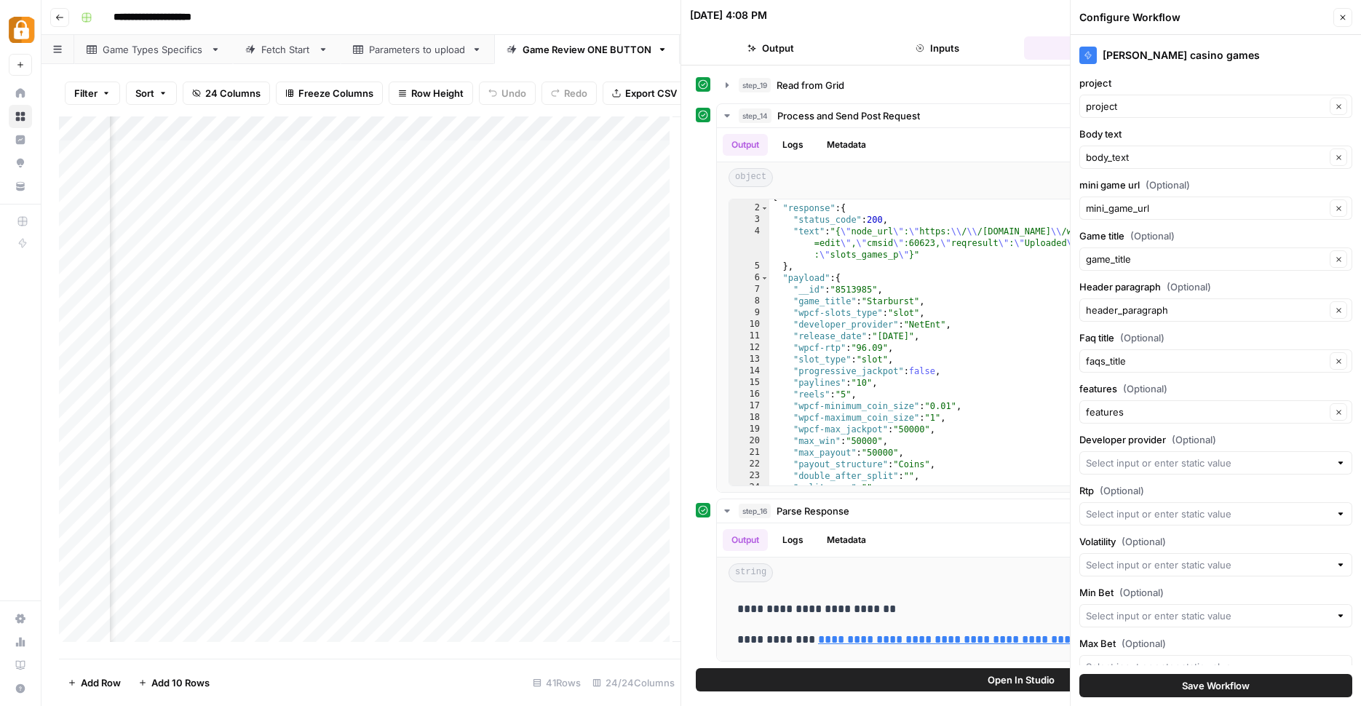
click at [177, 52] on div "Game Types Specifics" at bounding box center [154, 49] width 102 height 15
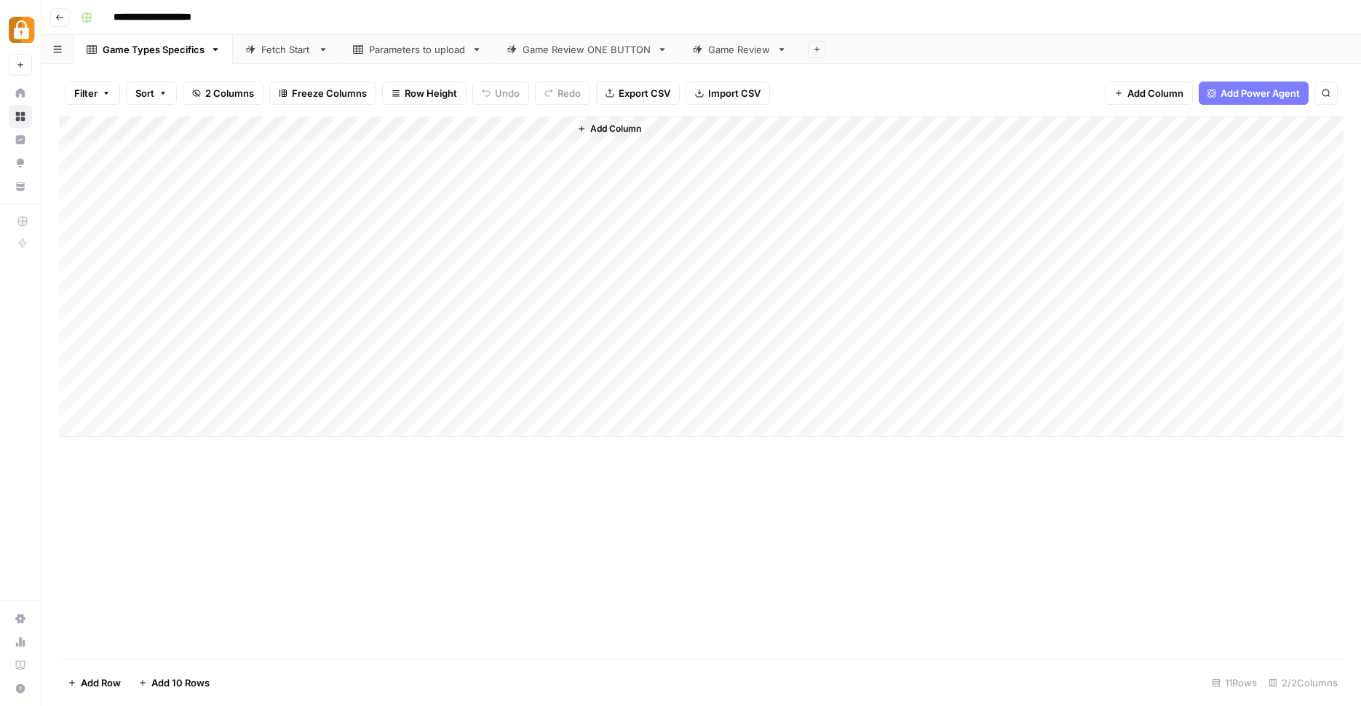
click at [434, 55] on div "Parameters to upload" at bounding box center [417, 49] width 97 height 15
click at [160, 53] on div "Game Types Specifics" at bounding box center [154, 49] width 102 height 15
type input "**********"
click at [439, 55] on div "Parameters to upload" at bounding box center [417, 49] width 97 height 15
type input "**********"
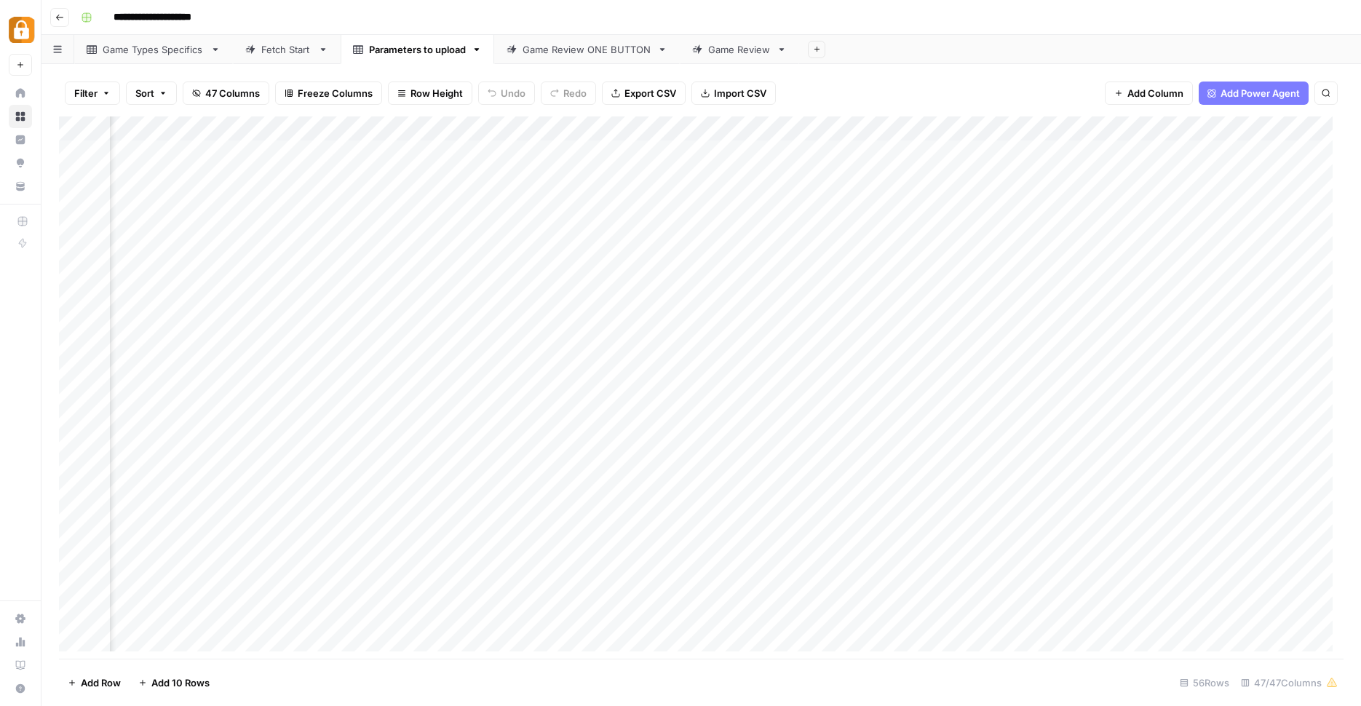
scroll to position [0, 4317]
click at [913, 124] on div "Add Column" at bounding box center [701, 389] width 1284 height 546
click at [906, 167] on div "probably_fair" at bounding box center [958, 159] width 161 height 23
click at [904, 130] on div "Add Column" at bounding box center [701, 389] width 1284 height 546
click at [904, 164] on input "probably_fair" at bounding box center [959, 160] width 148 height 15
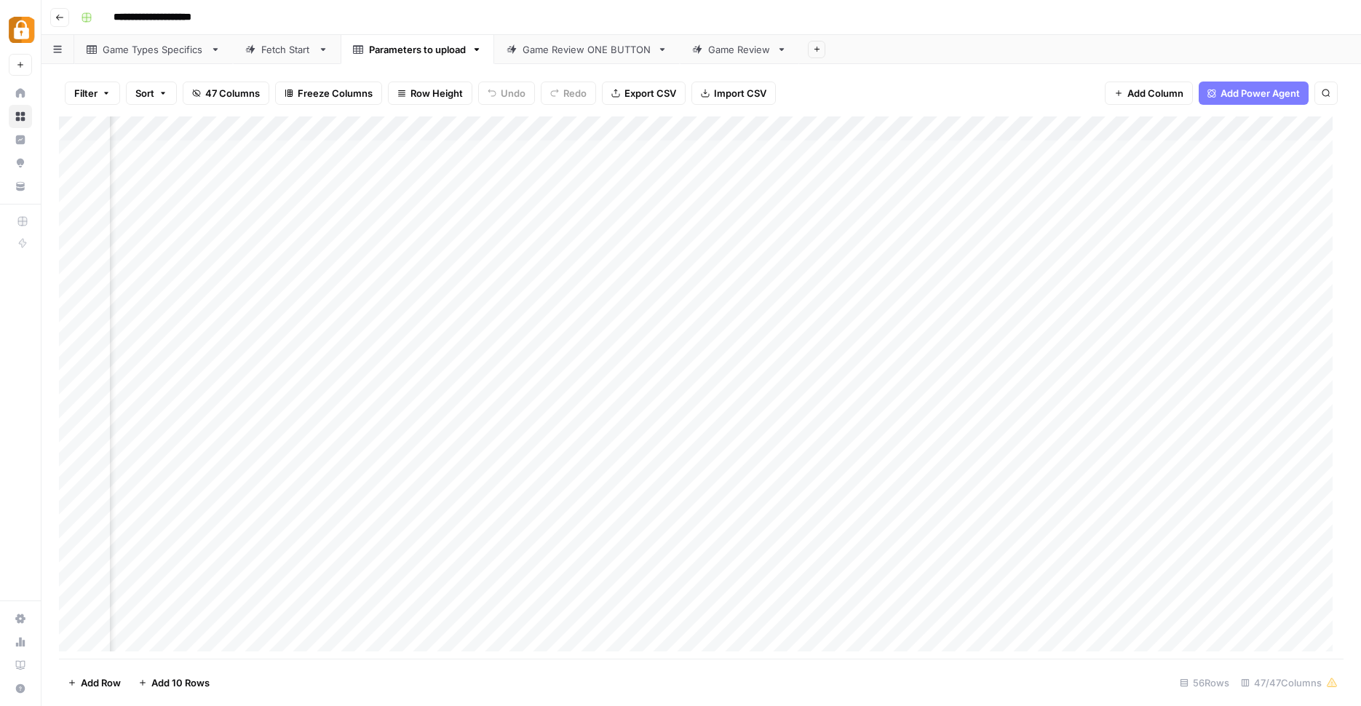
click at [944, 119] on div "Add Column" at bounding box center [701, 389] width 1284 height 546
click at [904, 161] on input "probably_fair" at bounding box center [959, 160] width 148 height 15
type input "provably_fair"
click at [936, 86] on div "Filter Sort 47 Columns Freeze Columns Row Height Undo Redo Export CSV Import CS…" at bounding box center [701, 93] width 1284 height 47
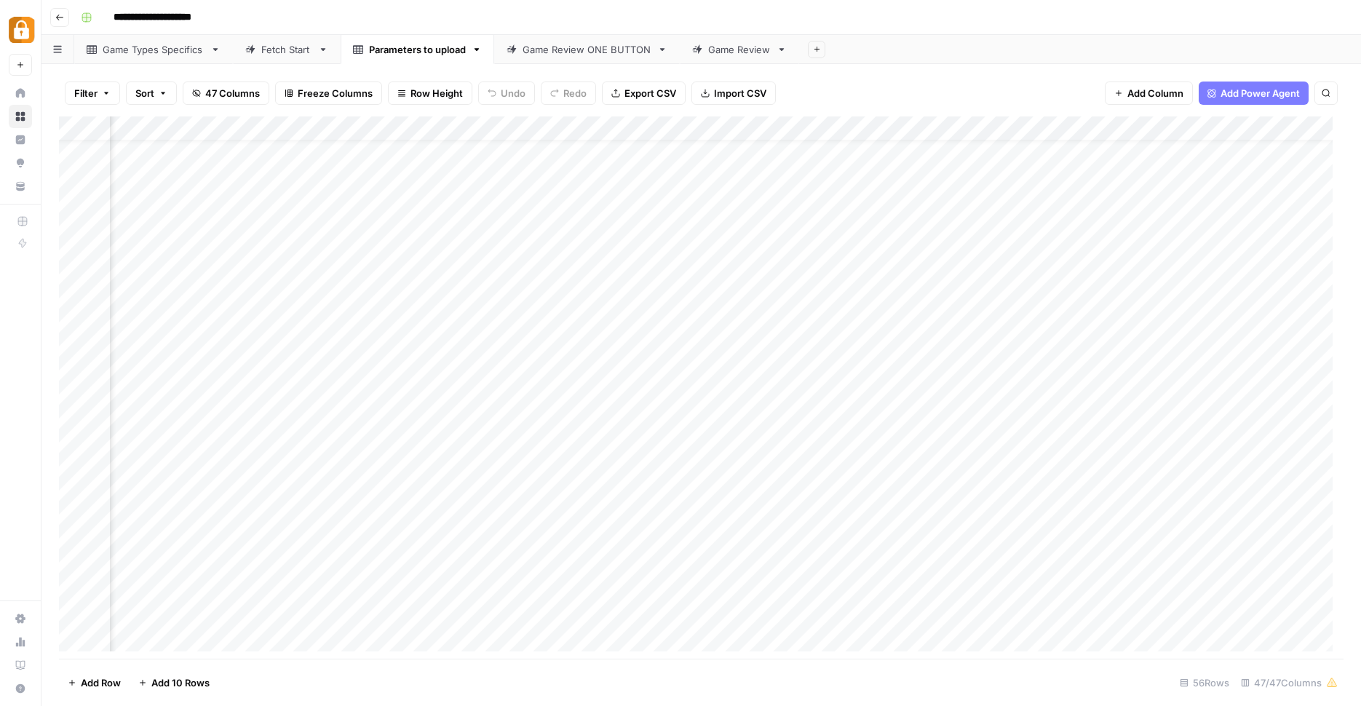
drag, startPoint x: 1078, startPoint y: 646, endPoint x: 1006, endPoint y: 650, distance: 72.9
click at [1006, 650] on div "Add Column" at bounding box center [701, 389] width 1284 height 546
click at [964, 658] on div "Filter Sort 47 Columns Freeze Columns Row Height Undo Redo Export CSV Import CS…" at bounding box center [700, 385] width 1319 height 642
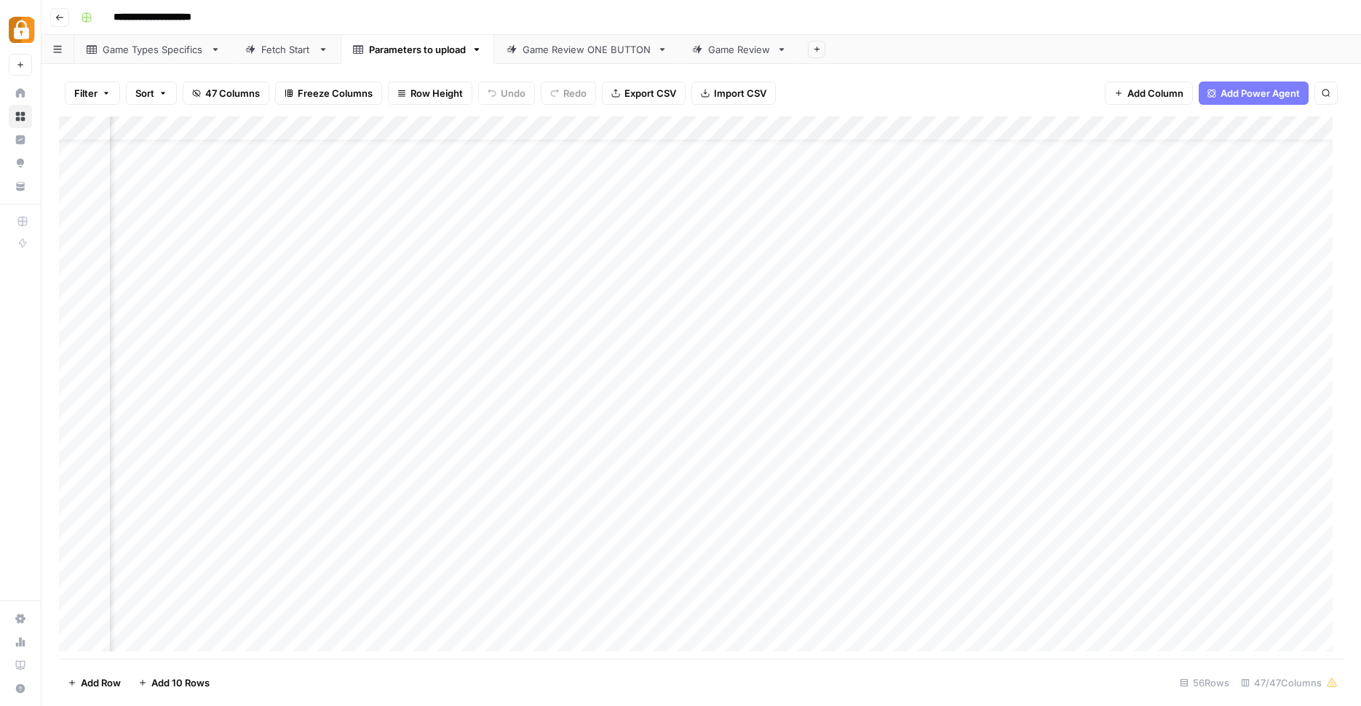
click at [573, 120] on div "Add Column" at bounding box center [701, 389] width 1284 height 546
click at [586, 161] on input "volatility draft" at bounding box center [608, 160] width 148 height 15
click at [589, 122] on div "Add Column" at bounding box center [701, 389] width 1284 height 546
click at [594, 164] on input "volatility draft" at bounding box center [608, 160] width 148 height 15
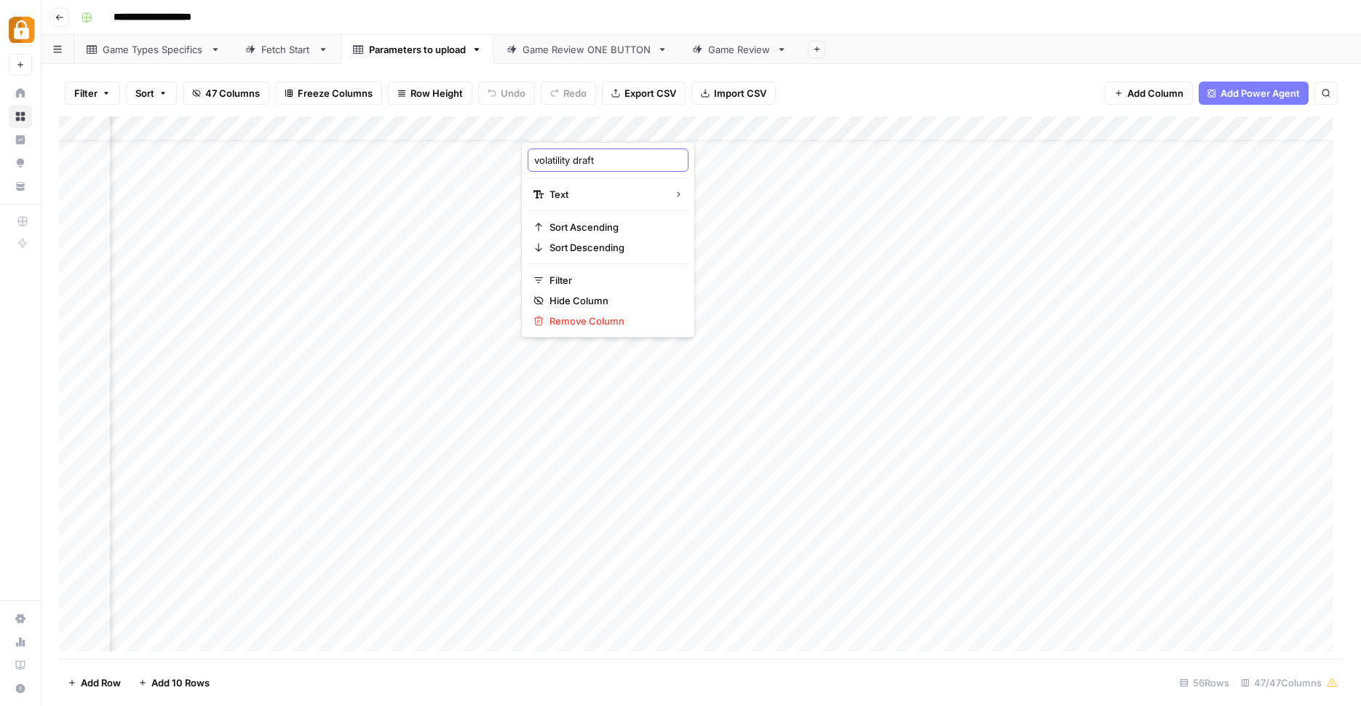
click at [589, 164] on input "volatility draft" at bounding box center [608, 160] width 148 height 15
click at [606, 162] on input "volatility draft" at bounding box center [608, 160] width 148 height 15
type input "volatility"
click at [591, 224] on div "Add Column" at bounding box center [701, 389] width 1284 height 546
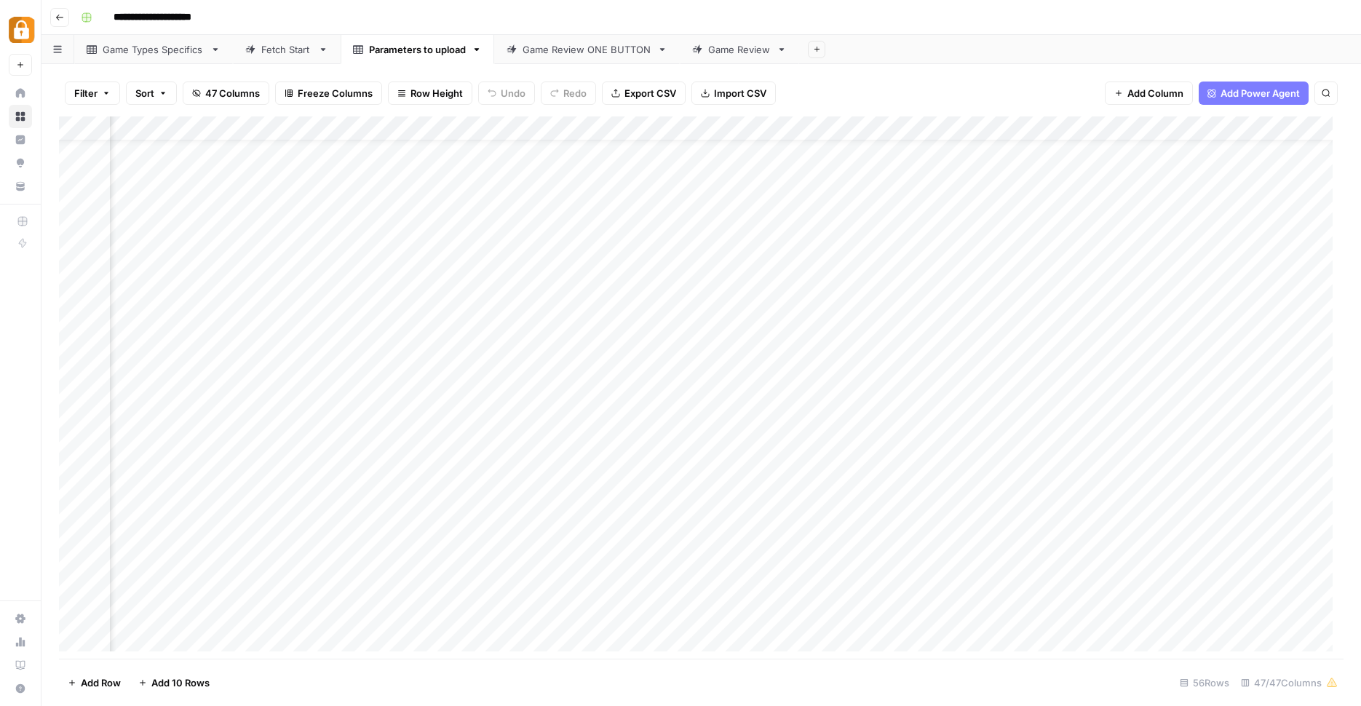
scroll to position [39, 1014]
click at [452, 125] on div "Add Column" at bounding box center [701, 389] width 1284 height 546
click at [445, 161] on input "wpcf-maximum_coin_size" at bounding box center [493, 160] width 148 height 15
drag, startPoint x: 445, startPoint y: 161, endPoint x: 394, endPoint y: 145, distance: 53.4
click at [419, 158] on input "wpcf-maximum_coin_size" at bounding box center [493, 160] width 148 height 15
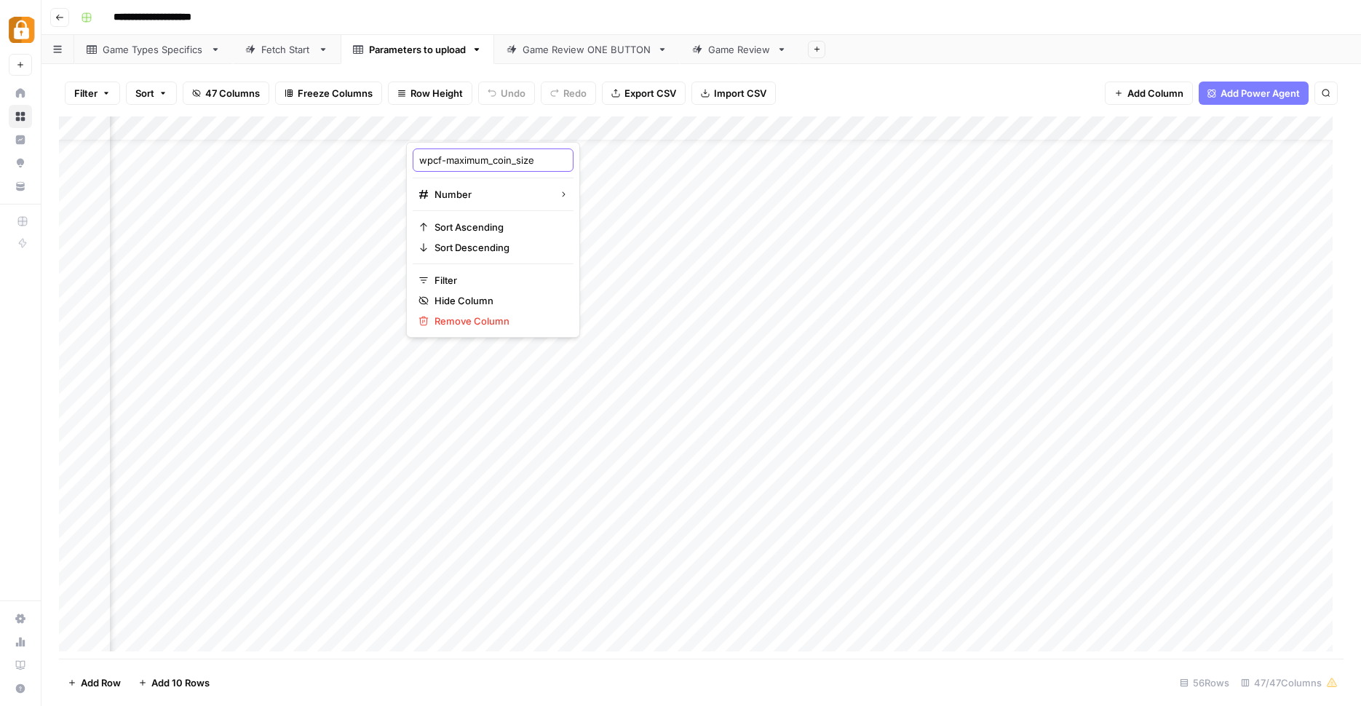
click at [456, 158] on input "wpcf-maximum_coin_size" at bounding box center [493, 160] width 148 height 15
drag, startPoint x: 445, startPoint y: 159, endPoint x: 415, endPoint y: 157, distance: 29.9
click at [419, 159] on input "wpcf-maximum_coin_size" at bounding box center [493, 160] width 148 height 15
type input "****"
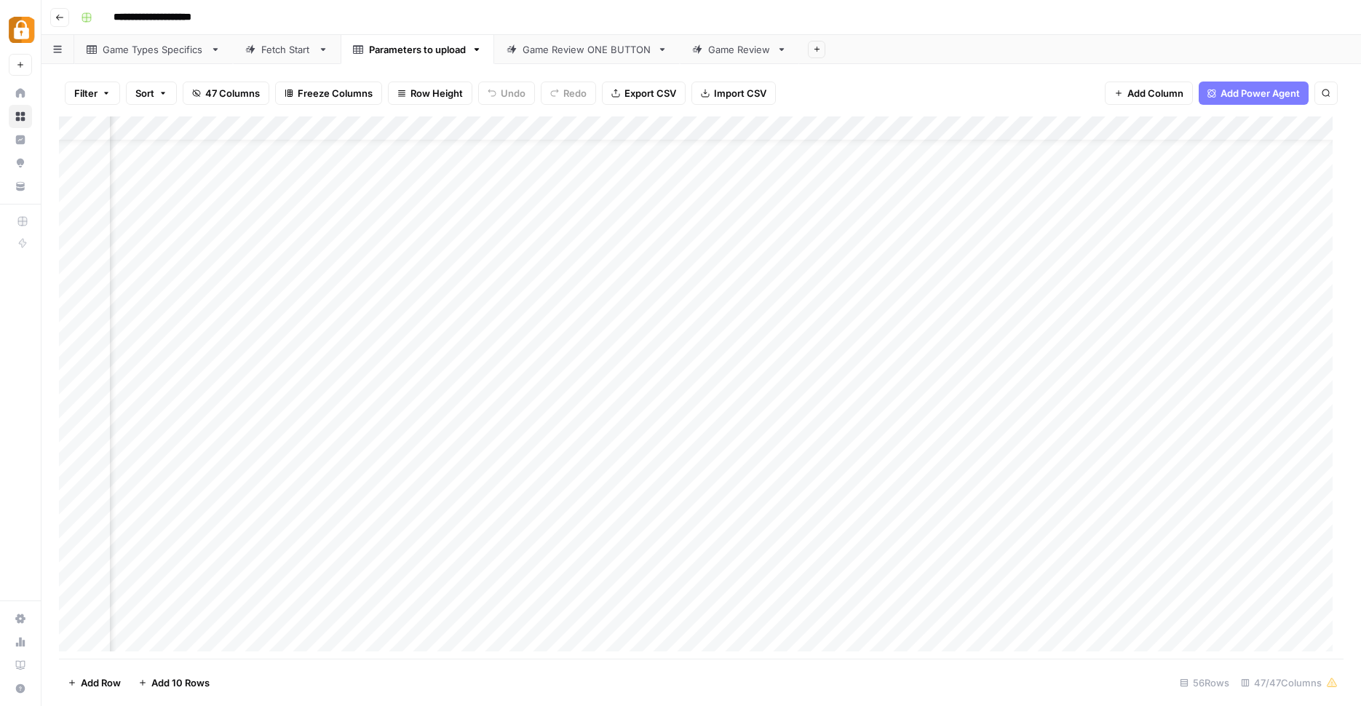
scroll to position [39, 4924]
click at [475, 127] on div "Add Column" at bounding box center [701, 389] width 1284 height 546
click at [475, 127] on div at bounding box center [462, 127] width 132 height 29
click at [410, 159] on input "decimal_rating" at bounding box center [483, 160] width 148 height 15
click at [451, 116] on div "Add Column" at bounding box center [701, 389] width 1284 height 546
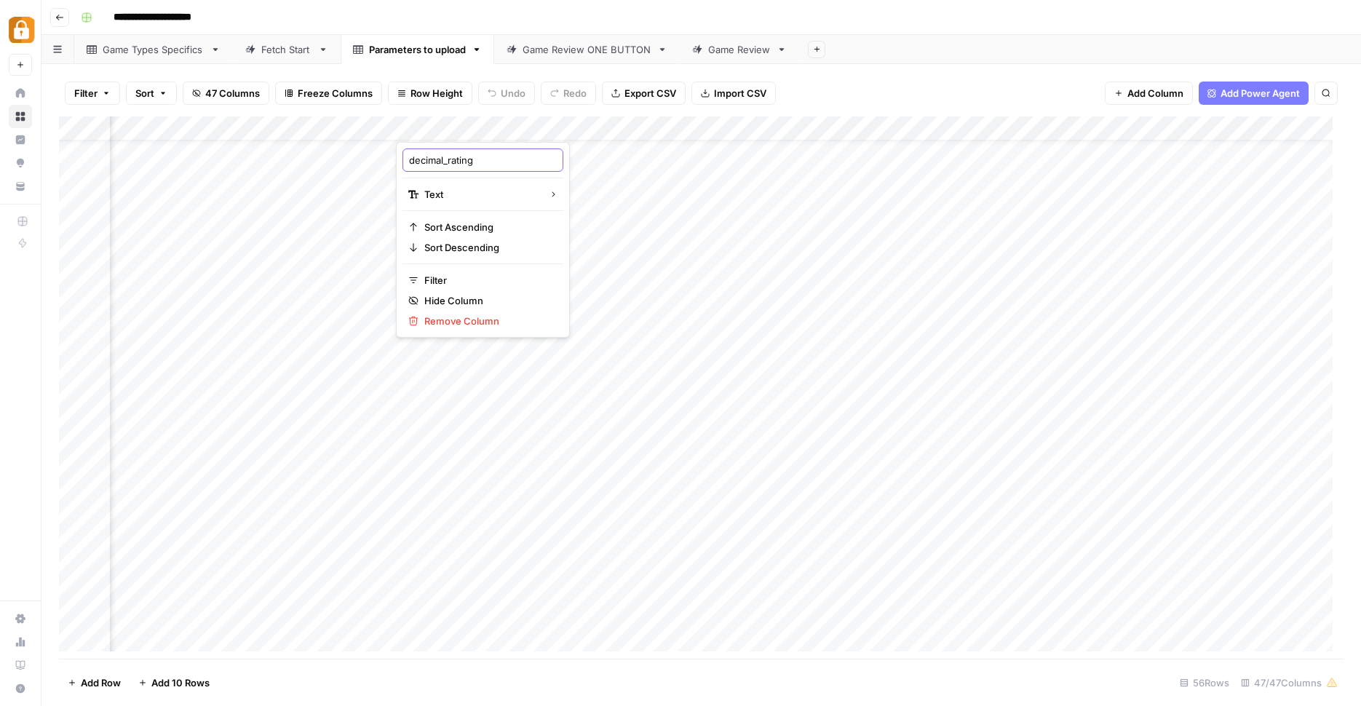
click at [410, 159] on input "decimal_rating" at bounding box center [483, 160] width 148 height 15
click at [473, 119] on div "Add Column" at bounding box center [701, 389] width 1284 height 546
click at [492, 156] on input "decimal_rating" at bounding box center [483, 160] width 148 height 15
paste input "wpcf-"
type input "wpcf-decimal_rating"
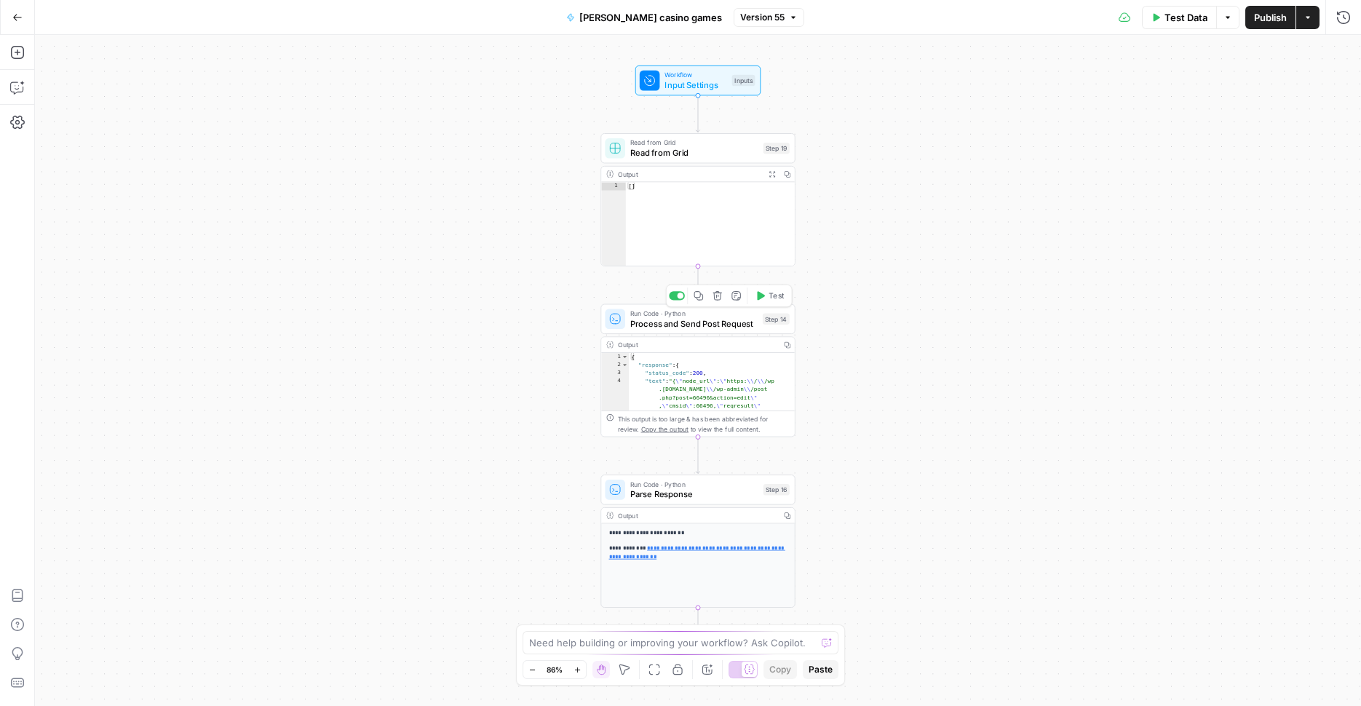
click at [709, 322] on span "Process and Send Post Request" at bounding box center [693, 323] width 127 height 12
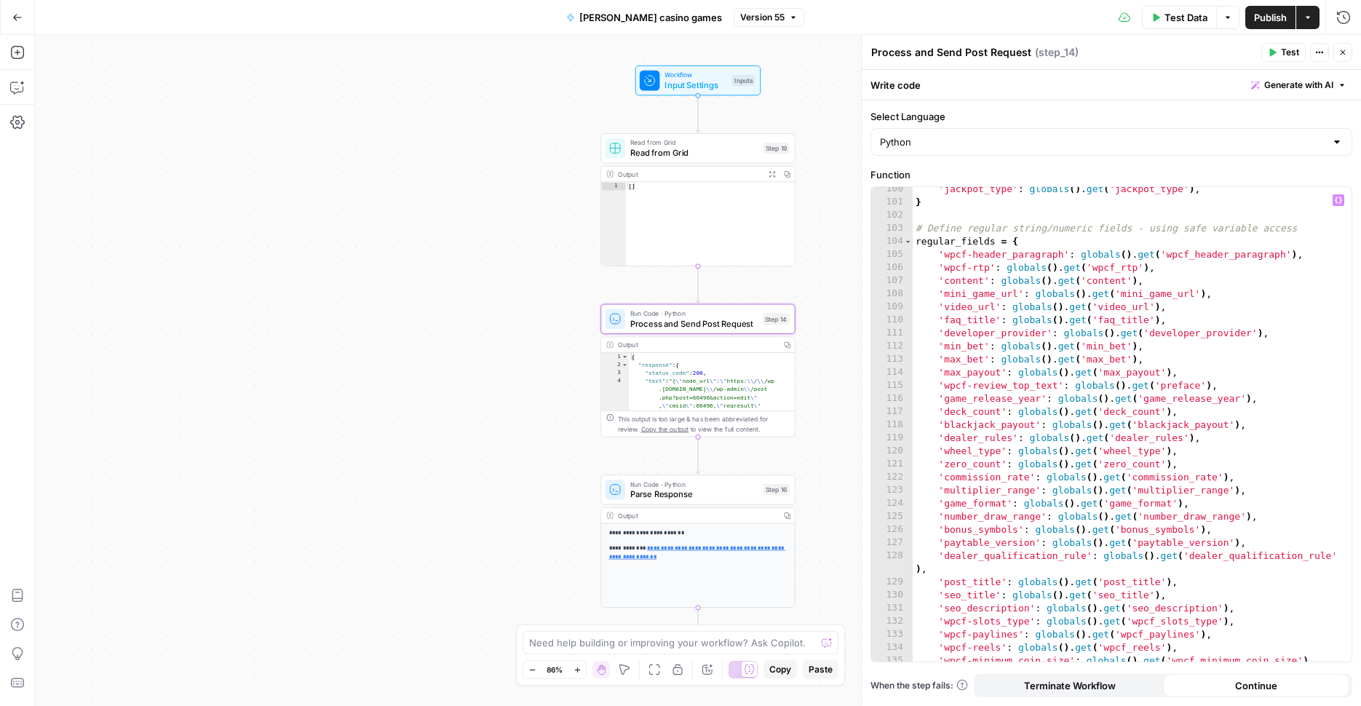
scroll to position [1369, 0]
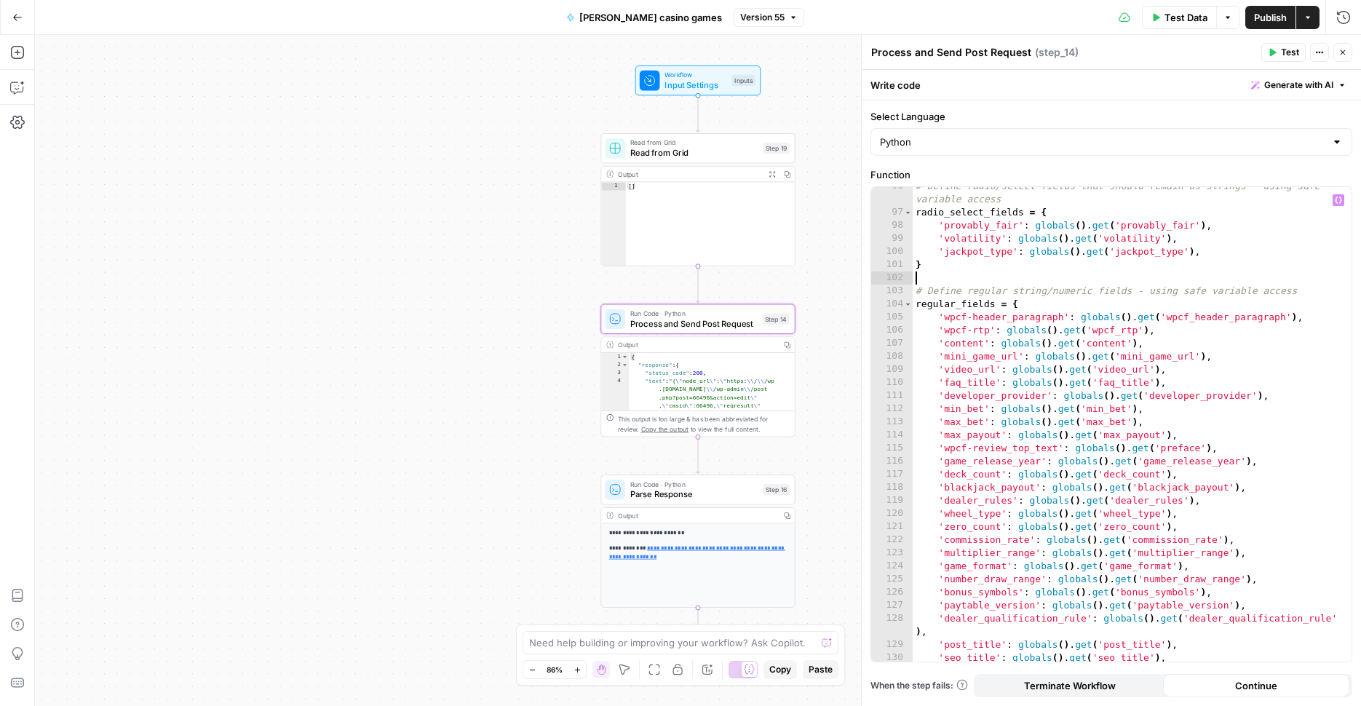
click at [1169, 275] on div "# Define radio/select fields that should remain as strings - using safe variabl…" at bounding box center [1126, 437] width 428 height 514
type input "*"
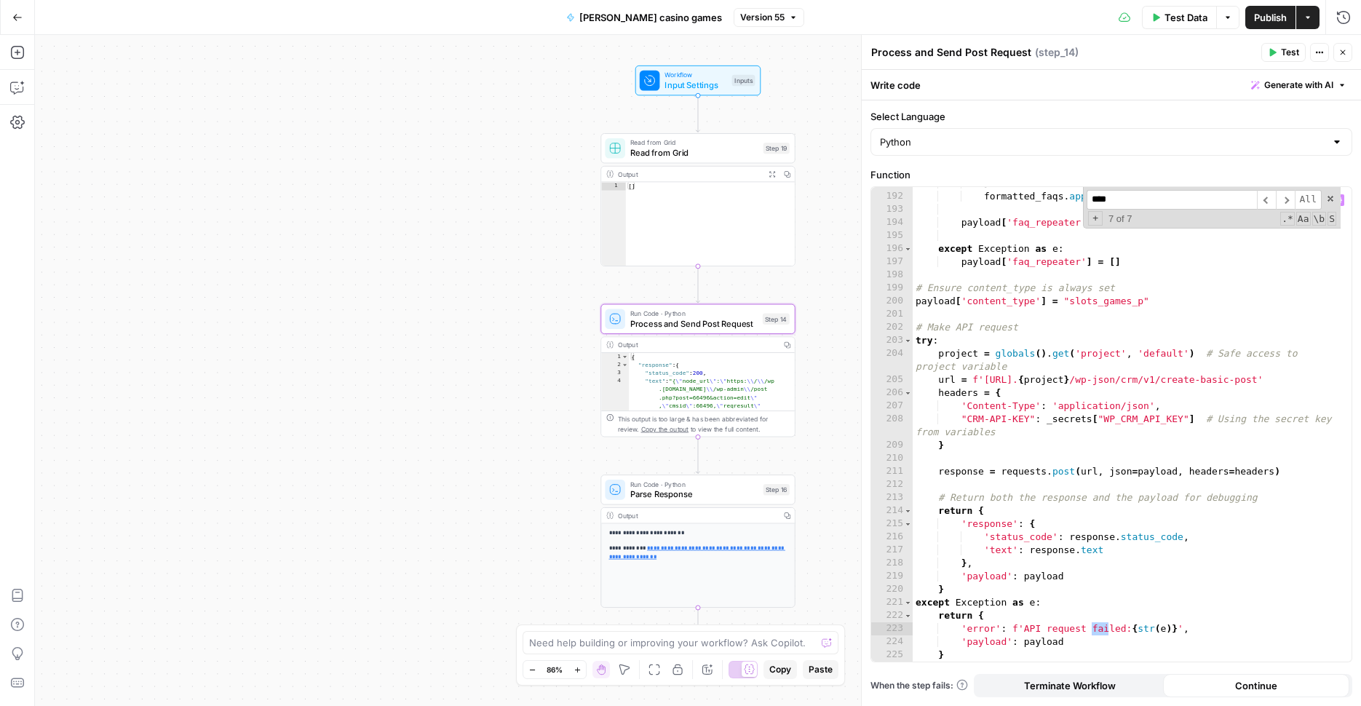
scroll to position [627, 0]
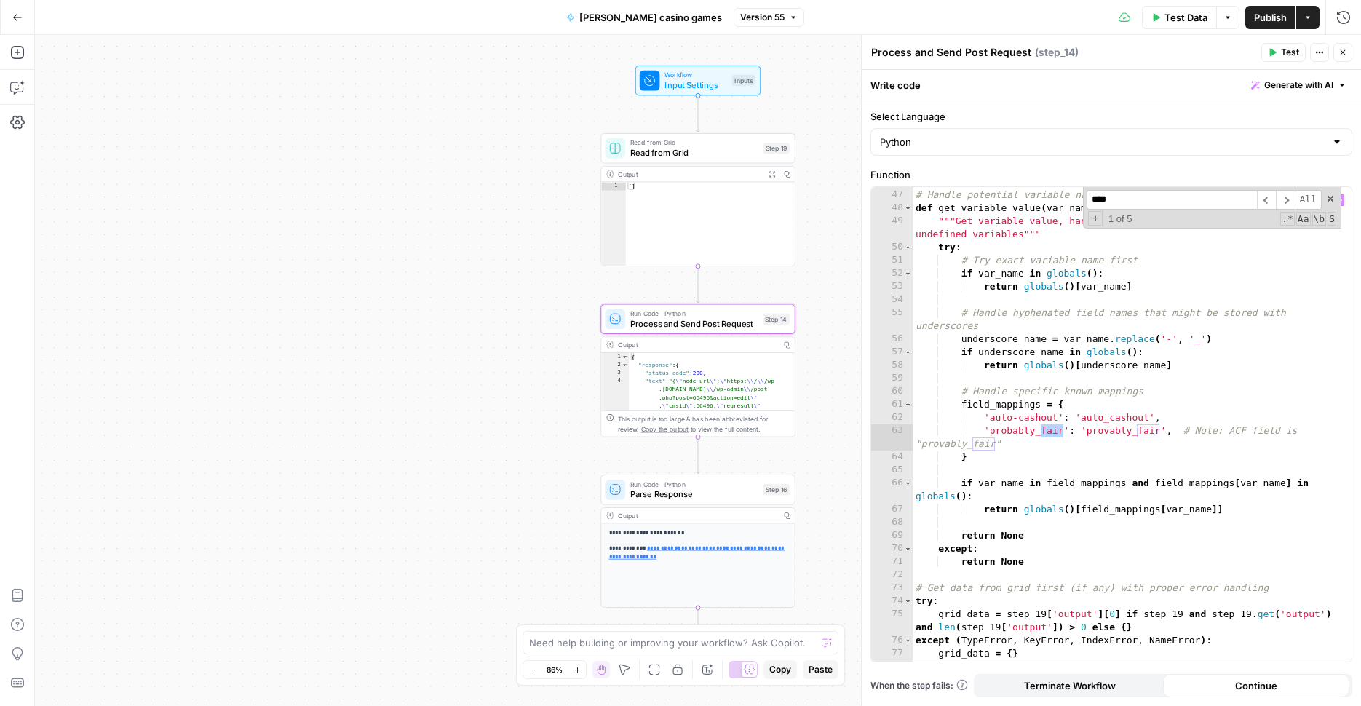
type input "****"
click at [992, 431] on div "# Handle potential variable name mismatches for ACF fields with hyphens def get…" at bounding box center [1126, 425] width 428 height 501
drag, startPoint x: 1177, startPoint y: 435, endPoint x: 1038, endPoint y: 446, distance: 139.4
click at [1038, 446] on div "# Handle potential variable name mismatches for ACF fields with hyphens def get…" at bounding box center [1126, 425] width 428 height 501
click at [1252, 396] on div "# Handle potential variable name mismatches for ACF fields with hyphens def get…" at bounding box center [1126, 425] width 428 height 501
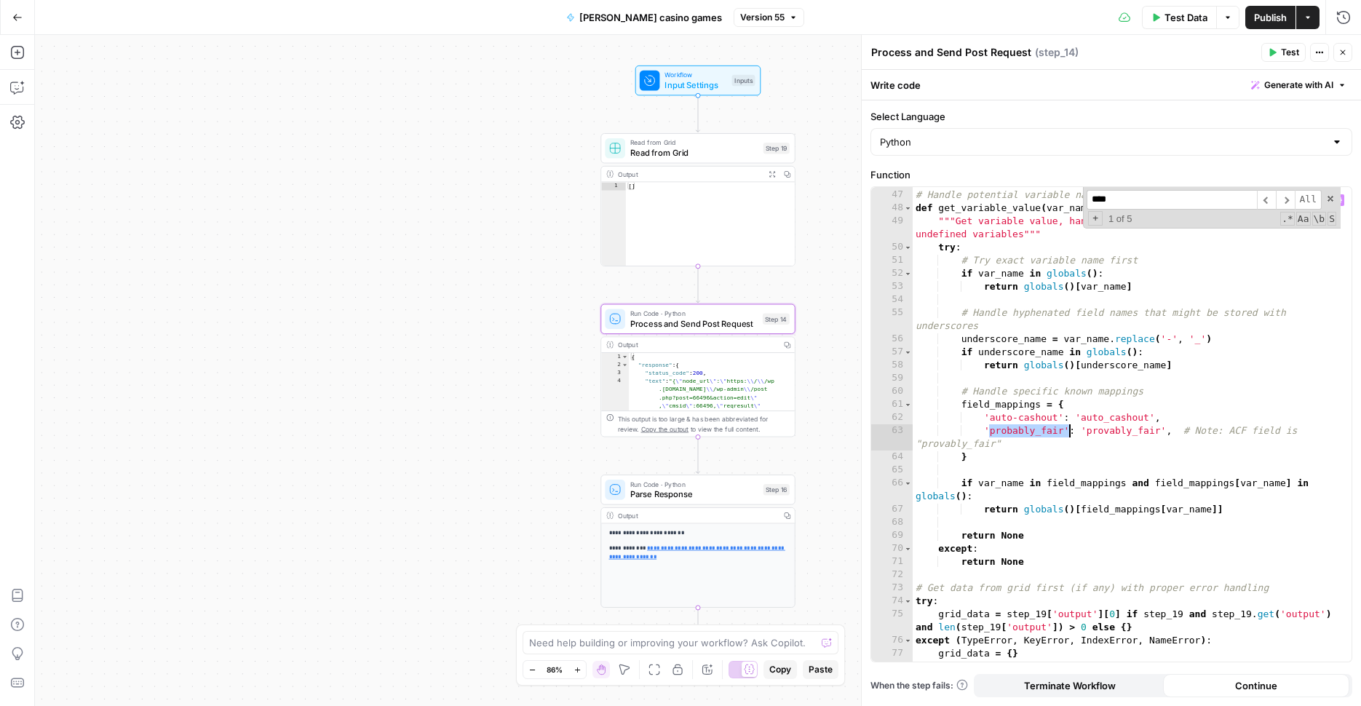
drag, startPoint x: 989, startPoint y: 432, endPoint x: 1069, endPoint y: 427, distance: 80.2
click at [1069, 427] on div "# Handle potential variable name mismatches for ACF fields with hyphens def get…" at bounding box center [1126, 425] width 428 height 501
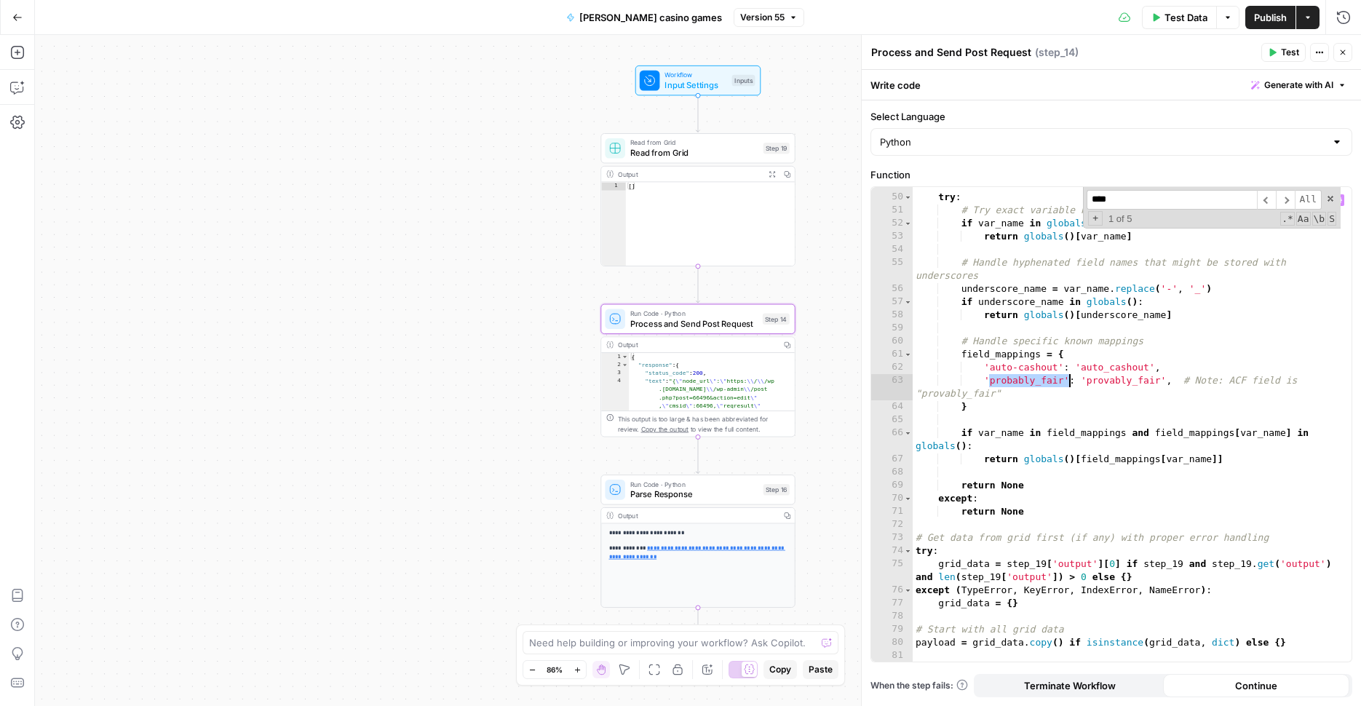
scroll to position [677, 0]
click at [829, 127] on div "Workflow Input Settings Inputs Read from Grid Read from Grid Step 19 Copy step …" at bounding box center [698, 370] width 1326 height 671
click at [834, 125] on div "Workflow Input Settings Inputs Read from Grid Read from Grid Step 19 Output Exp…" at bounding box center [698, 370] width 1326 height 671
type textarea "**********"
click at [1229, 307] on div """"Get variable value, handling potential naming variations and undefined varia…" at bounding box center [1126, 427] width 428 height 527
